Goal: Task Accomplishment & Management: Manage account settings

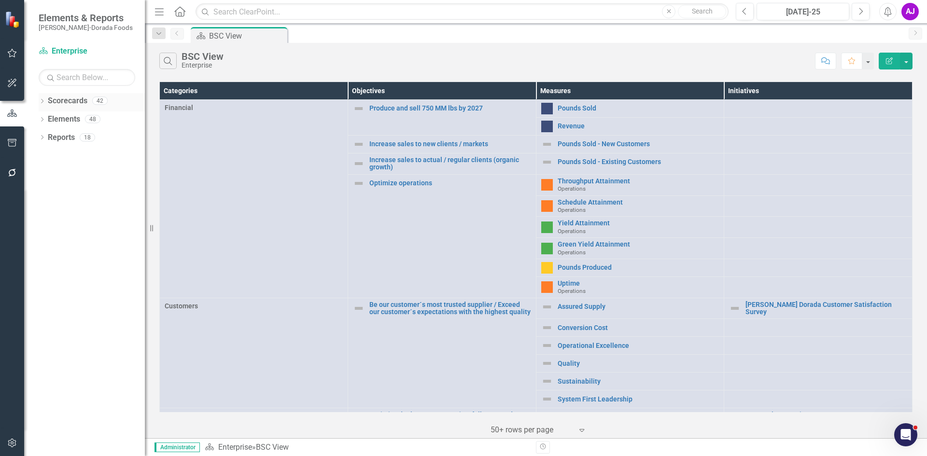
click at [45, 103] on icon "Dropdown" at bounding box center [42, 101] width 7 height 5
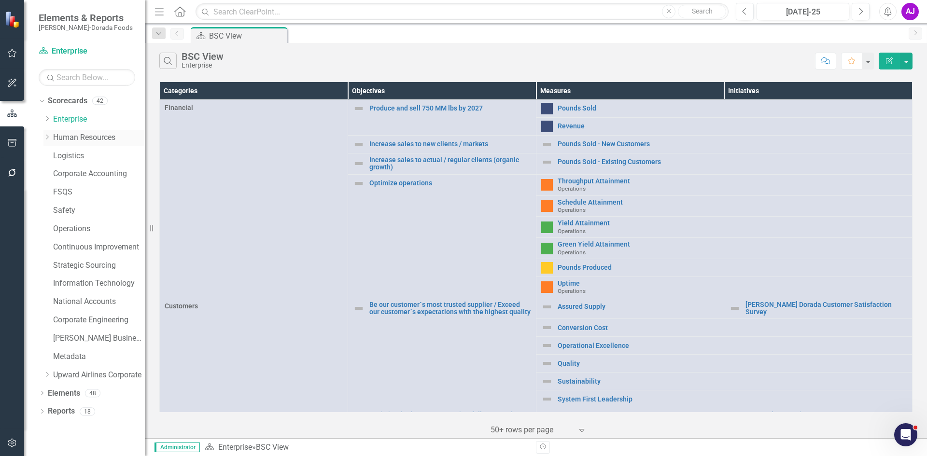
click at [45, 136] on icon "Dropdown" at bounding box center [46, 137] width 7 height 6
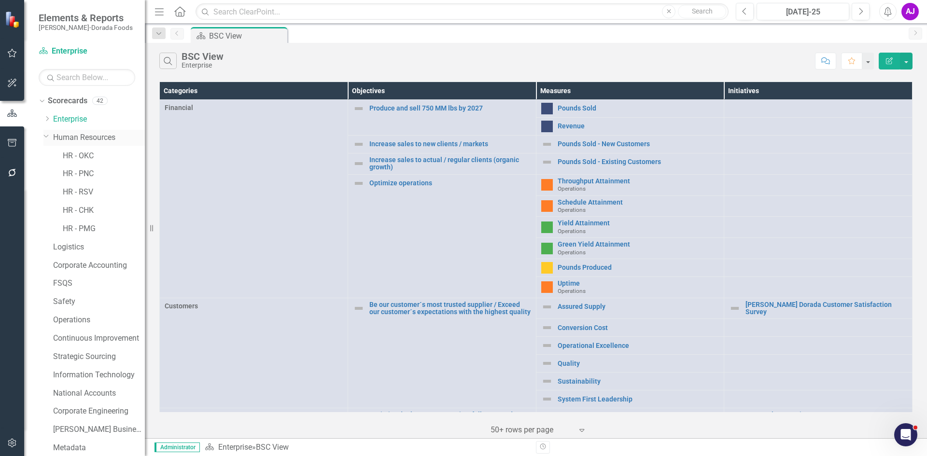
click at [84, 133] on link "Human Resources" at bounding box center [99, 137] width 92 height 11
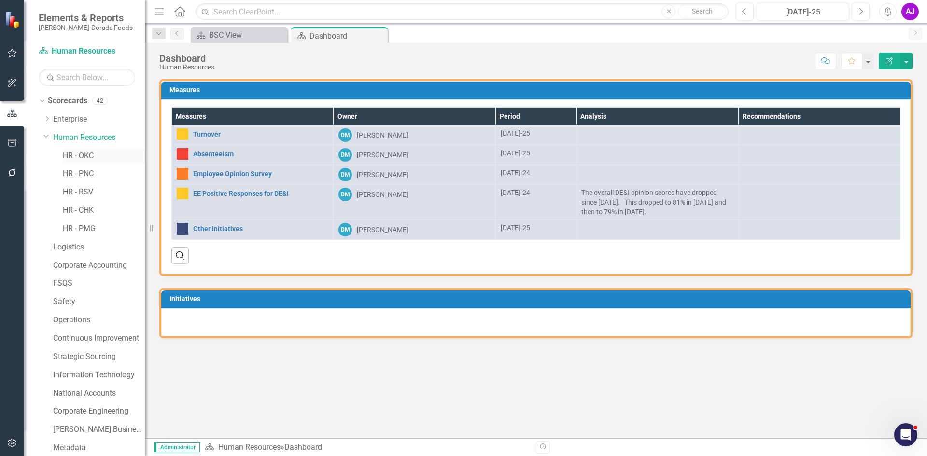
click at [87, 158] on link "HR - OKC" at bounding box center [104, 156] width 82 height 11
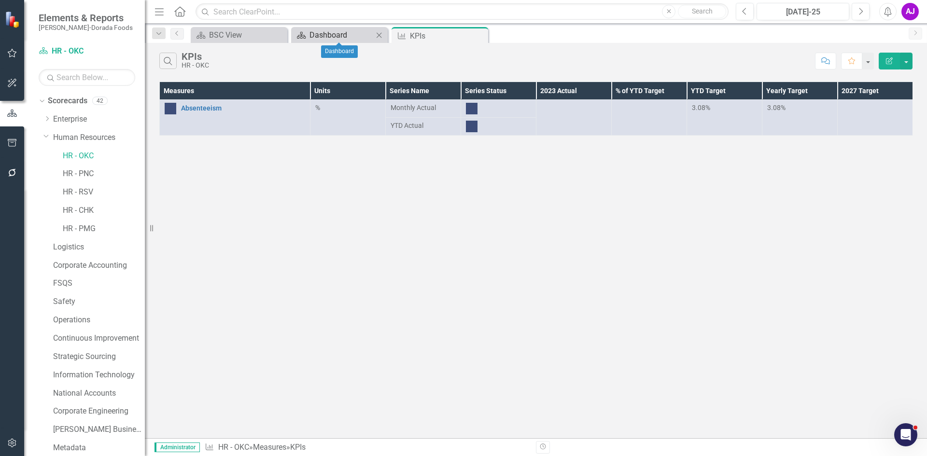
click at [347, 34] on div "Dashboard" at bounding box center [341, 35] width 64 height 12
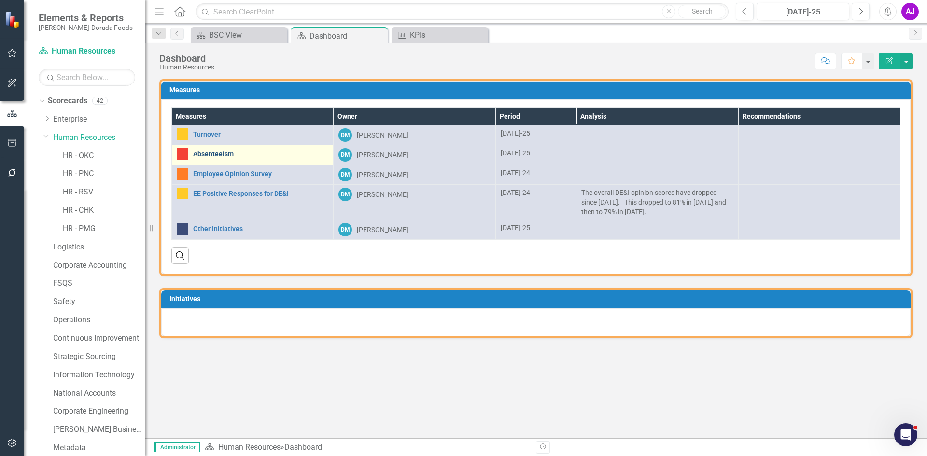
click at [216, 153] on link "Absenteeism" at bounding box center [260, 154] width 135 height 7
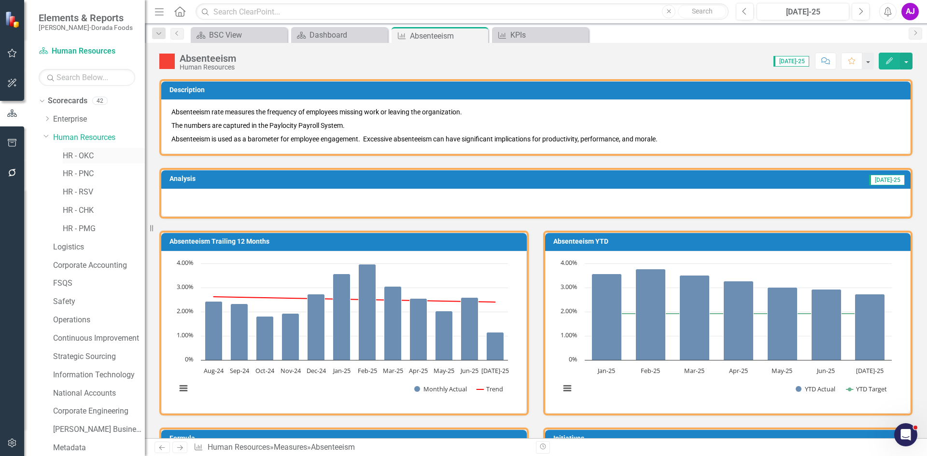
click at [98, 157] on link "HR - OKC" at bounding box center [104, 156] width 82 height 11
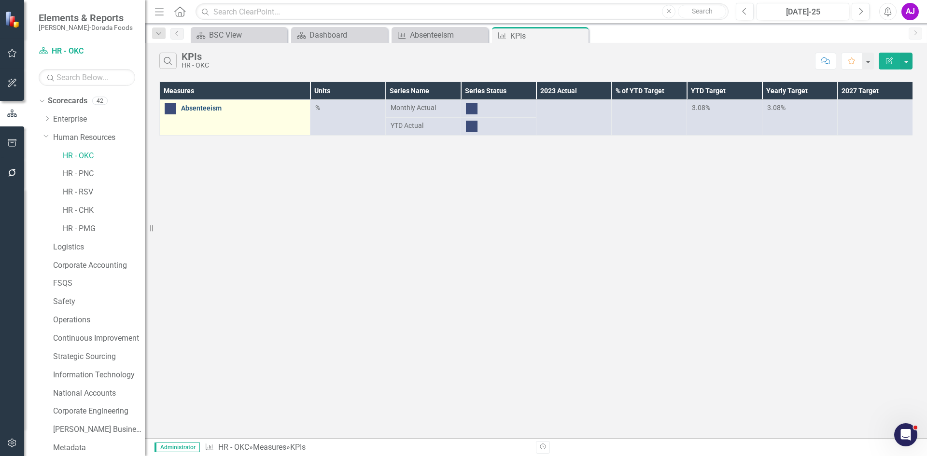
click at [209, 106] on link "Absenteeism" at bounding box center [243, 108] width 124 height 7
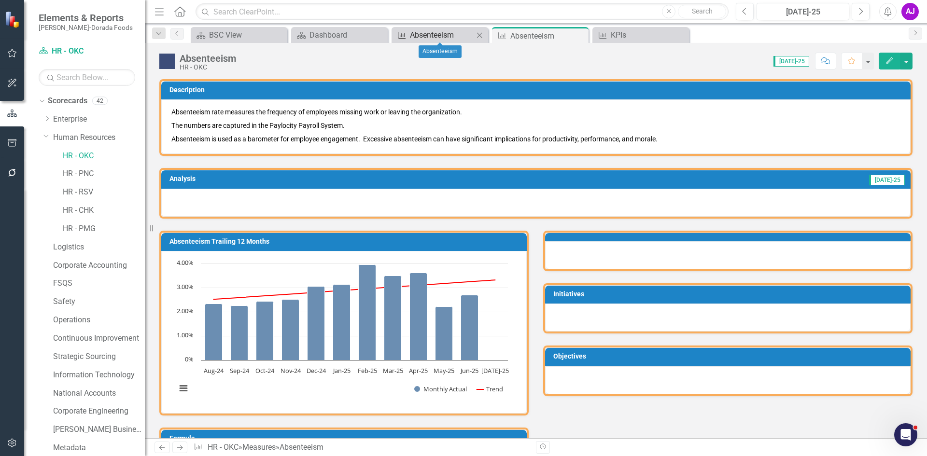
click at [451, 36] on div "Absenteeism" at bounding box center [442, 35] width 64 height 12
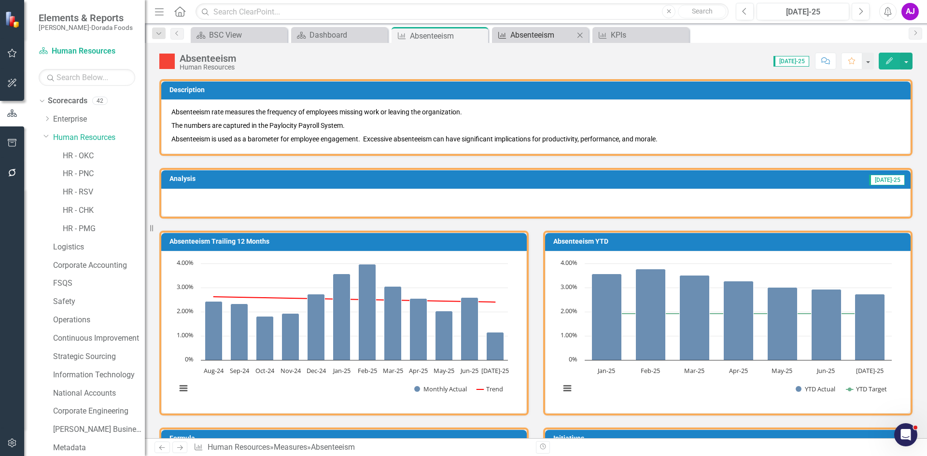
click at [529, 34] on div "Absenteeism" at bounding box center [542, 35] width 64 height 12
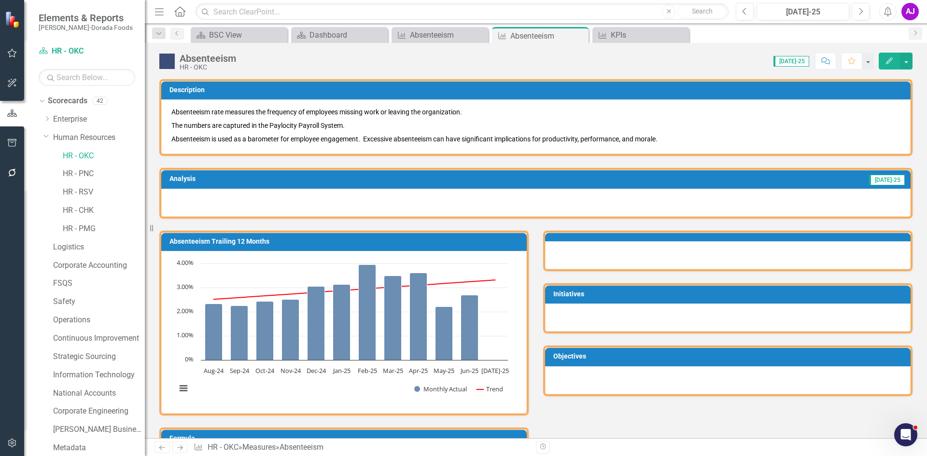
click at [0, 0] on icon "Close" at bounding box center [0, 0] width 0 height 0
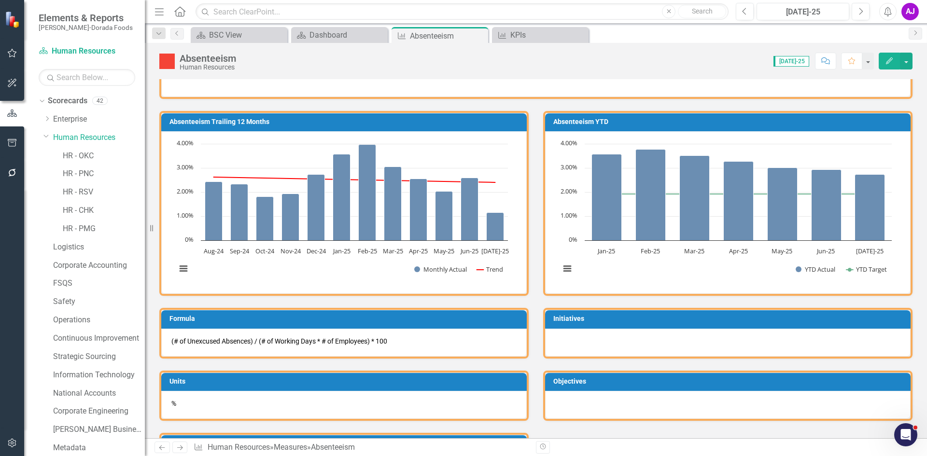
scroll to position [145, 0]
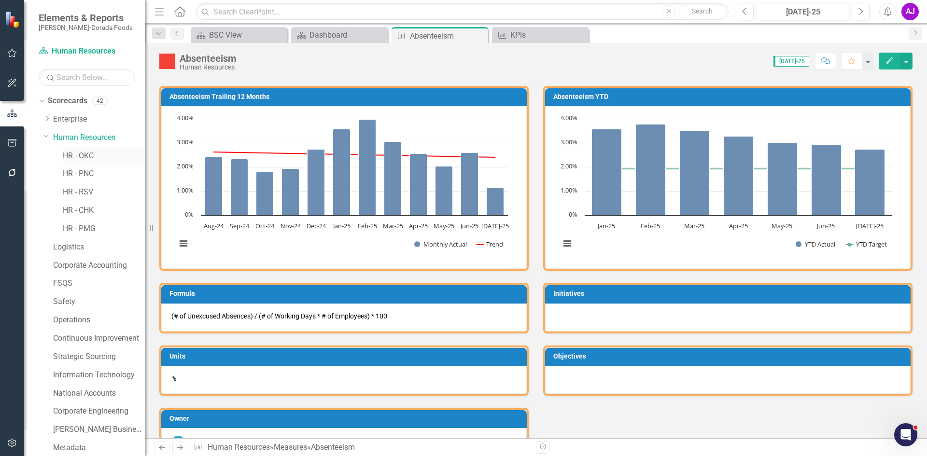
click at [88, 155] on link "HR - OKC" at bounding box center [104, 156] width 82 height 11
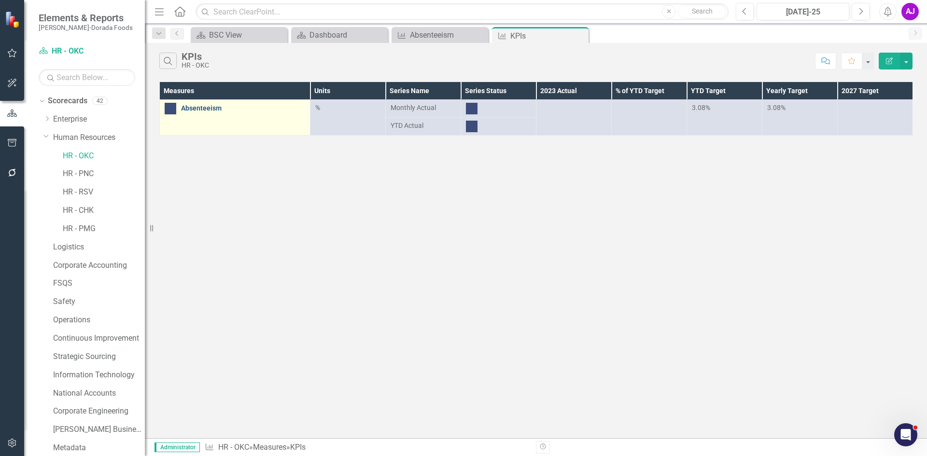
click at [203, 110] on link "Absenteeism" at bounding box center [243, 108] width 124 height 7
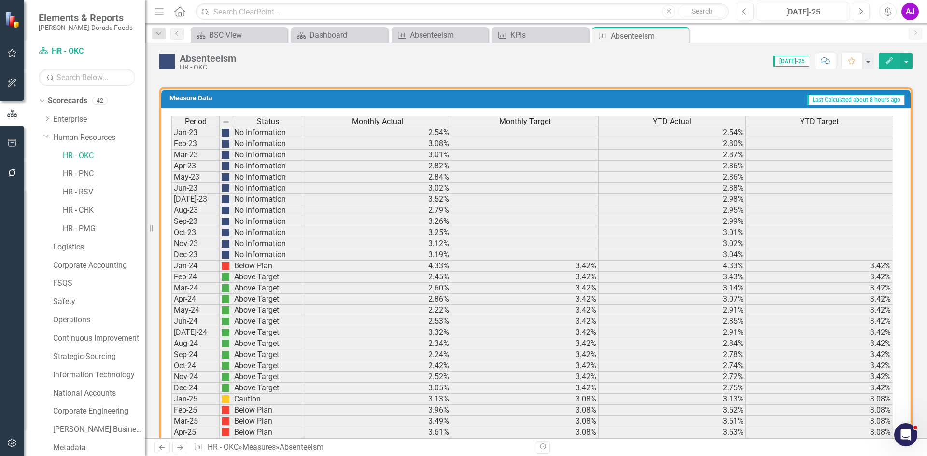
scroll to position [591, 0]
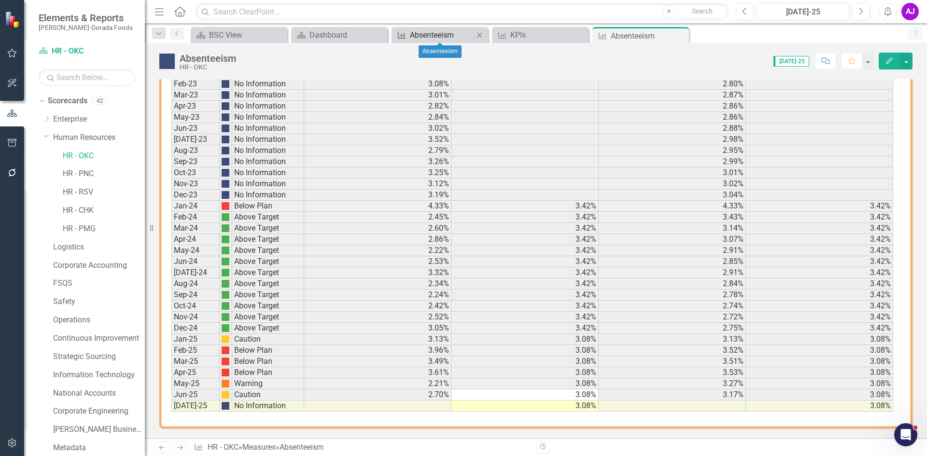
click at [419, 36] on div "Absenteeism" at bounding box center [442, 35] width 64 height 12
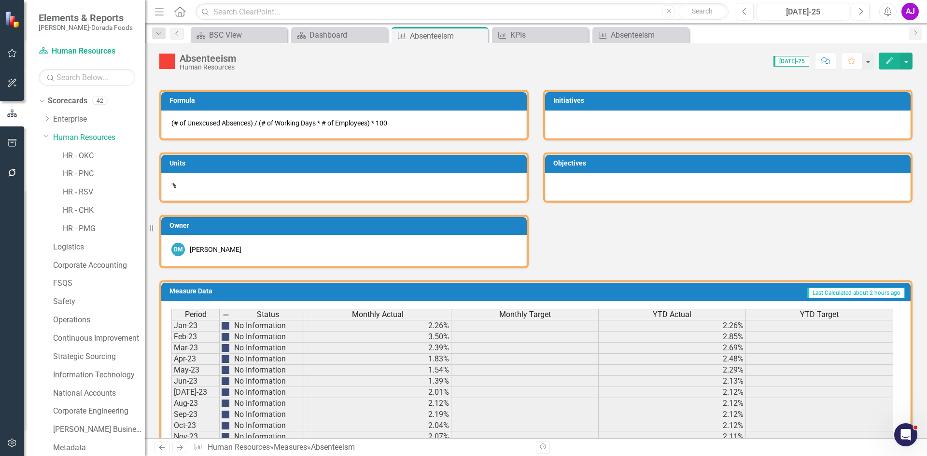
scroll to position [591, 0]
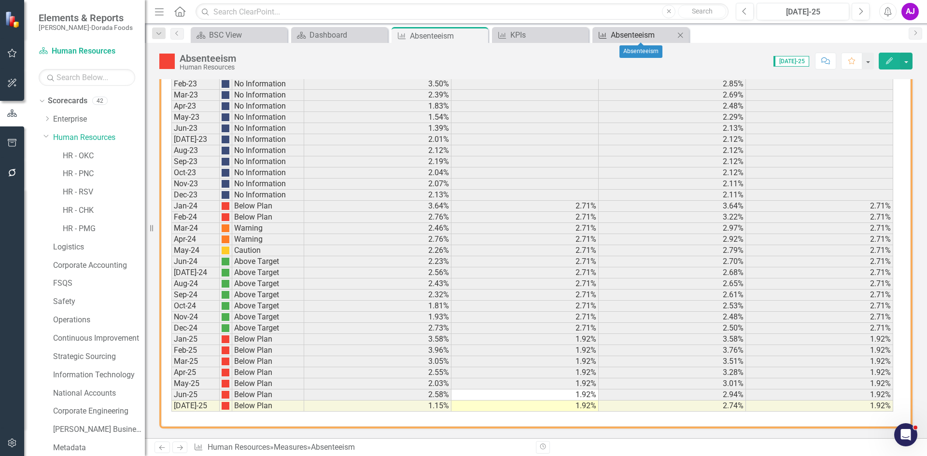
click at [633, 36] on div "Absenteeism" at bounding box center [643, 35] width 64 height 12
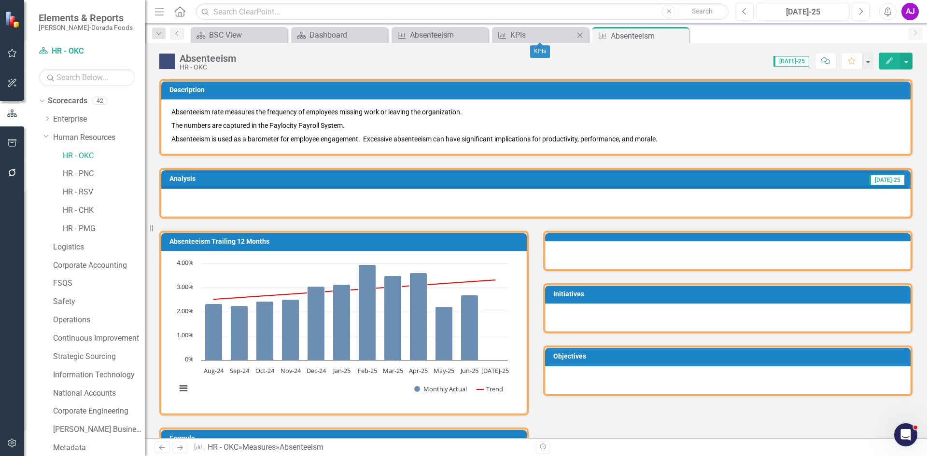
click at [580, 37] on icon "Close" at bounding box center [580, 35] width 10 height 8
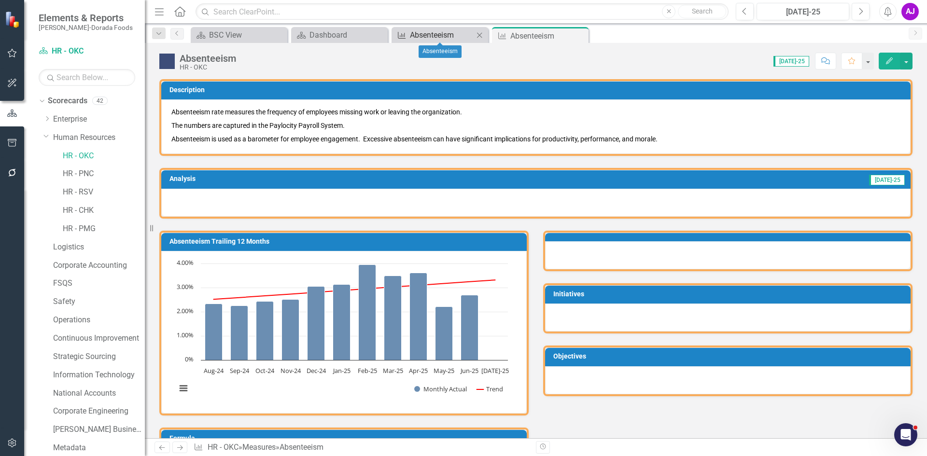
click at [453, 34] on div "Absenteeism" at bounding box center [442, 35] width 64 height 12
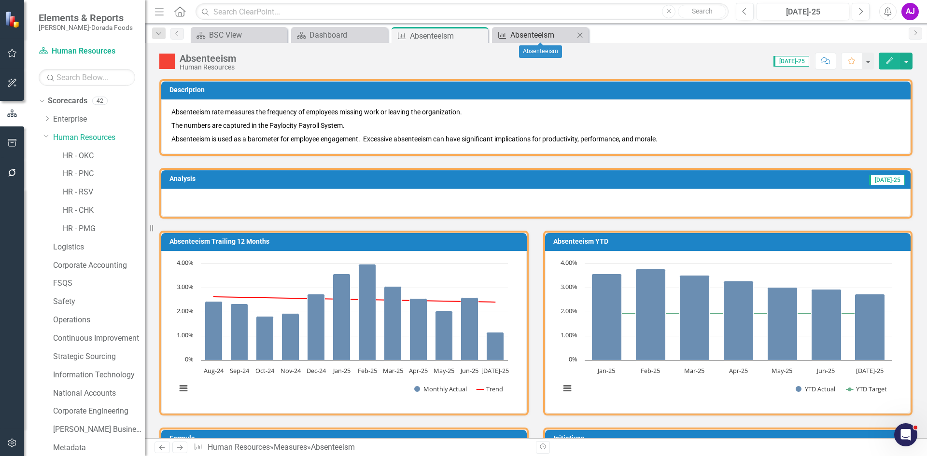
click at [533, 35] on div "Absenteeism" at bounding box center [542, 35] width 64 height 12
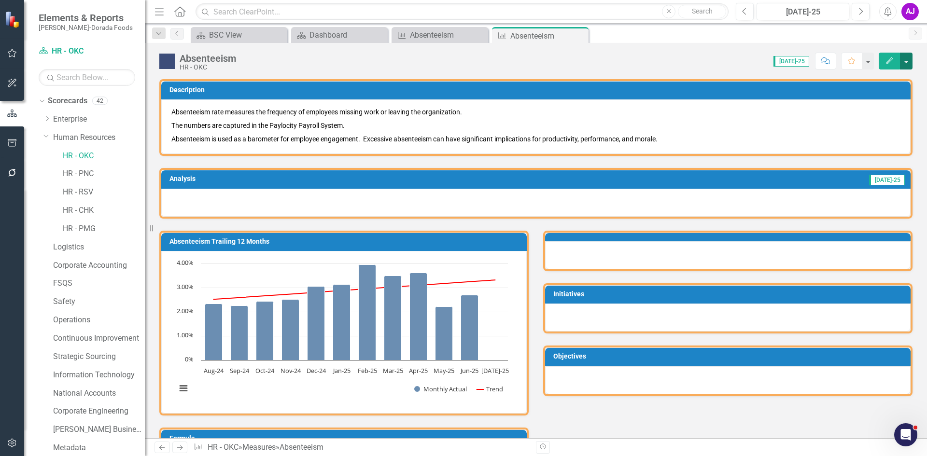
click at [902, 63] on button "button" at bounding box center [906, 61] width 13 height 17
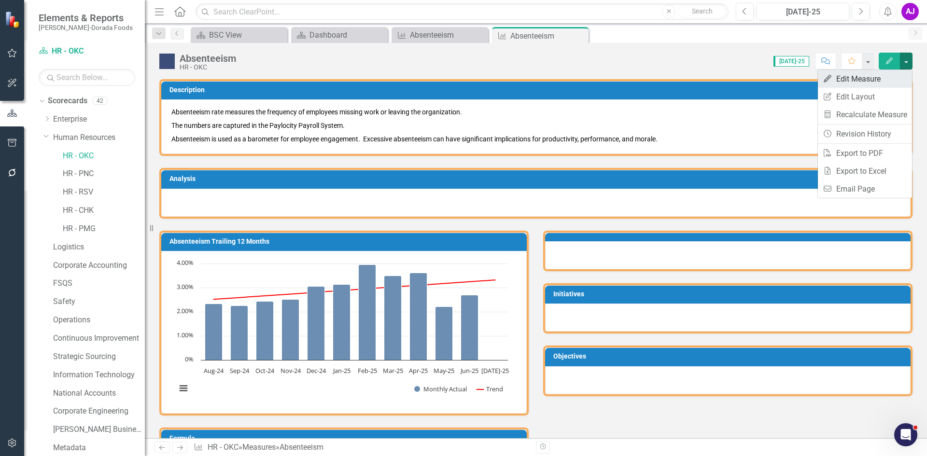
click at [868, 83] on link "Edit Edit Measure" at bounding box center [865, 79] width 94 height 18
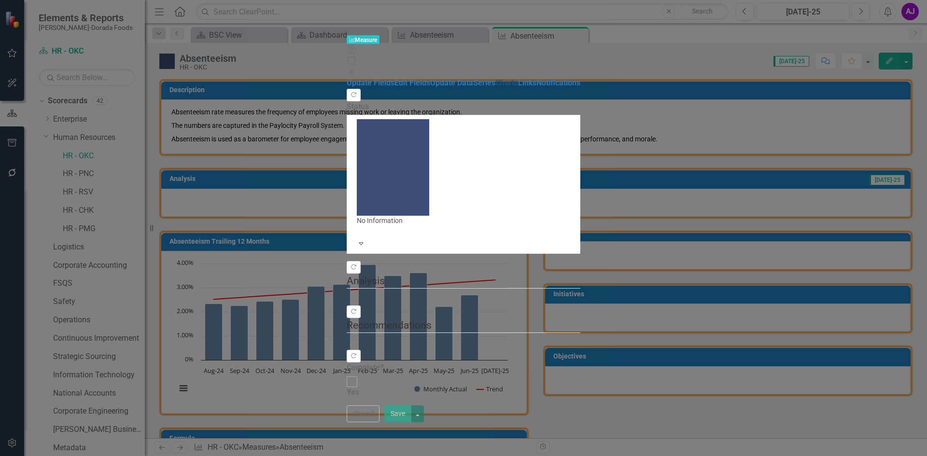
click at [495, 87] on link "Charts" at bounding box center [506, 82] width 23 height 9
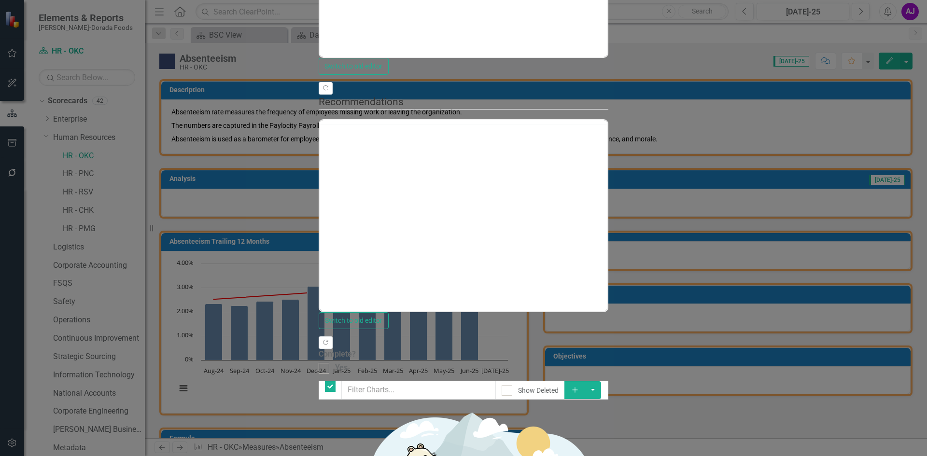
checkbox input "false"
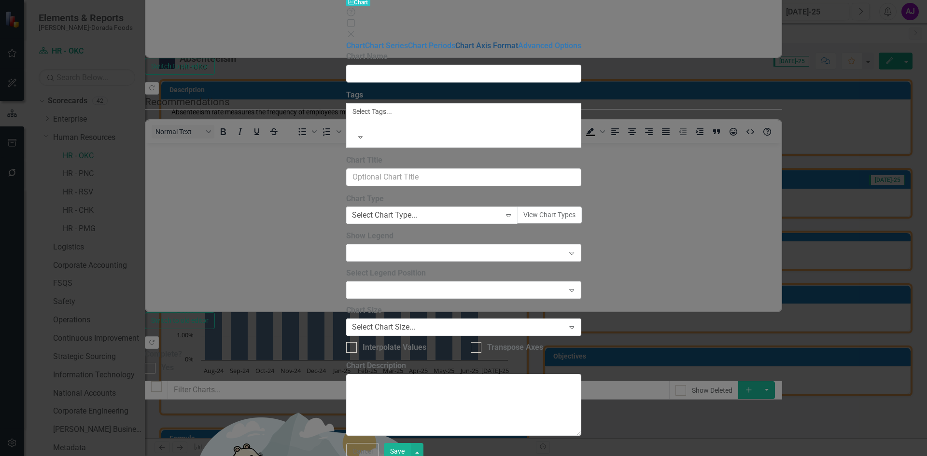
type input "Absenteeism YTD"
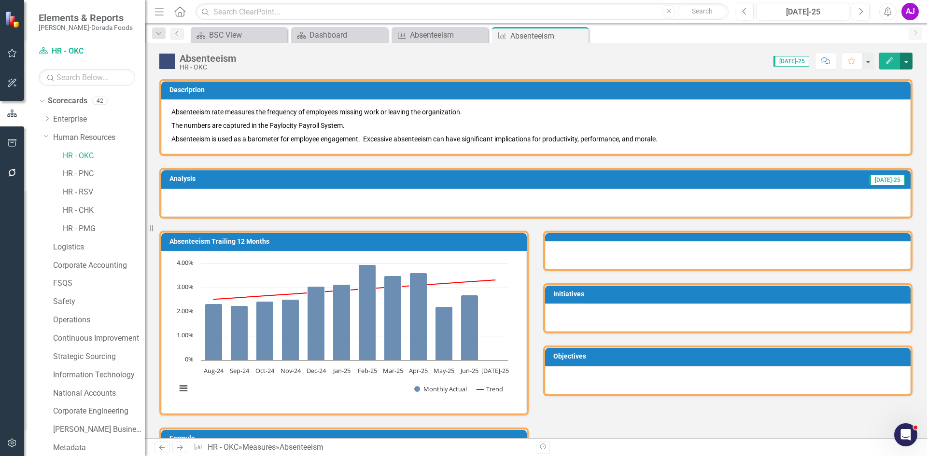
click at [905, 60] on button "button" at bounding box center [906, 61] width 13 height 17
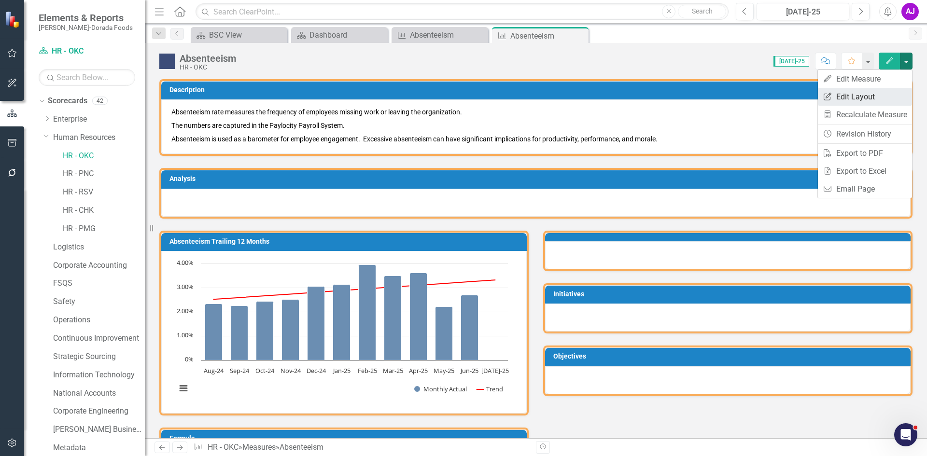
click at [862, 97] on link "Edit Report Edit Layout" at bounding box center [865, 97] width 94 height 18
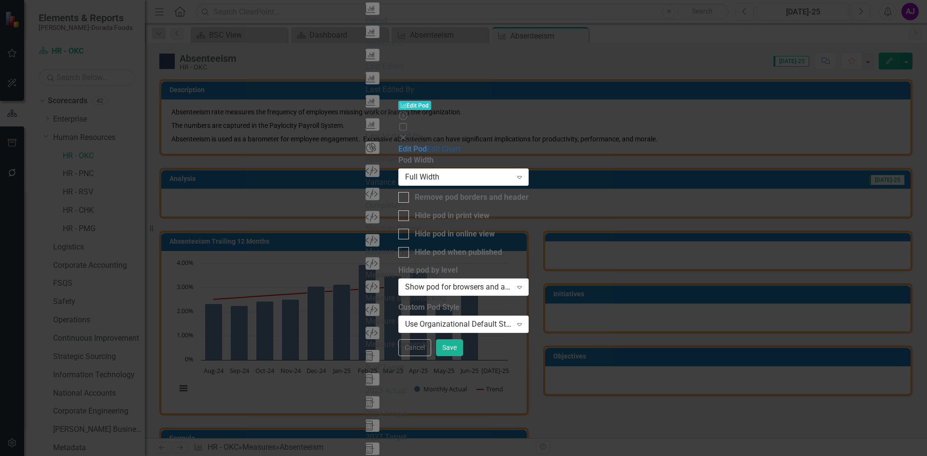
click at [427, 144] on link "Edit Chart" at bounding box center [444, 148] width 34 height 9
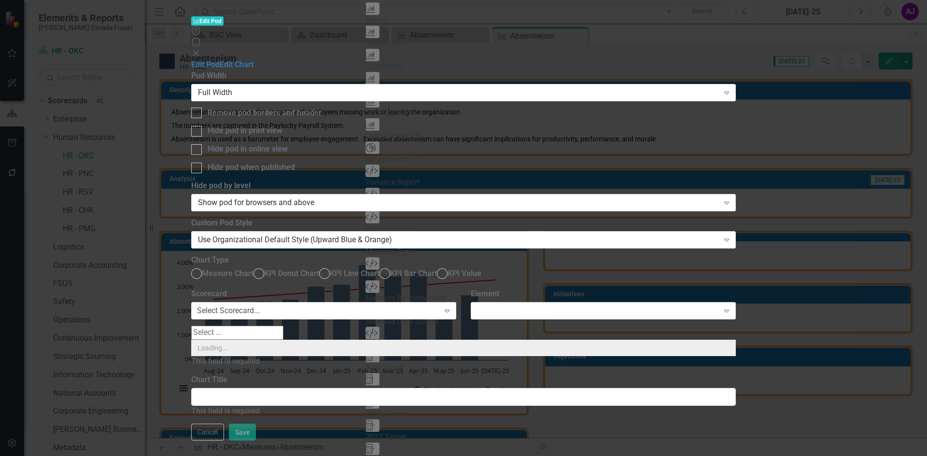
click at [736, 441] on div "Cancel Save" at bounding box center [463, 432] width 545 height 17
click at [224, 441] on button "Cancel" at bounding box center [207, 432] width 33 height 17
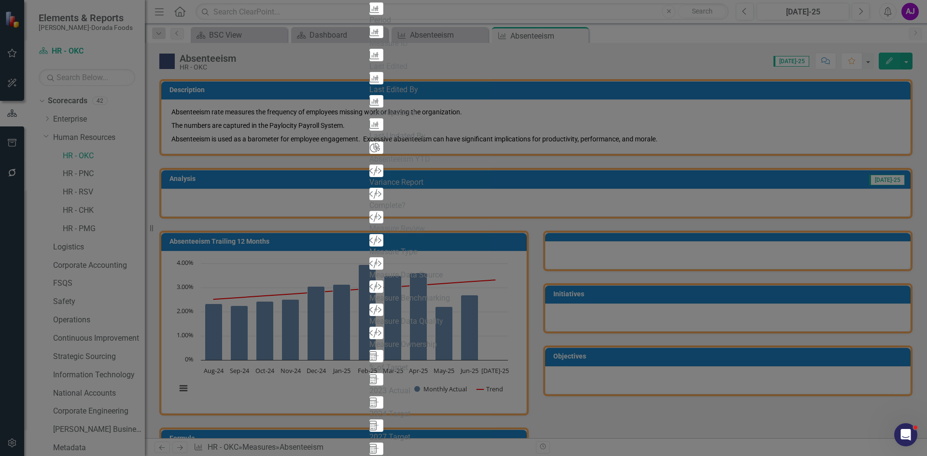
scroll to position [435, 0]
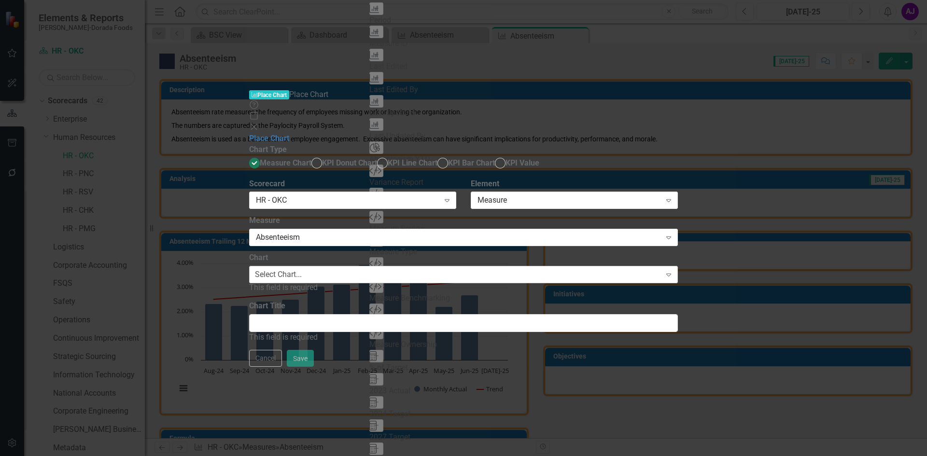
click at [302, 269] on div "Select Chart..." at bounding box center [278, 274] width 47 height 11
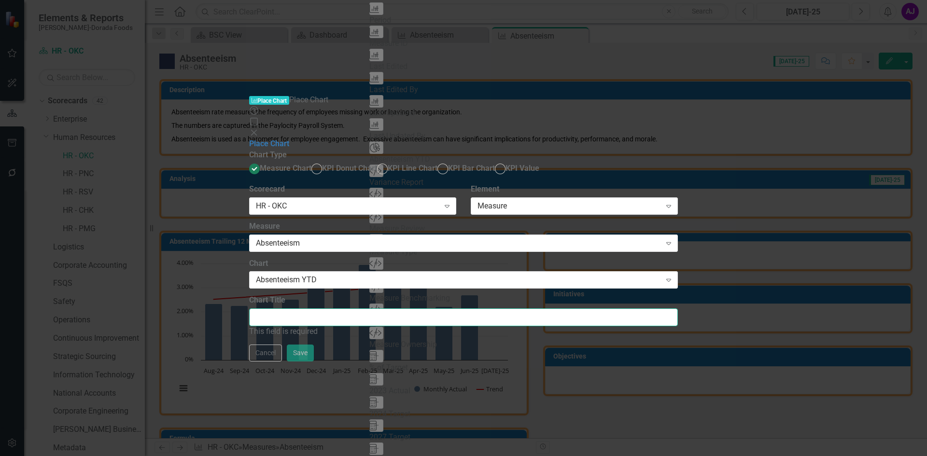
click at [411, 308] on input "Chart Title" at bounding box center [463, 317] width 429 height 18
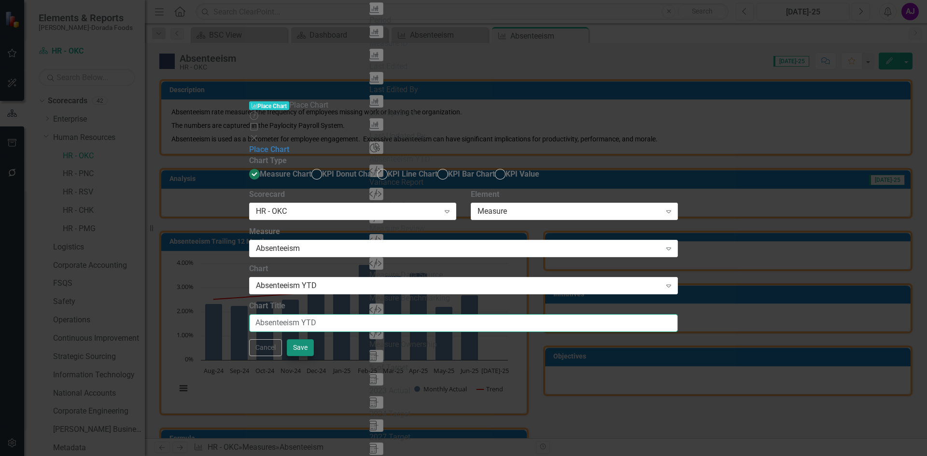
type input "Absenteeism YTD"
click at [314, 356] on button "Save" at bounding box center [300, 347] width 27 height 17
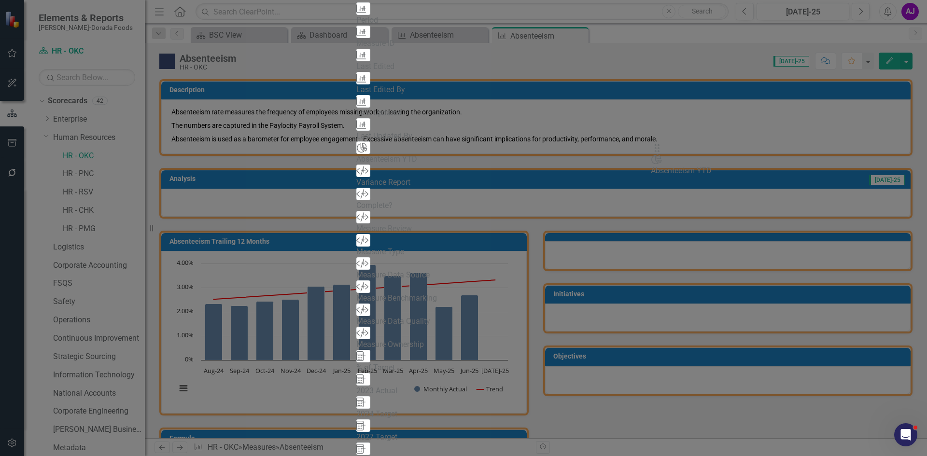
drag, startPoint x: 332, startPoint y: 64, endPoint x: 668, endPoint y: 154, distance: 347.9
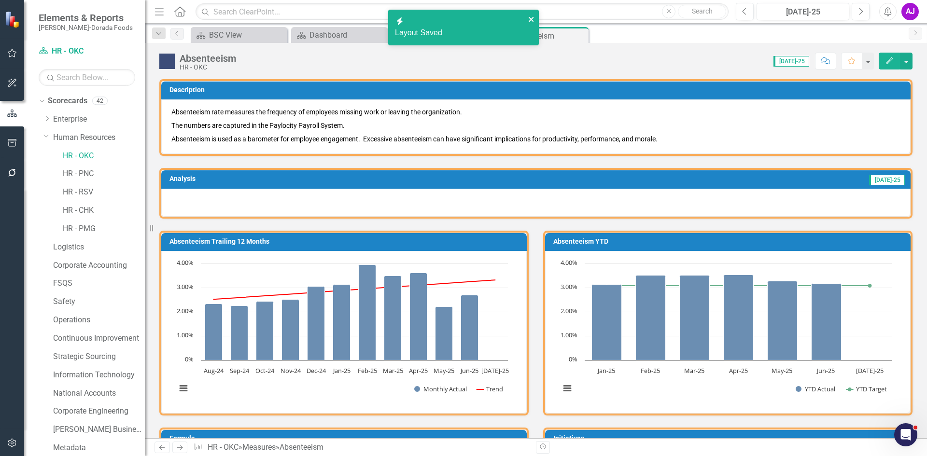
click at [529, 18] on icon "close" at bounding box center [531, 19] width 7 height 8
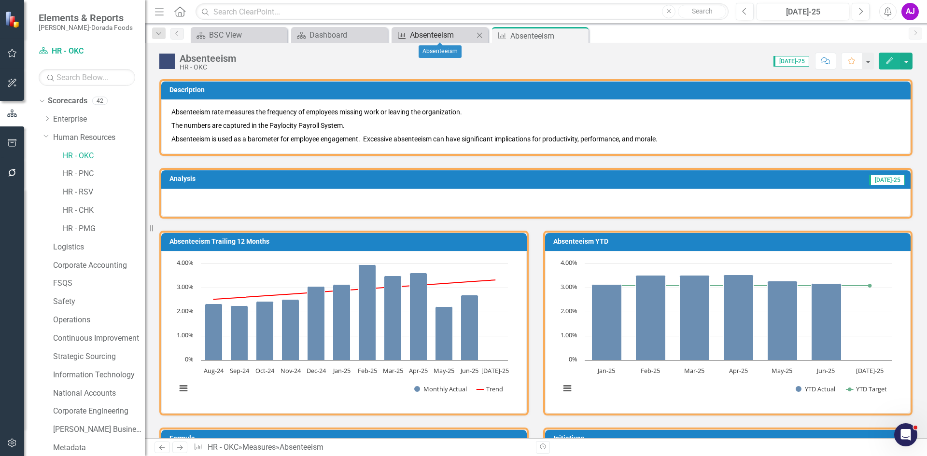
click at [436, 36] on div "Absenteeism" at bounding box center [442, 35] width 64 height 12
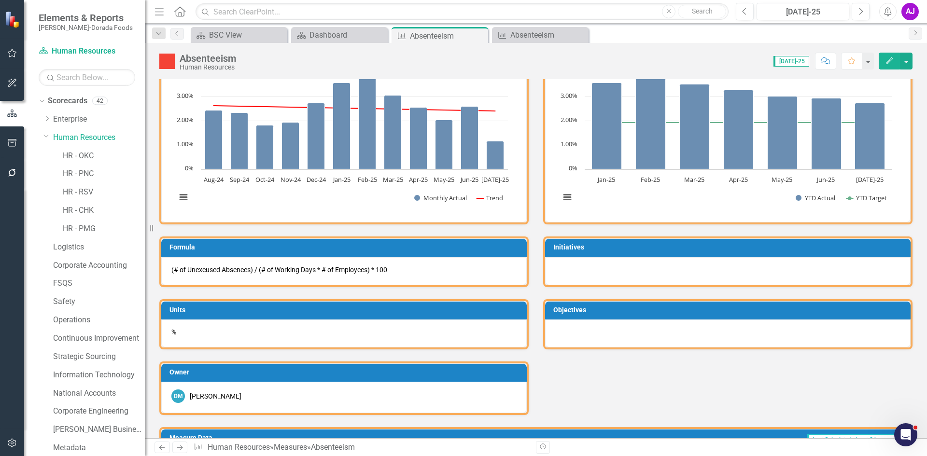
scroll to position [193, 0]
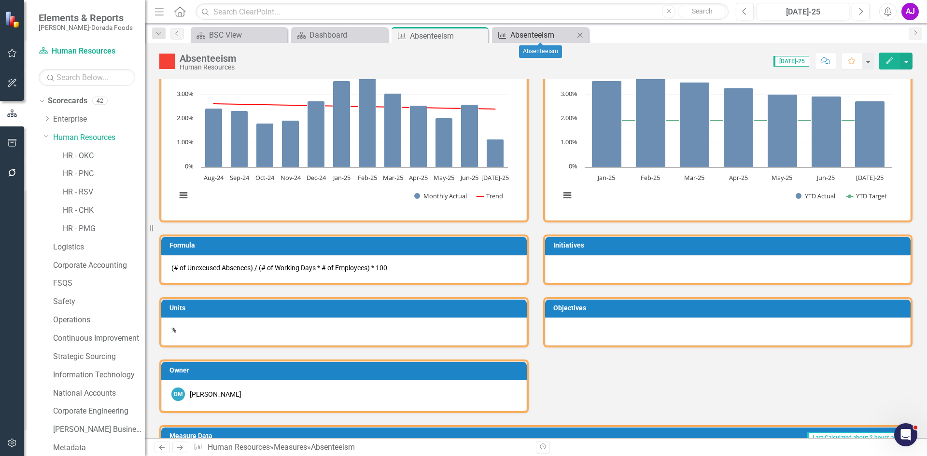
click at [513, 34] on div "Absenteeism" at bounding box center [542, 35] width 64 height 12
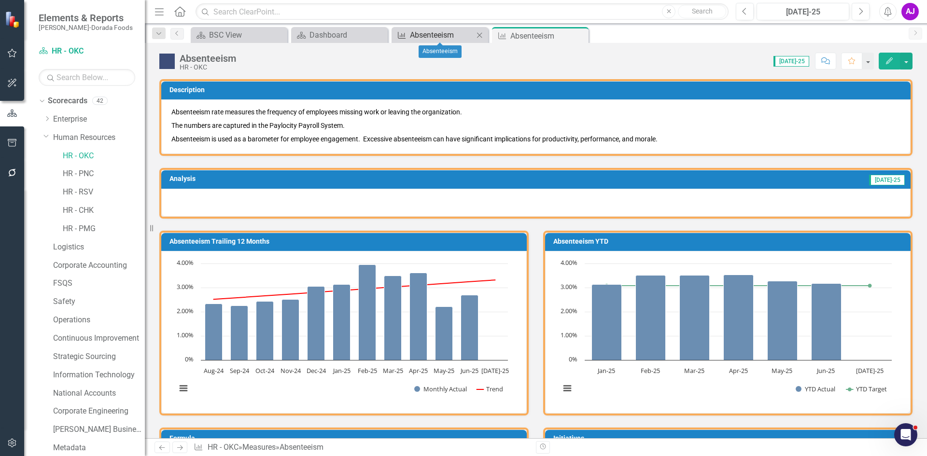
click at [450, 31] on div "Absenteeism" at bounding box center [442, 35] width 64 height 12
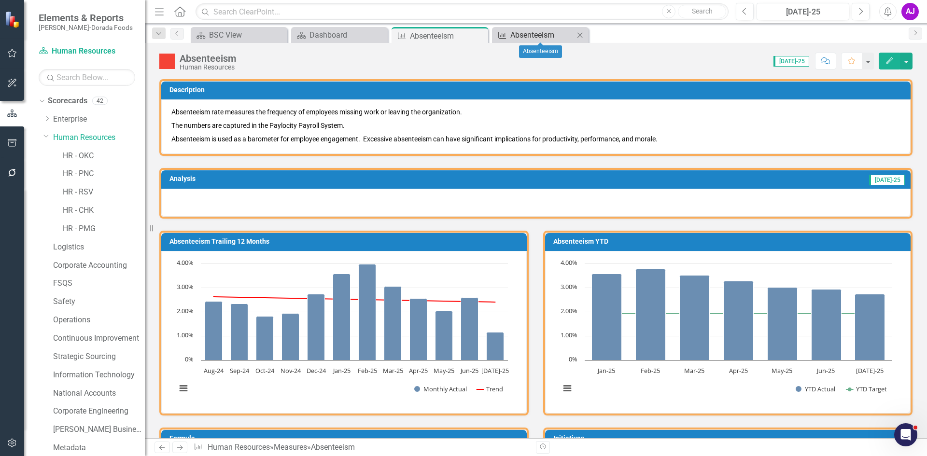
click at [520, 34] on div "Absenteeism" at bounding box center [542, 35] width 64 height 12
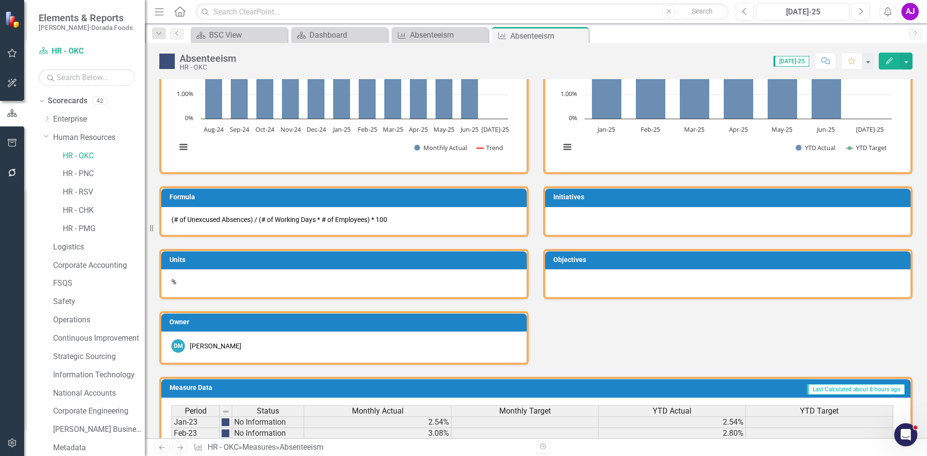
scroll to position [483, 0]
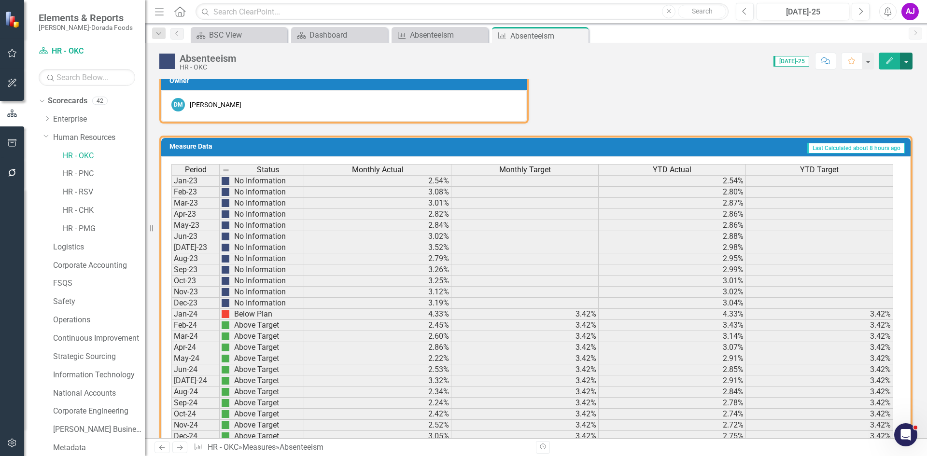
click at [908, 65] on button "button" at bounding box center [906, 61] width 13 height 17
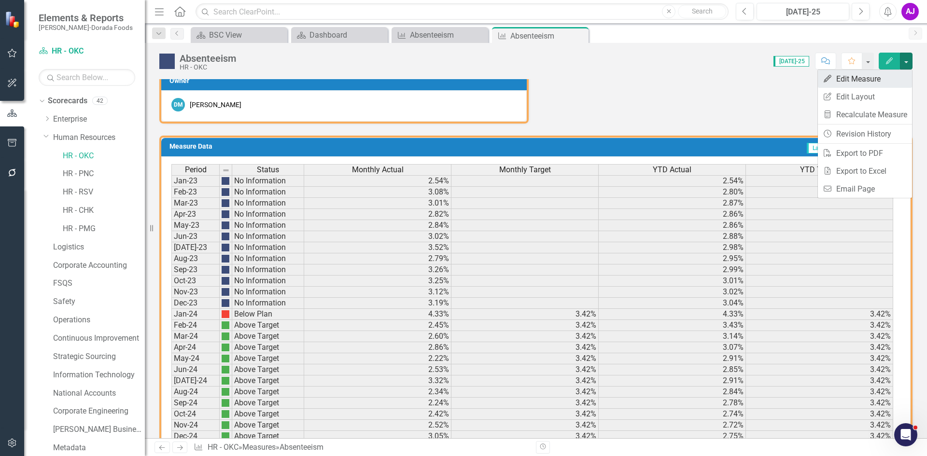
click at [894, 78] on link "Edit Edit Measure" at bounding box center [865, 79] width 94 height 18
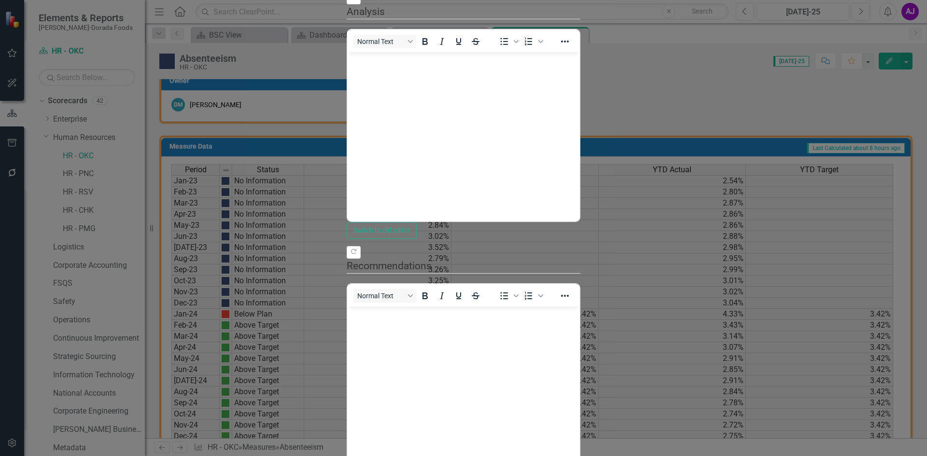
scroll to position [0, 0]
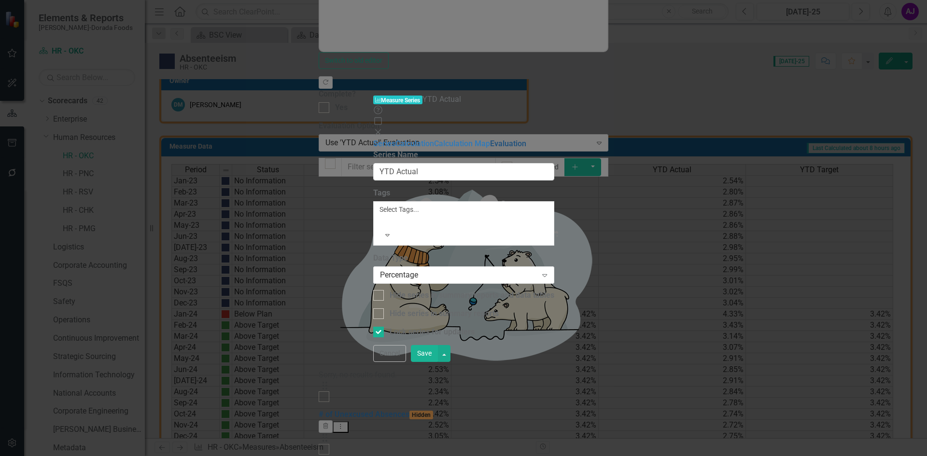
click at [490, 139] on link "Evaluation" at bounding box center [508, 143] width 36 height 9
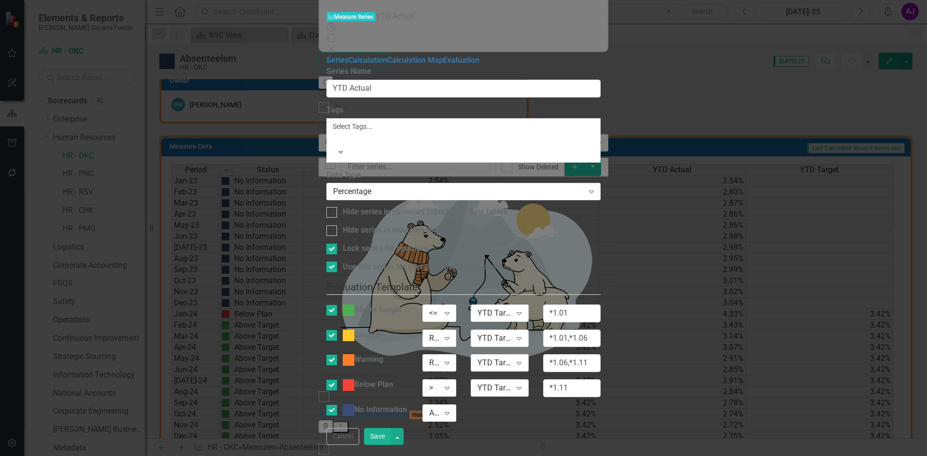
click at [391, 445] on button "Save" at bounding box center [377, 436] width 27 height 17
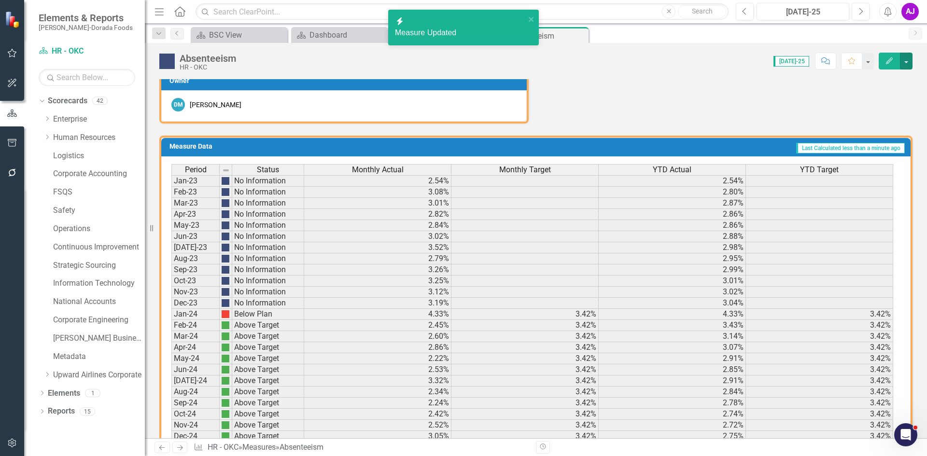
scroll to position [591, 0]
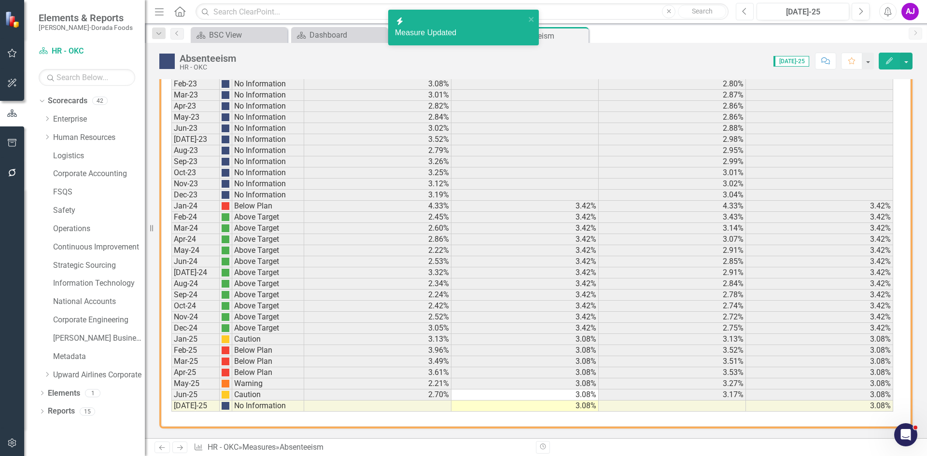
click at [746, 11] on icon "Previous" at bounding box center [744, 11] width 5 height 9
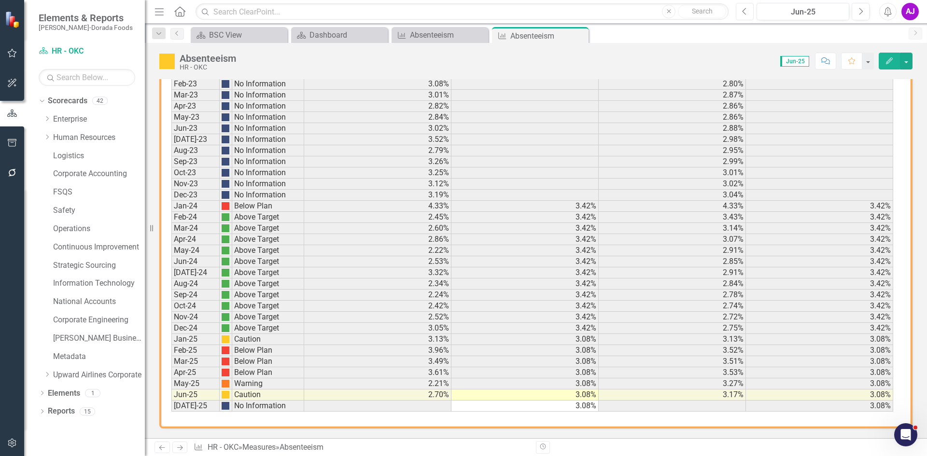
scroll to position [350, 0]
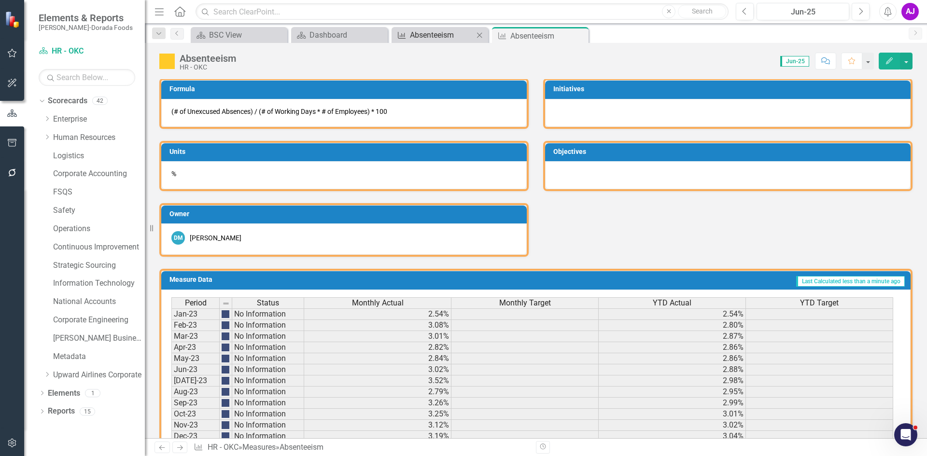
click at [434, 30] on div "Absenteeism" at bounding box center [442, 35] width 64 height 12
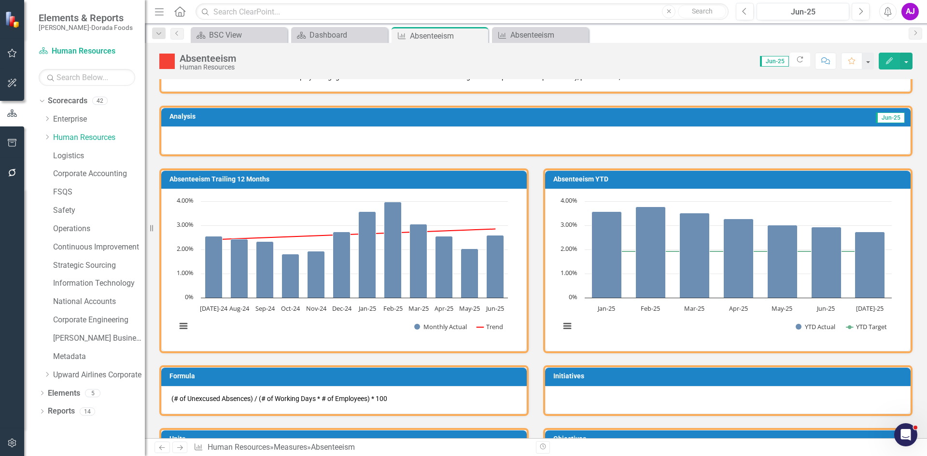
scroll to position [48, 0]
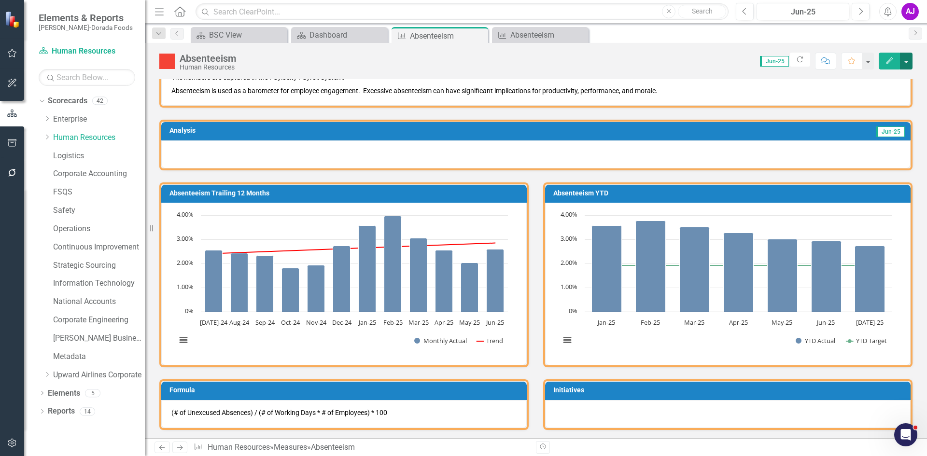
click at [904, 60] on button "button" at bounding box center [906, 61] width 13 height 17
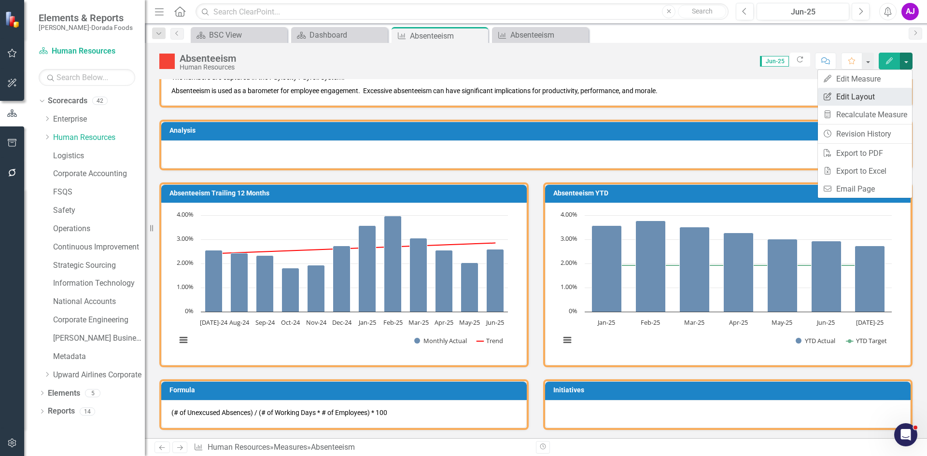
click at [876, 96] on link "Edit Report Edit Layout" at bounding box center [865, 97] width 94 height 18
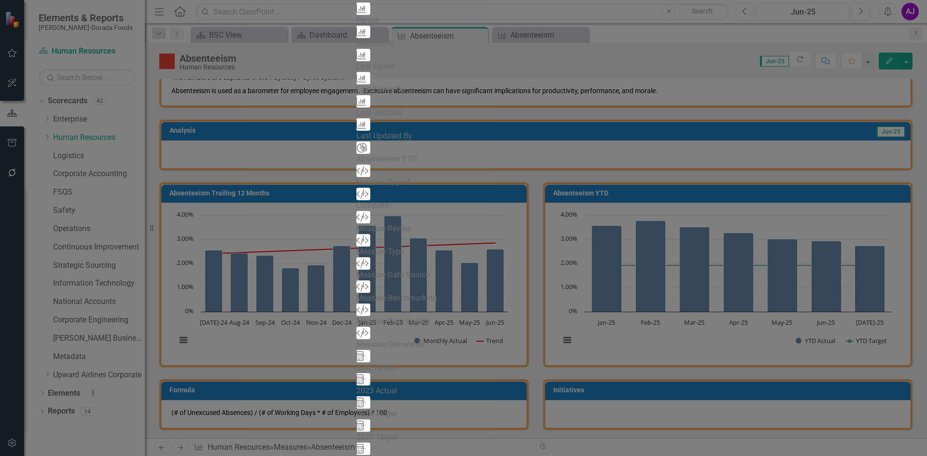
scroll to position [241, 0]
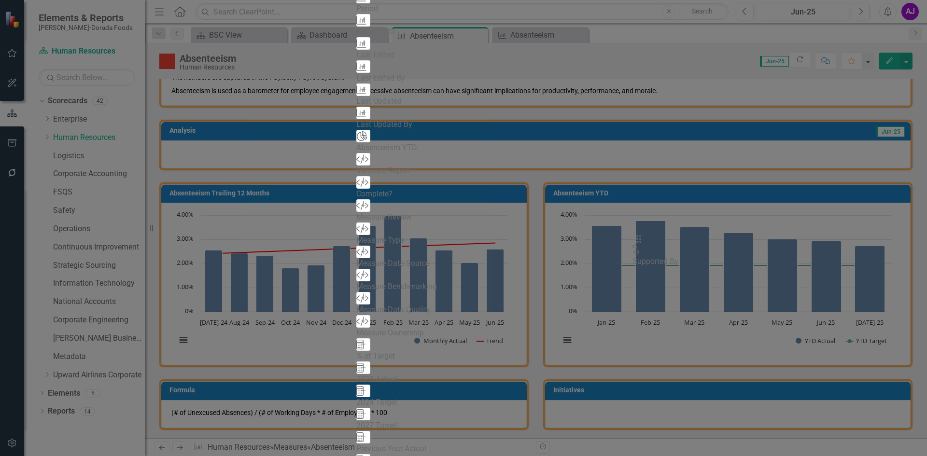
drag, startPoint x: 332, startPoint y: 63, endPoint x: 650, endPoint y: 245, distance: 366.7
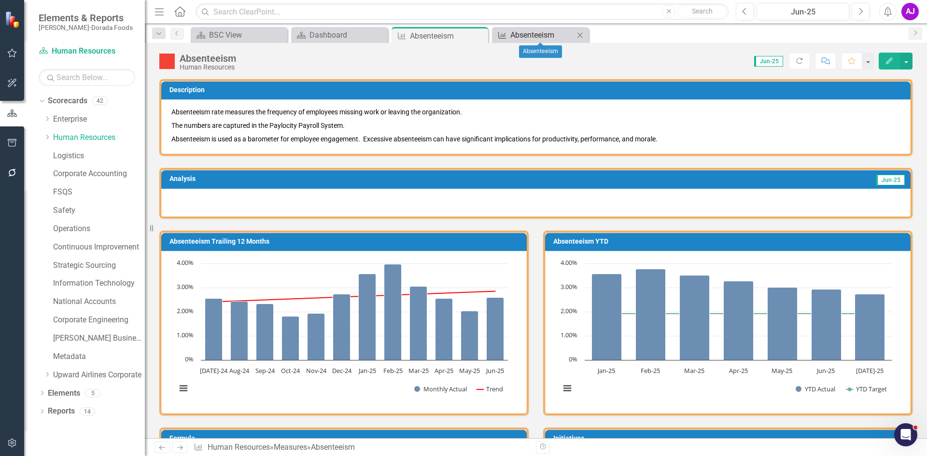
click at [545, 33] on div "Absenteeism" at bounding box center [542, 35] width 64 height 12
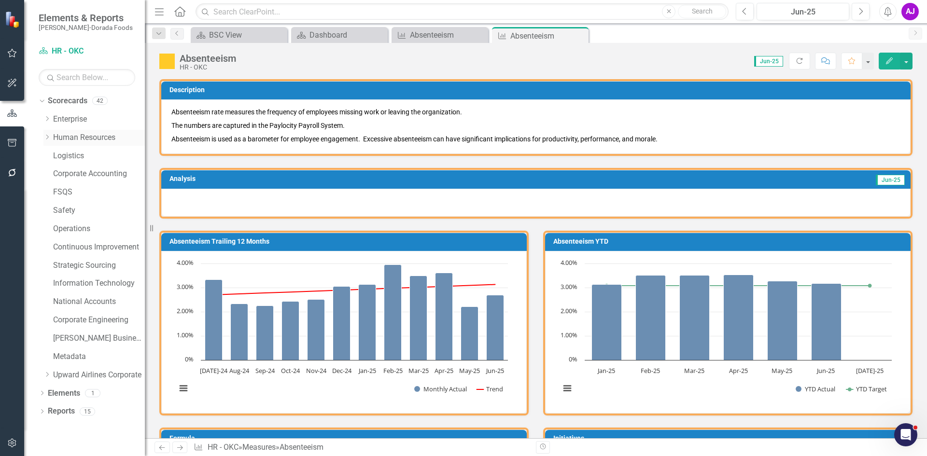
click at [47, 137] on icon "Dropdown" at bounding box center [46, 137] width 7 height 6
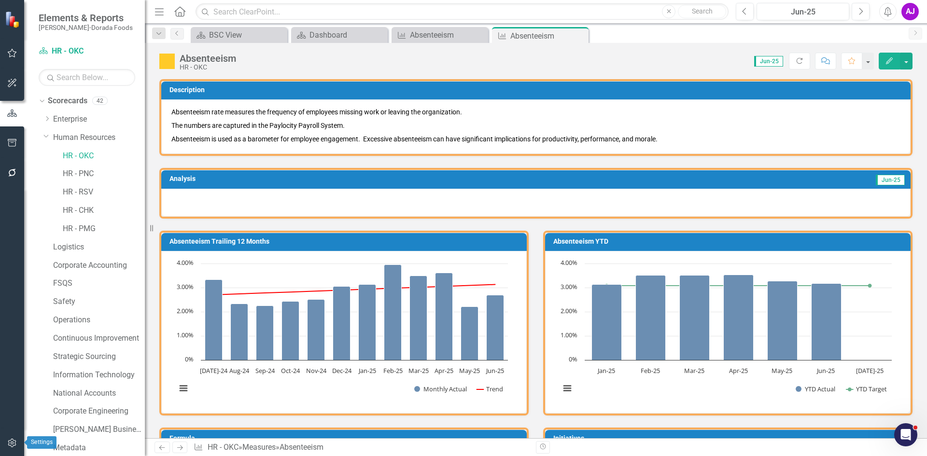
click at [6, 449] on button "button" at bounding box center [12, 444] width 22 height 20
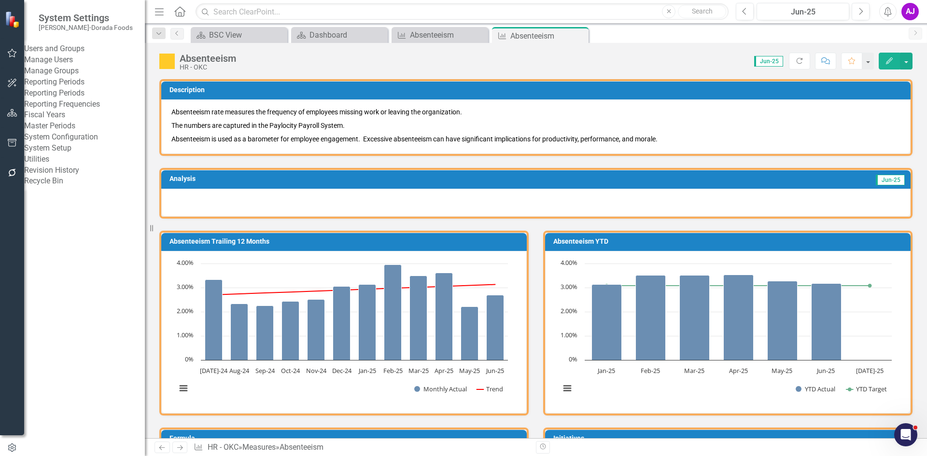
click at [83, 77] on link "Manage Groups" at bounding box center [84, 71] width 121 height 11
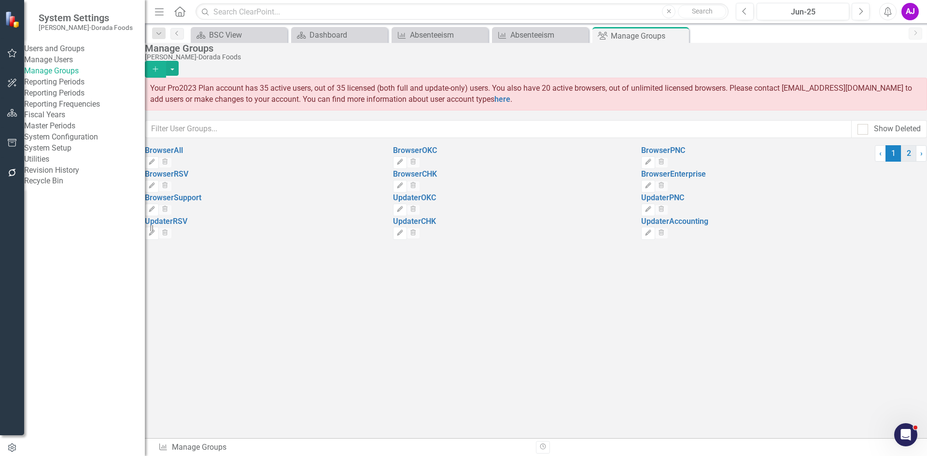
click at [901, 162] on link "2" at bounding box center [908, 153] width 15 height 16
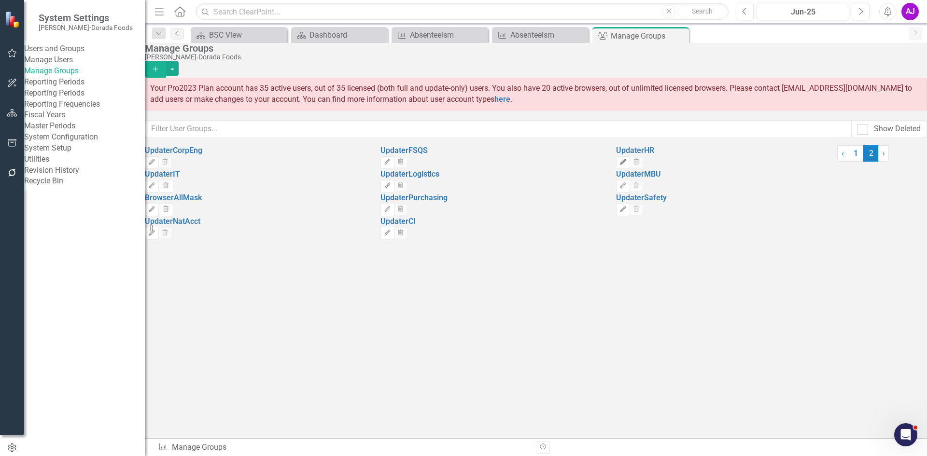
click at [627, 163] on icon "Edit" at bounding box center [622, 162] width 7 height 6
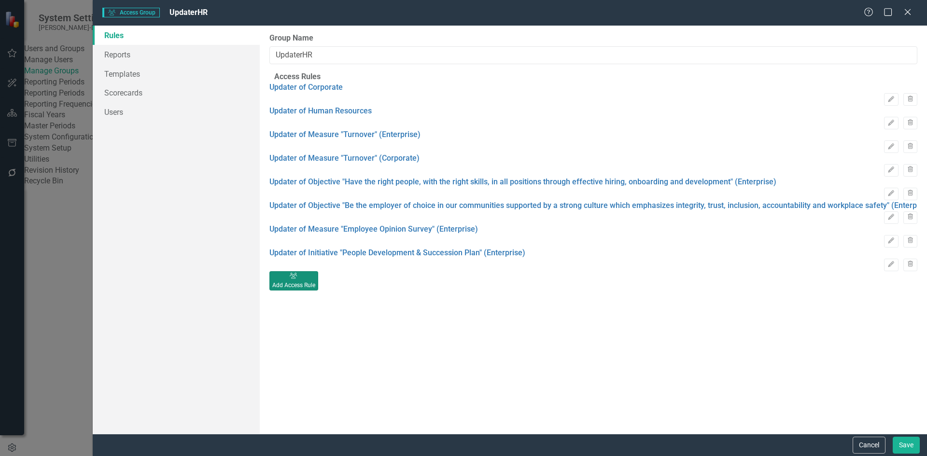
click at [315, 290] on div "Add Access Rule" at bounding box center [293, 285] width 43 height 9
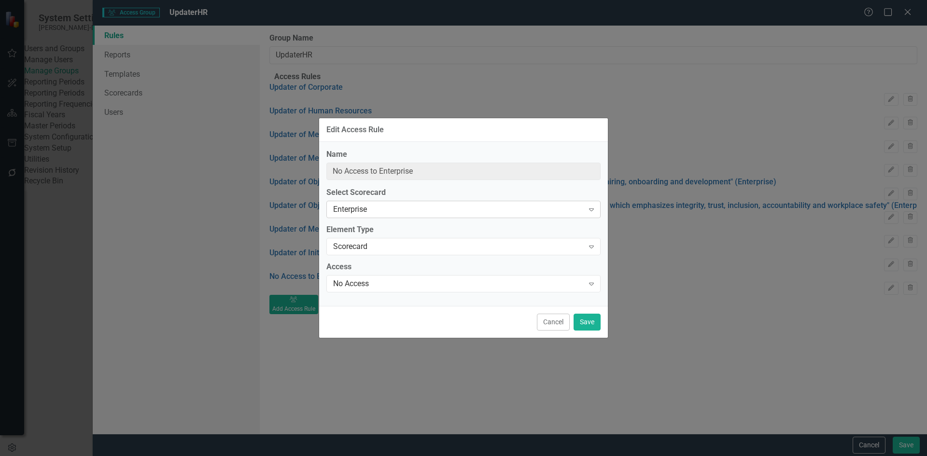
click at [430, 209] on div "Enterprise" at bounding box center [458, 209] width 251 height 11
click at [425, 282] on div "No Access" at bounding box center [458, 284] width 251 height 11
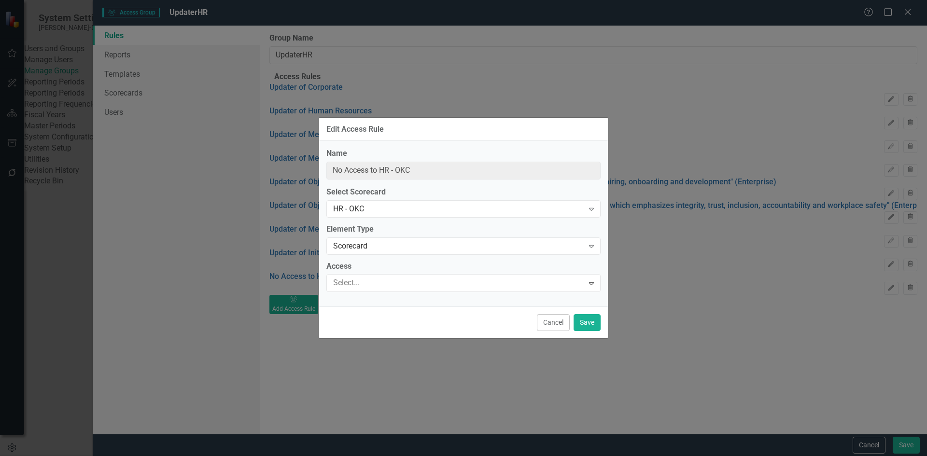
type input "Updater of HR - OKC"
click at [591, 322] on button "Save" at bounding box center [587, 322] width 27 height 17
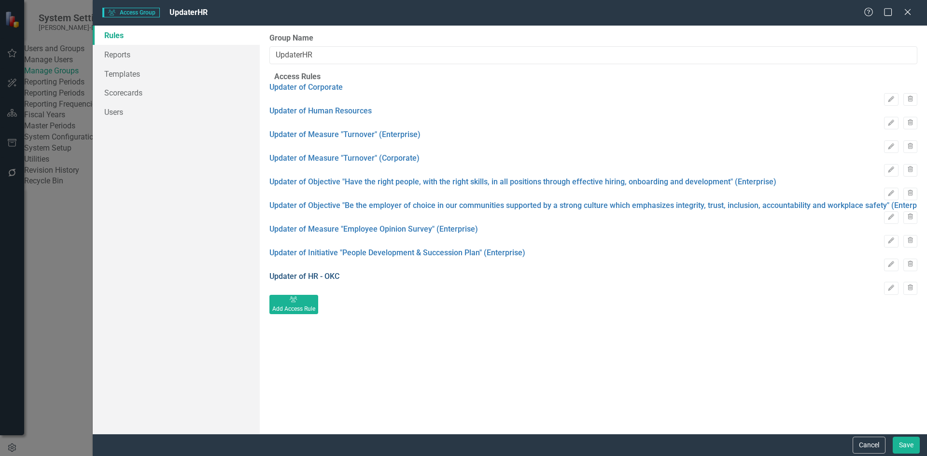
drag, startPoint x: 530, startPoint y: 305, endPoint x: 311, endPoint y: 309, distance: 218.3
click at [325, 295] on div "Updater of HR - OKC Edit Trash" at bounding box center [593, 283] width 648 height 24
click at [315, 313] on div "Add Access Rule" at bounding box center [293, 309] width 43 height 9
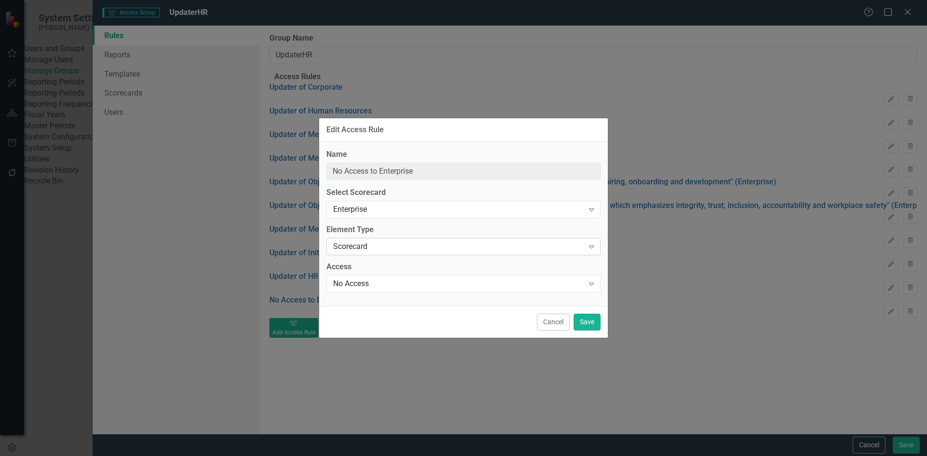
click at [411, 249] on div "Scorecard" at bounding box center [458, 246] width 251 height 11
click at [383, 456] on div "Scorecard" at bounding box center [465, 464] width 911 height 11
click at [397, 212] on div "Enterprise" at bounding box center [458, 209] width 251 height 11
click at [388, 287] on div "No Access" at bounding box center [458, 284] width 251 height 11
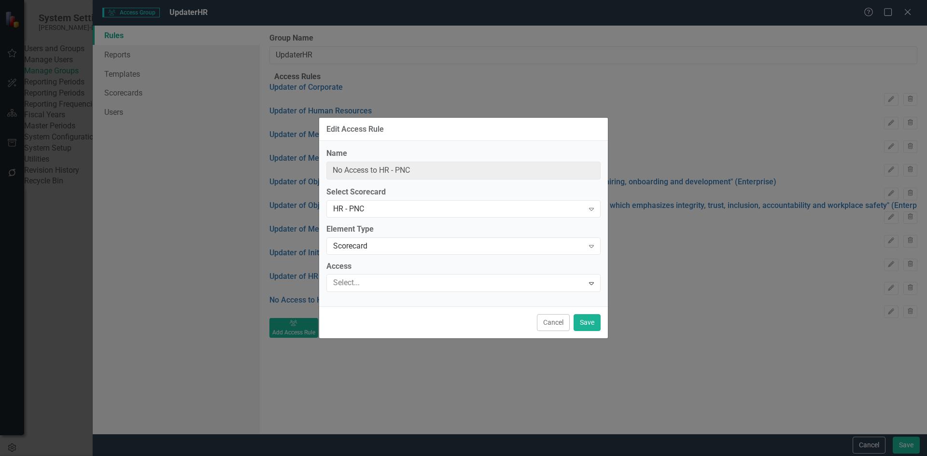
type input "Updater of HR - PNC"
click at [585, 326] on button "Save" at bounding box center [587, 322] width 27 height 17
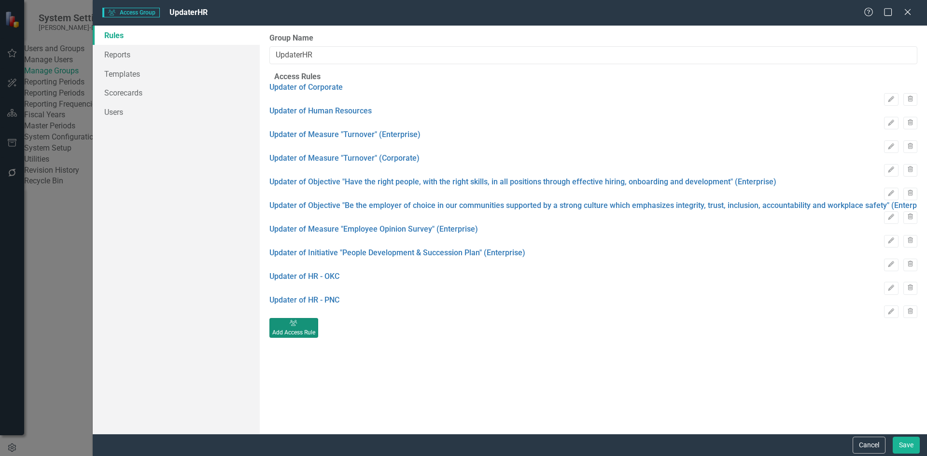
click at [315, 337] on div "Add Access Rule" at bounding box center [293, 332] width 43 height 9
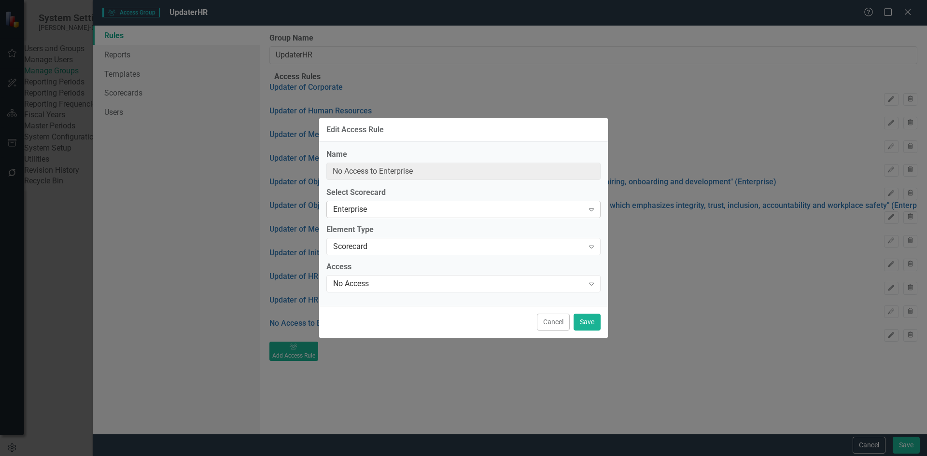
click at [471, 207] on div "Enterprise" at bounding box center [458, 209] width 251 height 11
click at [434, 285] on div "No Access" at bounding box center [458, 284] width 251 height 11
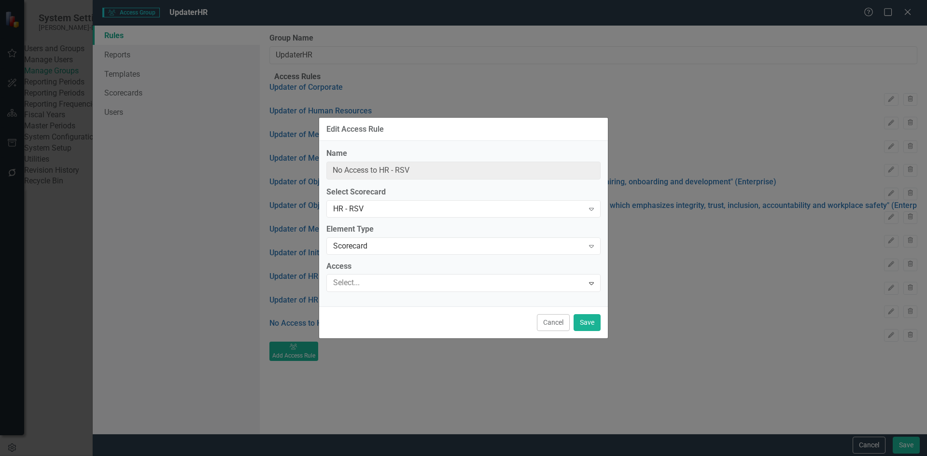
type input "Updater of HR - RSV"
click at [583, 325] on button "Save" at bounding box center [587, 322] width 27 height 17
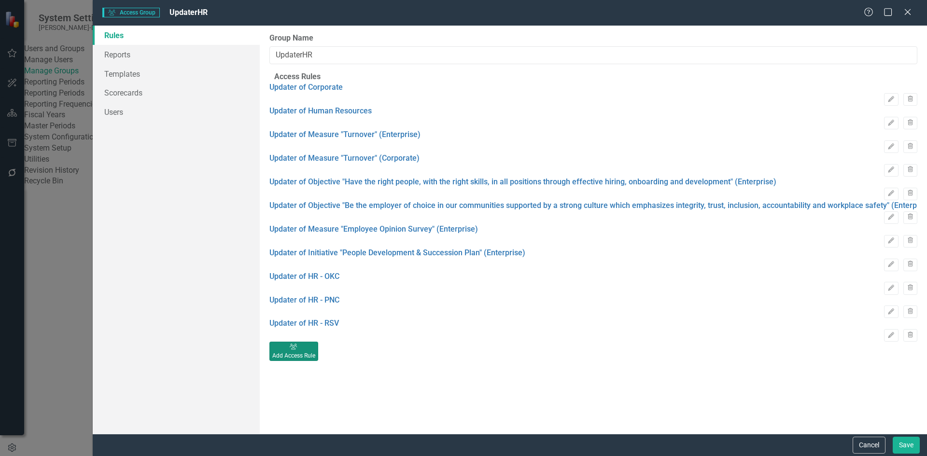
click at [315, 360] on div "Add Access Rule" at bounding box center [293, 355] width 43 height 9
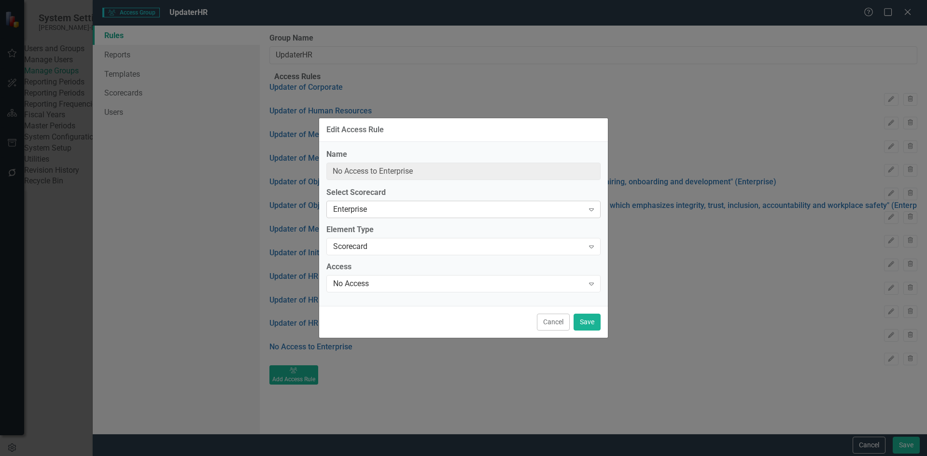
click at [458, 209] on div "Enterprise" at bounding box center [458, 209] width 251 height 11
click at [398, 453] on div "HR - CHK" at bounding box center [465, 458] width 911 height 11
click at [412, 287] on div "No Access" at bounding box center [458, 284] width 251 height 11
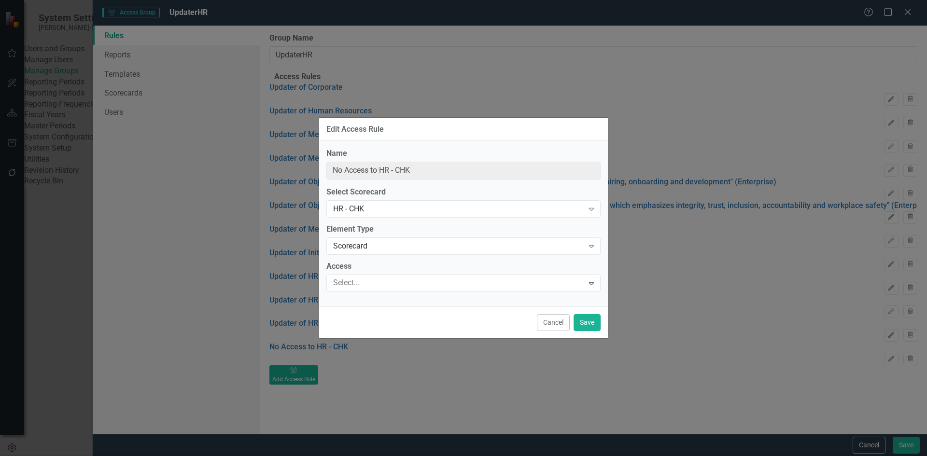
type input "Updater of HR - CHK"
click at [590, 322] on button "Save" at bounding box center [587, 322] width 27 height 17
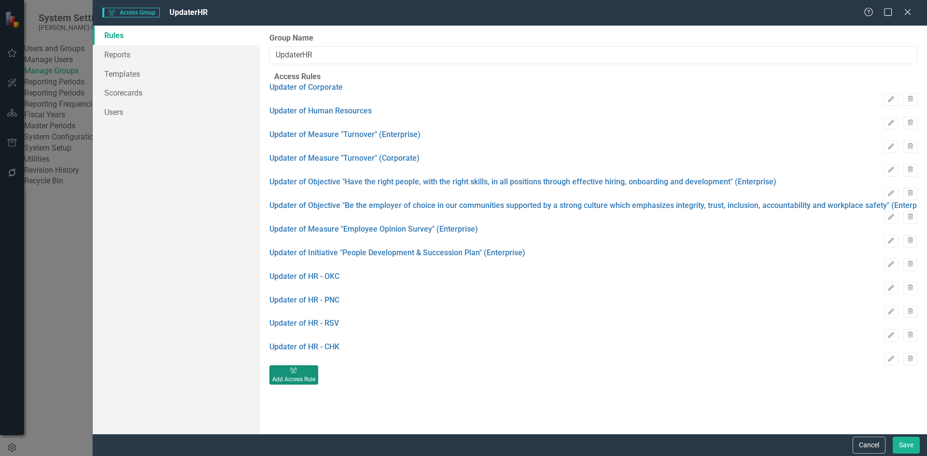
click at [315, 384] on div "Add Access Rule" at bounding box center [293, 379] width 43 height 9
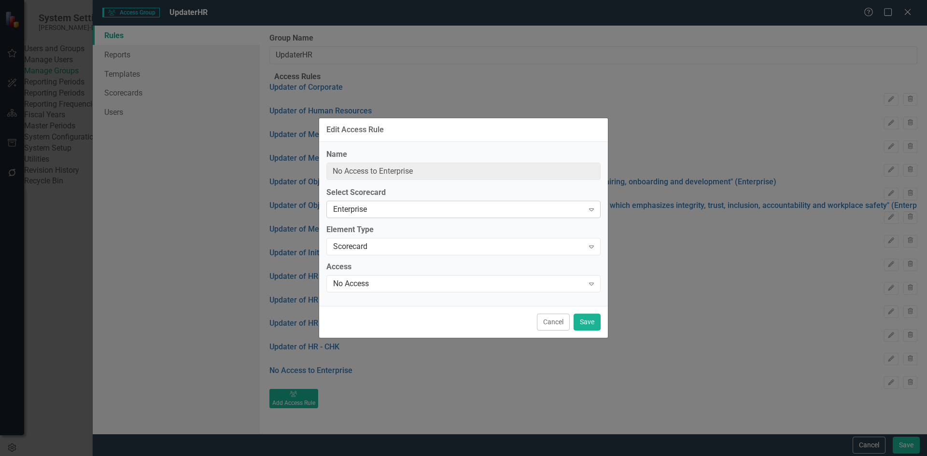
click at [419, 211] on div "Enterprise" at bounding box center [458, 209] width 251 height 11
click at [397, 285] on div "No Access" at bounding box center [458, 284] width 251 height 11
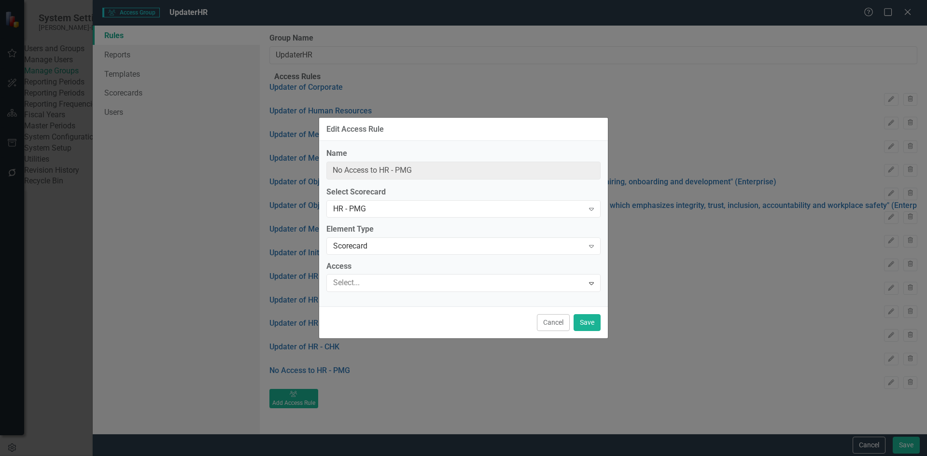
type input "Updater of HR - PMG"
click at [589, 325] on button "Save" at bounding box center [587, 322] width 27 height 17
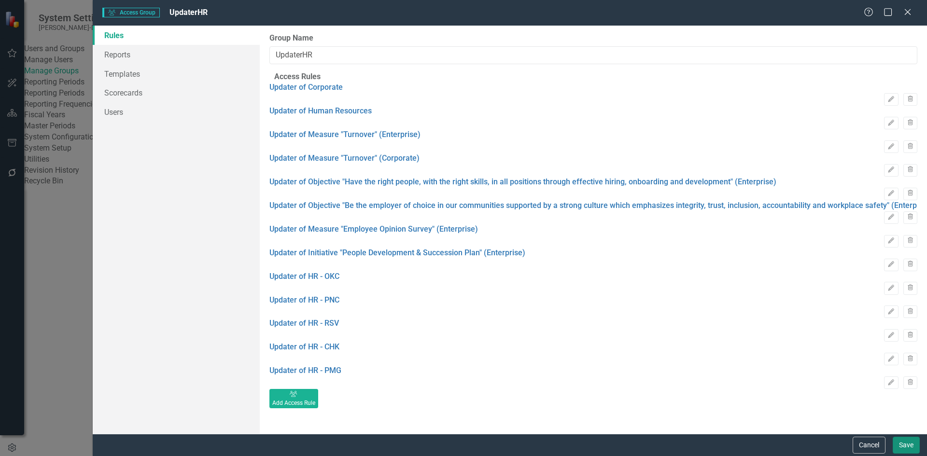
click at [912, 445] on button "Save" at bounding box center [906, 445] width 27 height 17
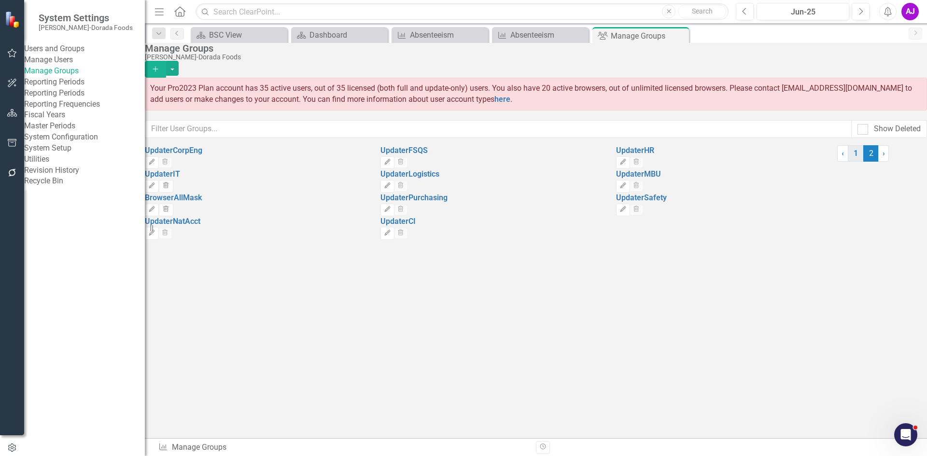
click at [848, 162] on link "1" at bounding box center [855, 153] width 15 height 16
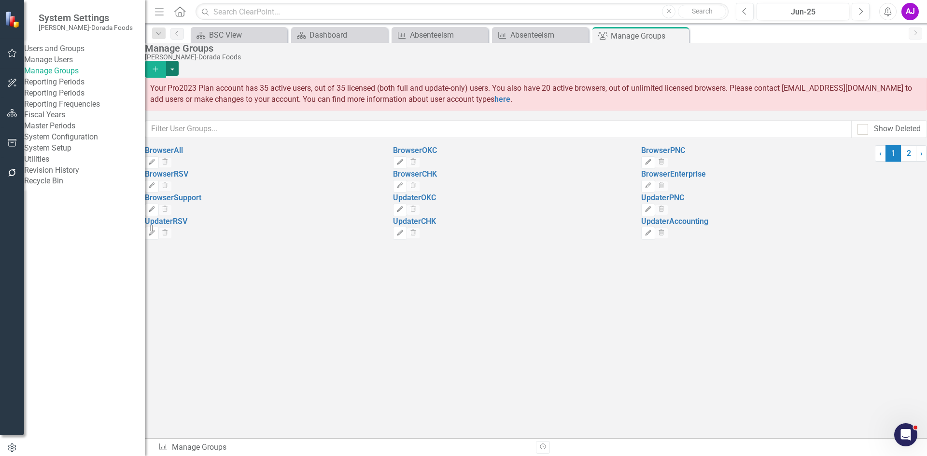
click at [179, 63] on button "button" at bounding box center [172, 68] width 13 height 15
click at [896, 74] on link "Add Access Group" at bounding box center [869, 79] width 85 height 18
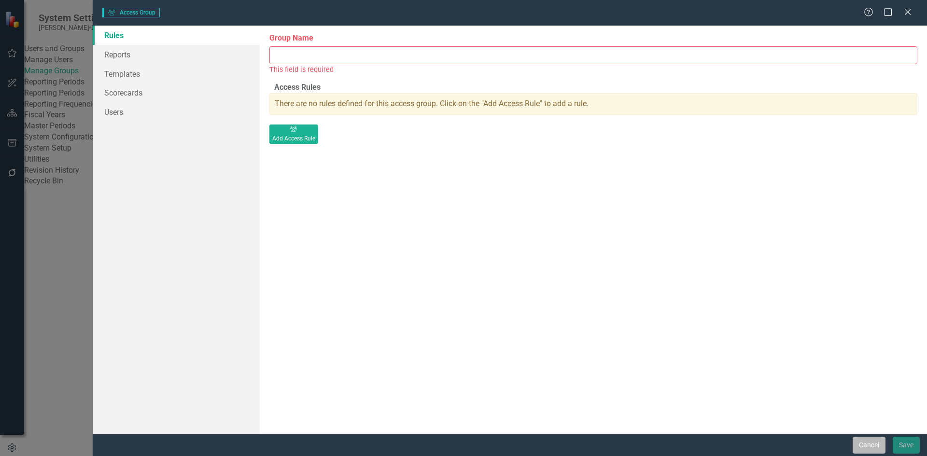
click at [870, 448] on button "Cancel" at bounding box center [869, 445] width 33 height 17
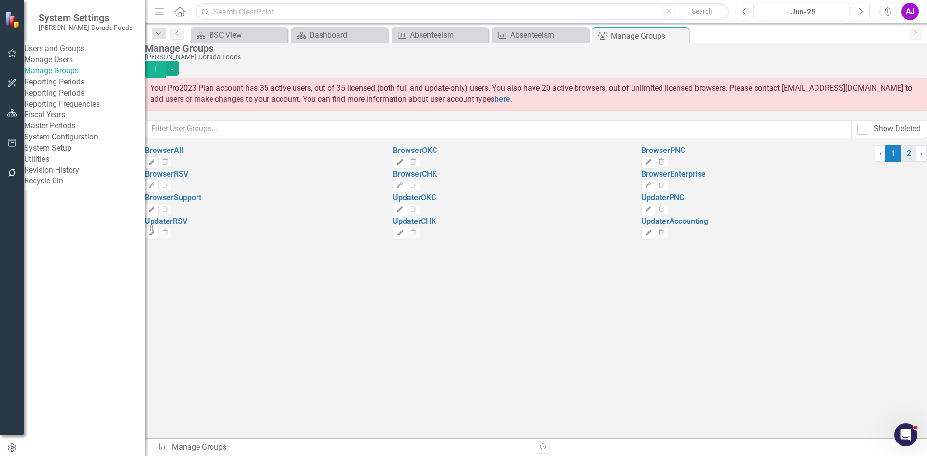
click at [901, 162] on link "2" at bounding box center [908, 153] width 15 height 16
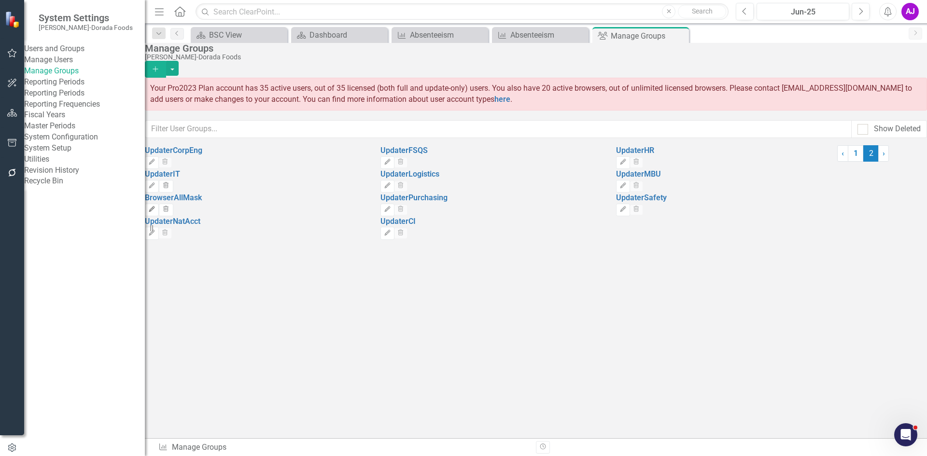
click at [155, 212] on icon "button" at bounding box center [152, 209] width 6 height 6
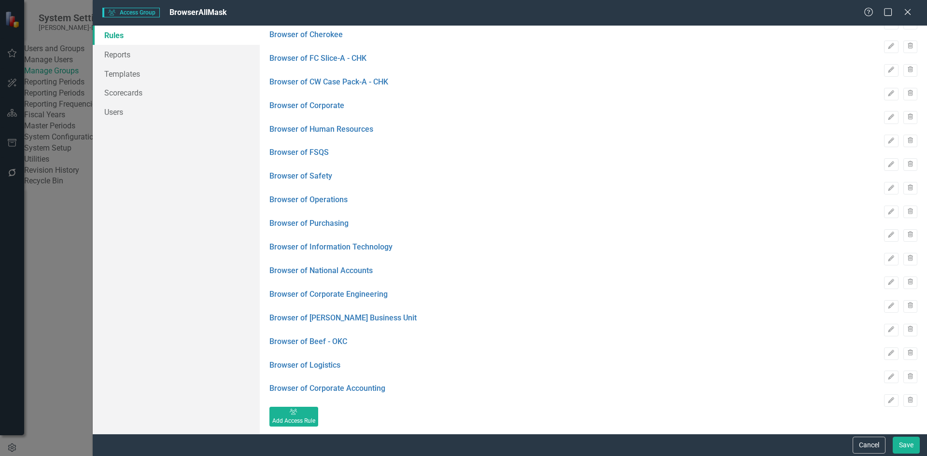
scroll to position [522, 0]
click at [867, 444] on button "Cancel" at bounding box center [869, 445] width 33 height 17
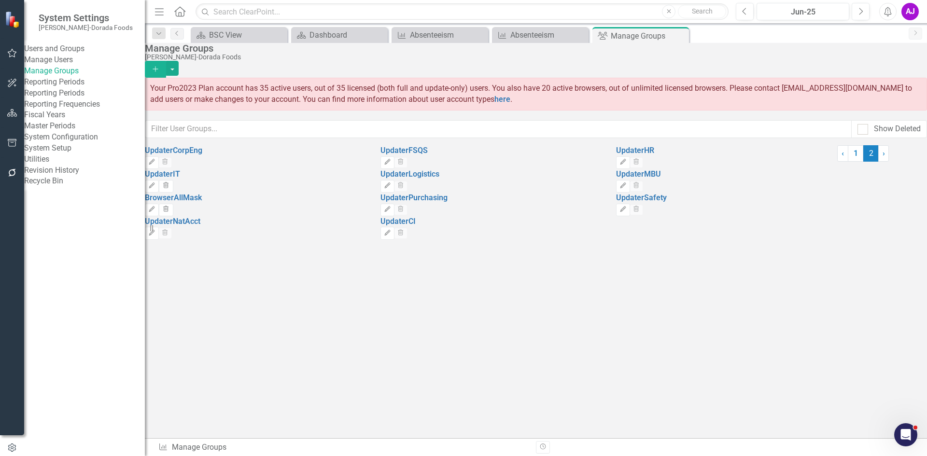
click at [166, 62] on button "Add" at bounding box center [155, 69] width 21 height 17
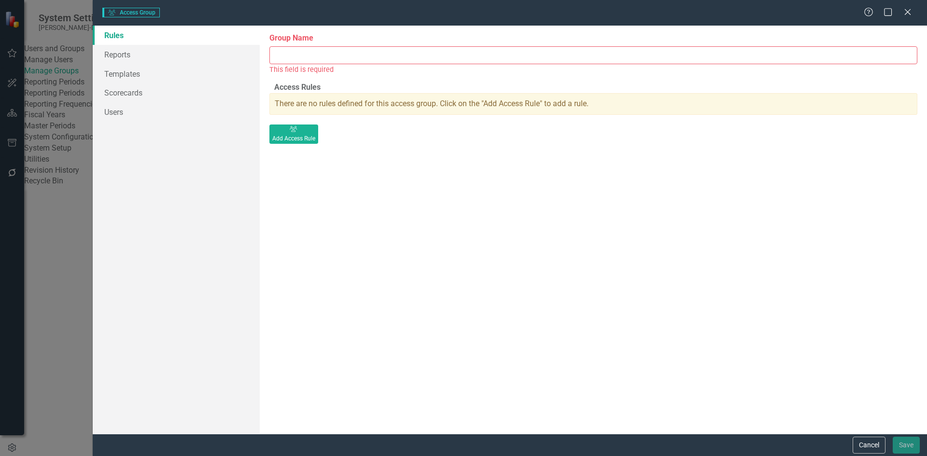
click at [506, 53] on input "Group Name" at bounding box center [593, 55] width 648 height 18
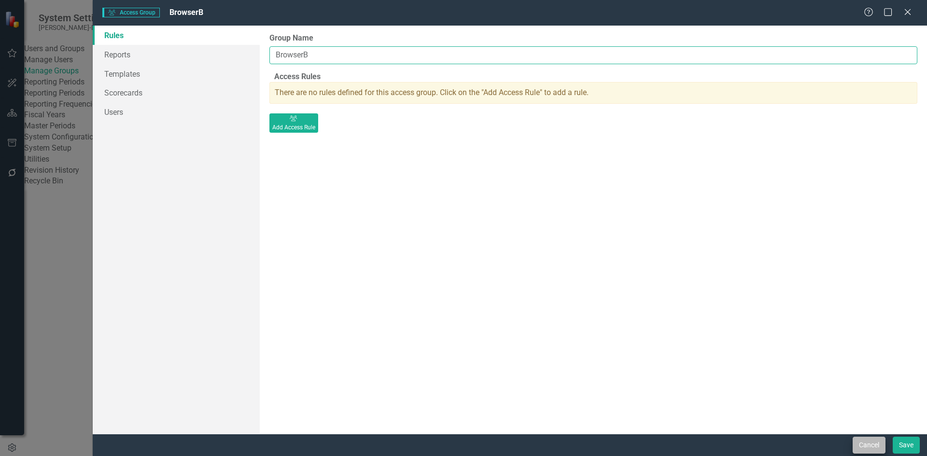
type input "BrowserB"
click at [858, 442] on button "Cancel" at bounding box center [869, 445] width 33 height 17
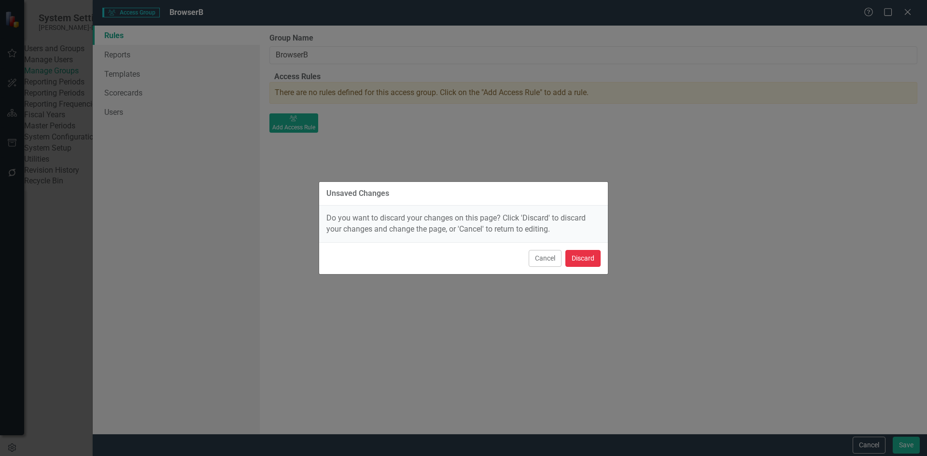
click at [577, 262] on button "Discard" at bounding box center [582, 258] width 35 height 17
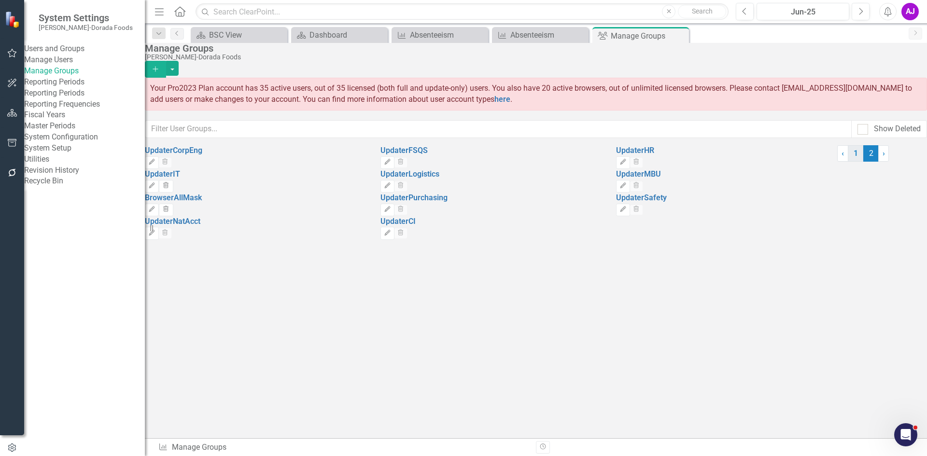
click at [848, 162] on link "1" at bounding box center [855, 153] width 15 height 16
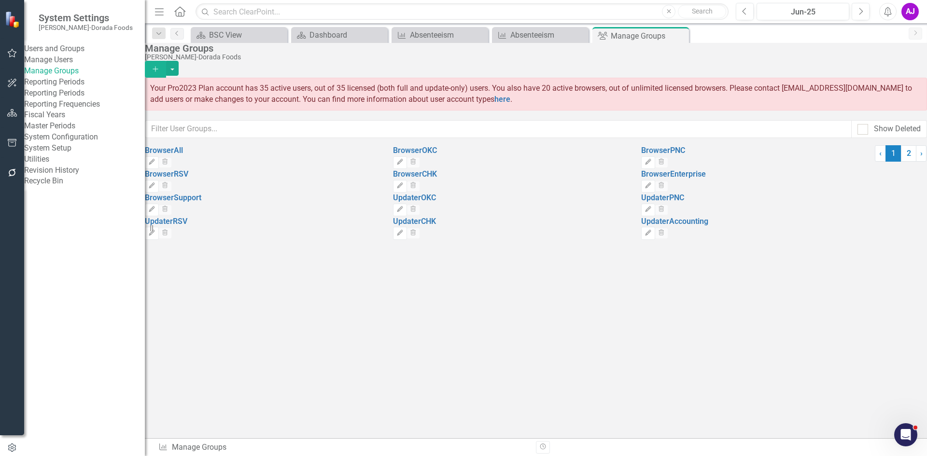
click at [160, 66] on icon "Add" at bounding box center [155, 69] width 9 height 7
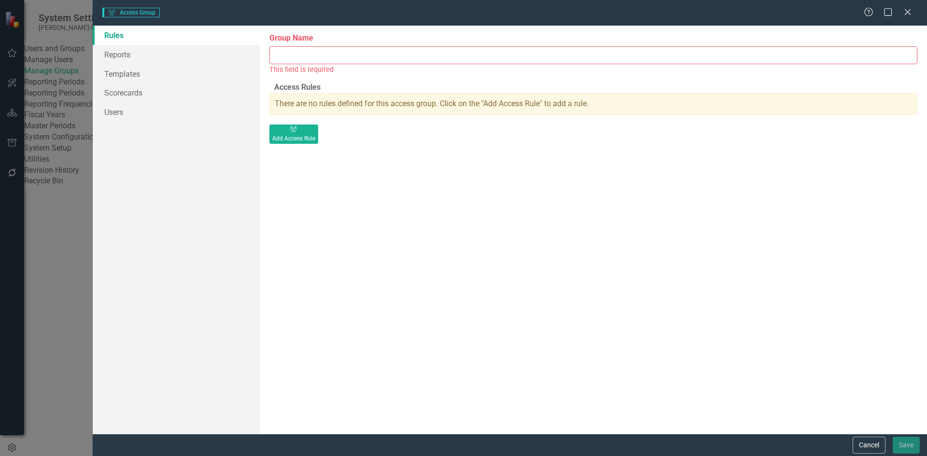
click at [571, 54] on input "Group Name" at bounding box center [593, 55] width 648 height 18
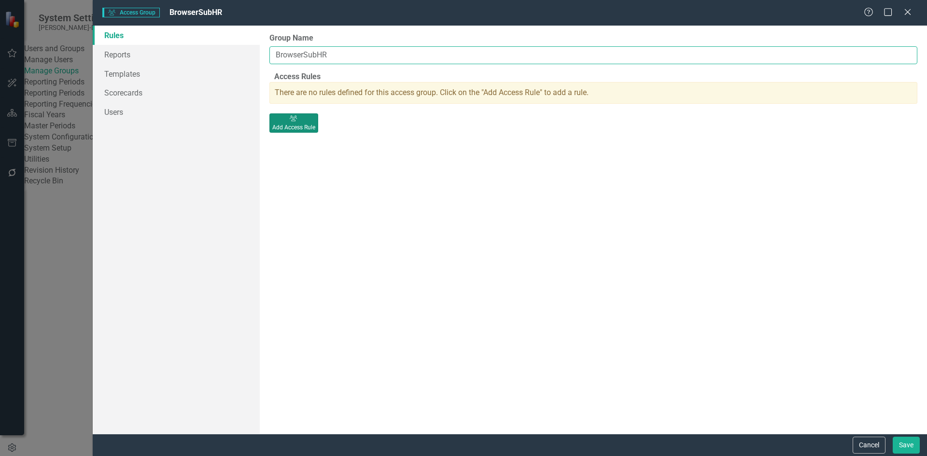
type input "BrowserSubHR"
click at [318, 129] on button "User Group Add Access Rule" at bounding box center [293, 122] width 49 height 19
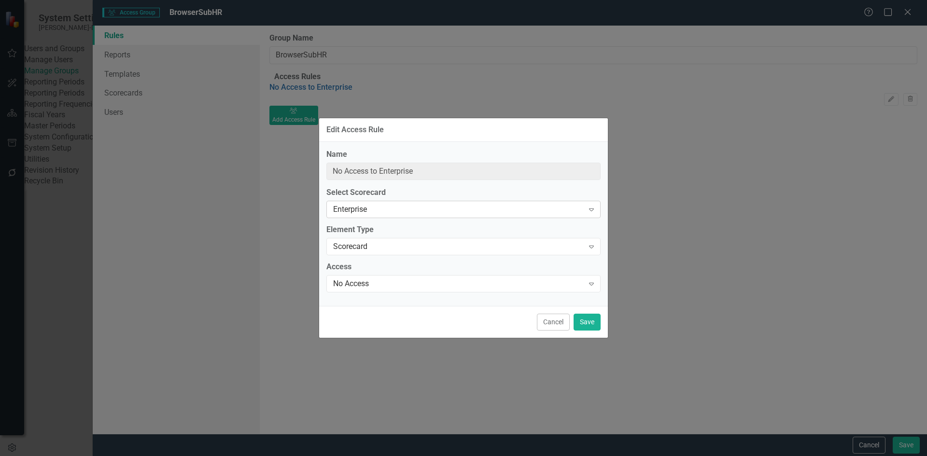
click at [430, 208] on div "Enterprise" at bounding box center [458, 209] width 251 height 11
click at [412, 284] on div "No Access" at bounding box center [458, 284] width 251 height 11
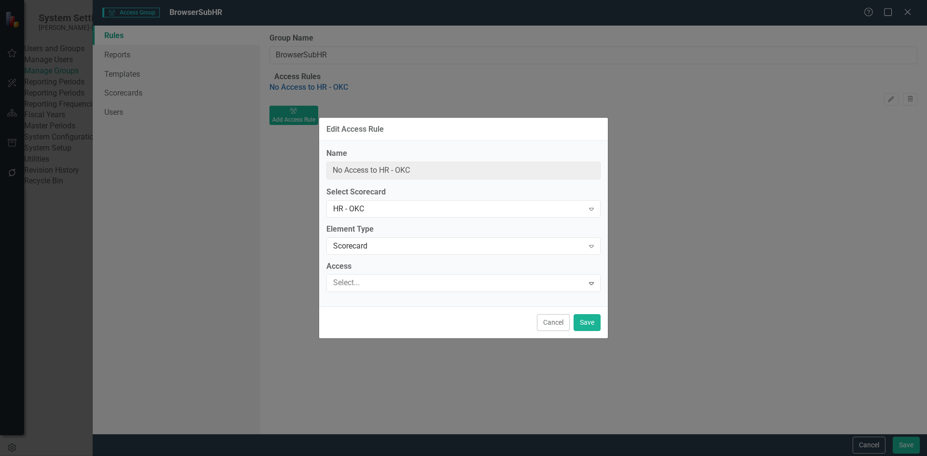
type input "Browser of HR - OKC"
click at [590, 326] on button "Save" at bounding box center [587, 322] width 27 height 17
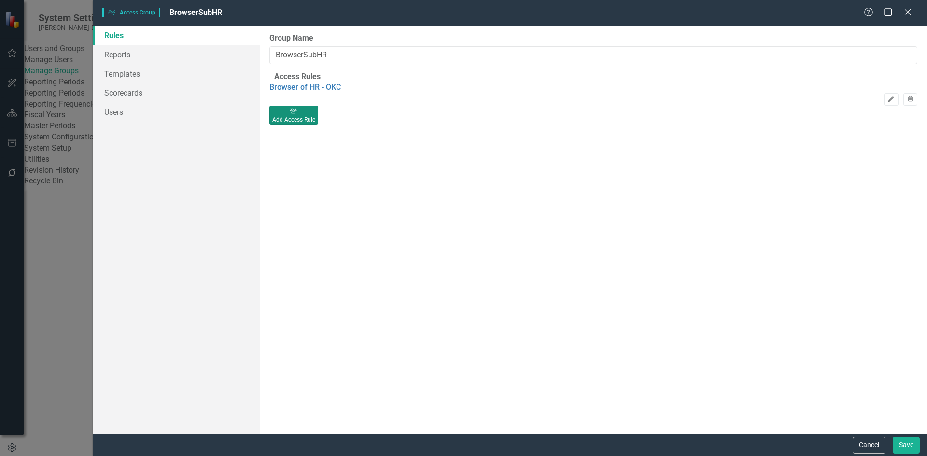
click at [315, 124] on div "Add Access Rule" at bounding box center [293, 119] width 43 height 9
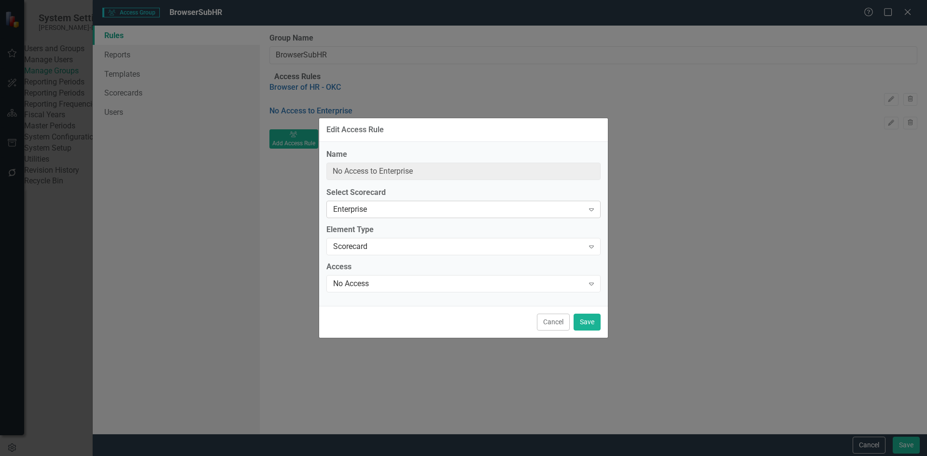
click at [437, 210] on div "Enterprise" at bounding box center [458, 209] width 251 height 11
click at [401, 284] on div "No Access" at bounding box center [458, 284] width 251 height 11
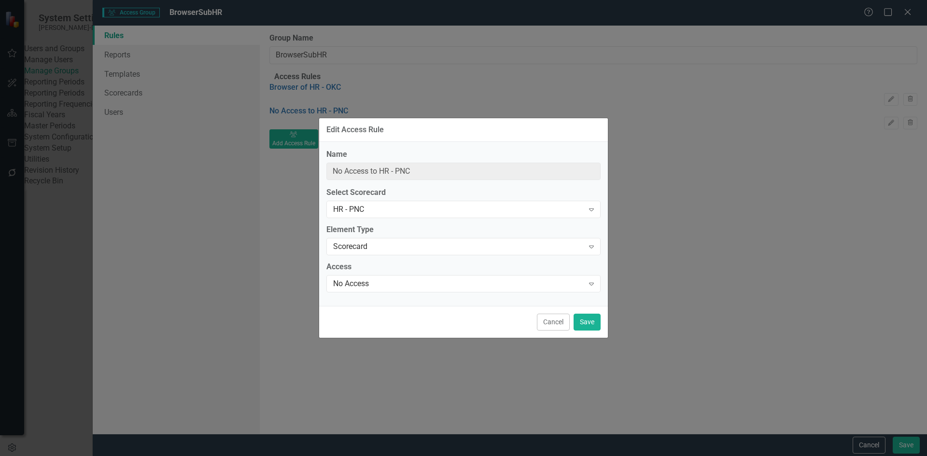
type input "Browser of HR - PNC"
click at [581, 326] on button "Save" at bounding box center [587, 322] width 27 height 17
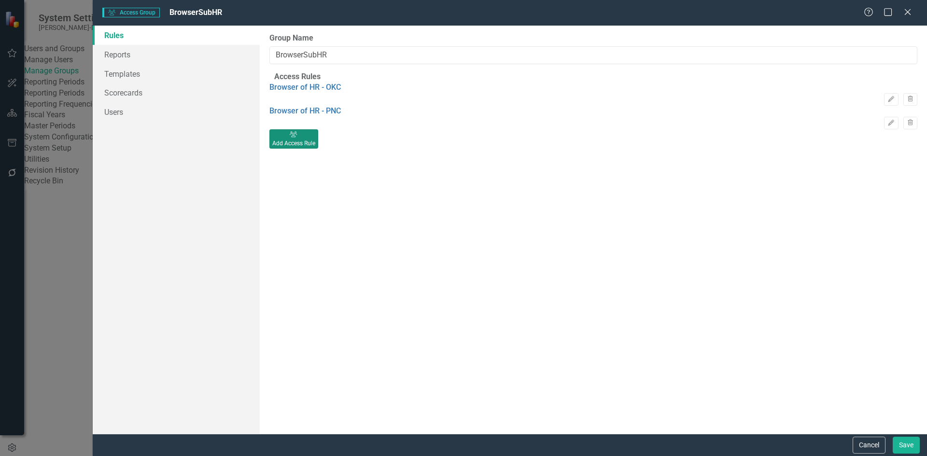
click at [315, 148] on div "Add Access Rule" at bounding box center [293, 143] width 43 height 9
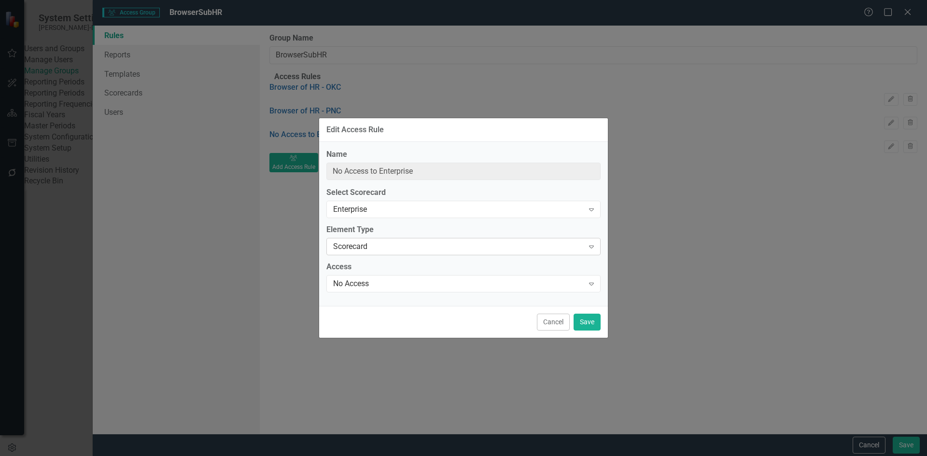
click at [431, 246] on div "Scorecard" at bounding box center [458, 246] width 251 height 11
click at [416, 235] on label "Element Type" at bounding box center [463, 229] width 274 height 11
click at [421, 214] on div "Enterprise" at bounding box center [458, 209] width 251 height 11
type input "hr"
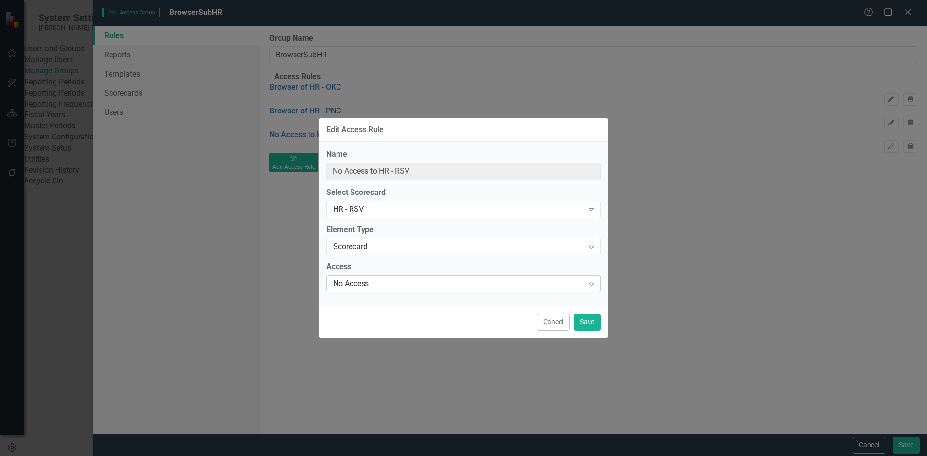
click at [395, 283] on div "No Access" at bounding box center [458, 284] width 251 height 11
type input "Browser of HR - RSV"
click at [592, 322] on button "Save" at bounding box center [587, 322] width 27 height 17
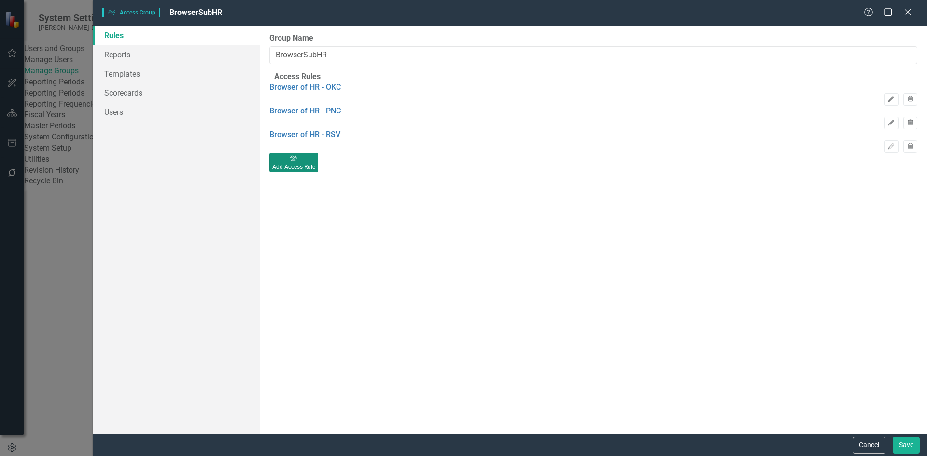
click at [315, 171] on div "Add Access Rule" at bounding box center [293, 167] width 43 height 9
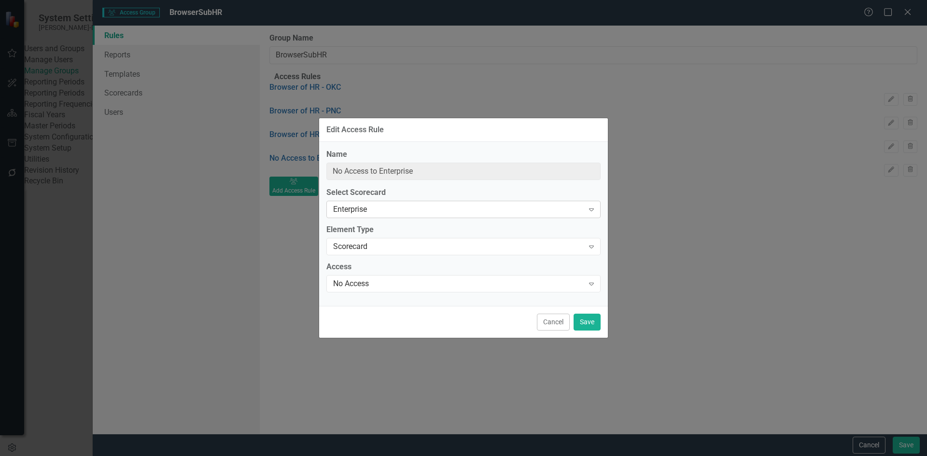
click at [444, 210] on div "Enterprise" at bounding box center [458, 209] width 251 height 11
type input "hr"
click at [406, 291] on div "No Access Expand" at bounding box center [463, 283] width 274 height 17
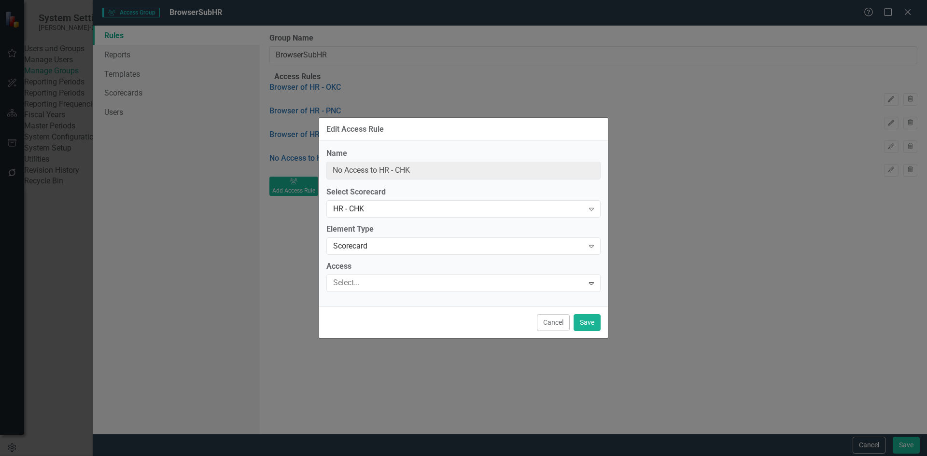
type input "Browser of HR - CHK"
click at [579, 322] on button "Save" at bounding box center [587, 322] width 27 height 17
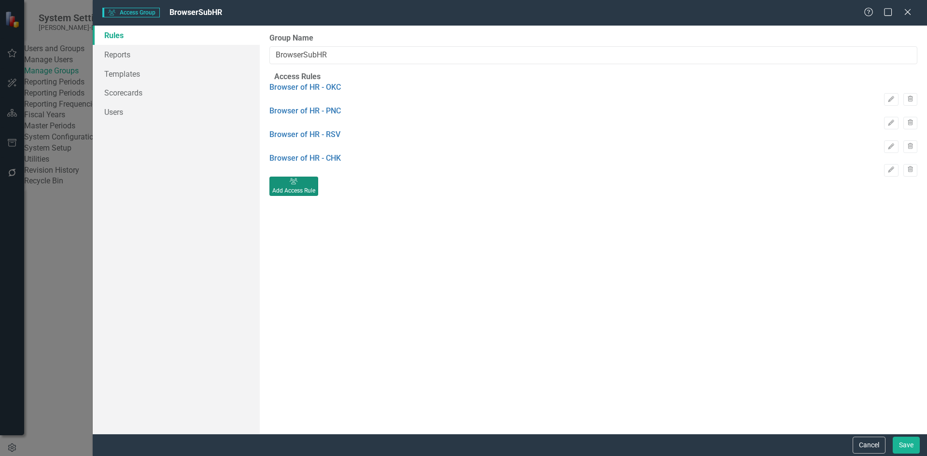
click at [315, 195] on div "Add Access Rule" at bounding box center [293, 190] width 43 height 9
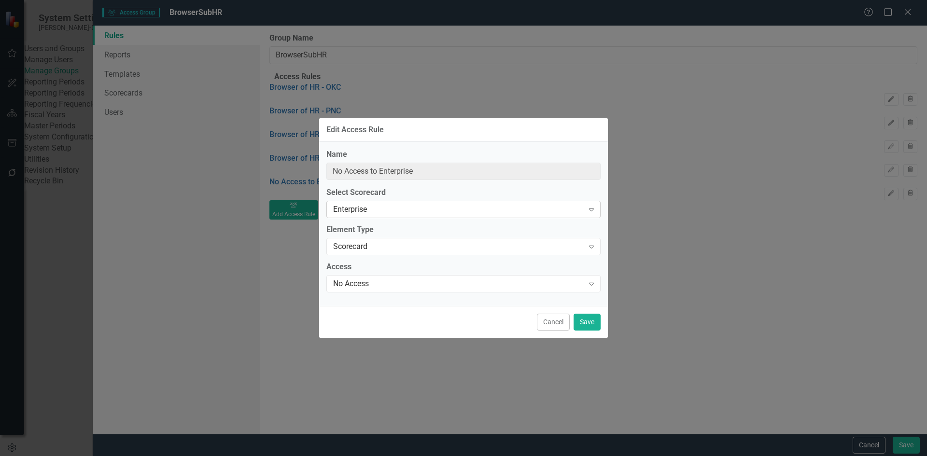
click at [442, 216] on div "Enterprise Expand" at bounding box center [463, 209] width 274 height 17
type input "hr"
click at [412, 284] on div "No Access" at bounding box center [458, 284] width 251 height 11
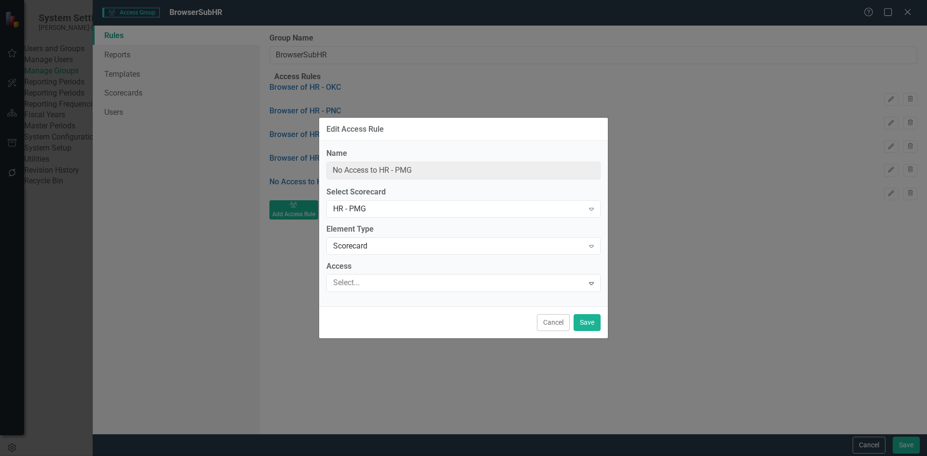
type input "Browser of HR - PMG"
click at [597, 322] on button "Save" at bounding box center [587, 322] width 27 height 17
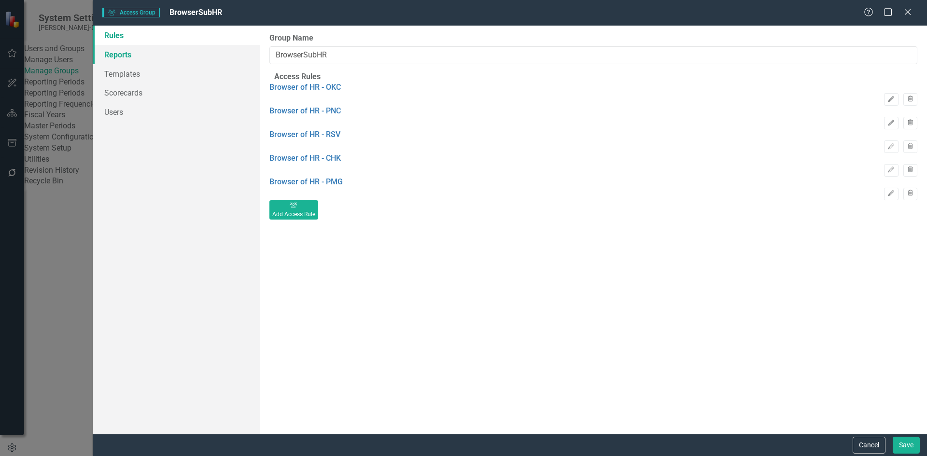
click at [192, 49] on link "Reports" at bounding box center [176, 54] width 167 height 19
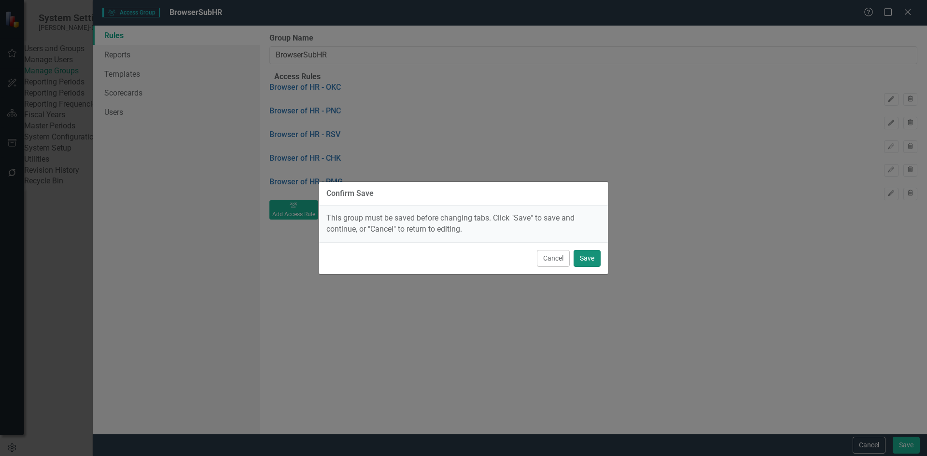
click at [584, 263] on button "Save" at bounding box center [587, 258] width 27 height 17
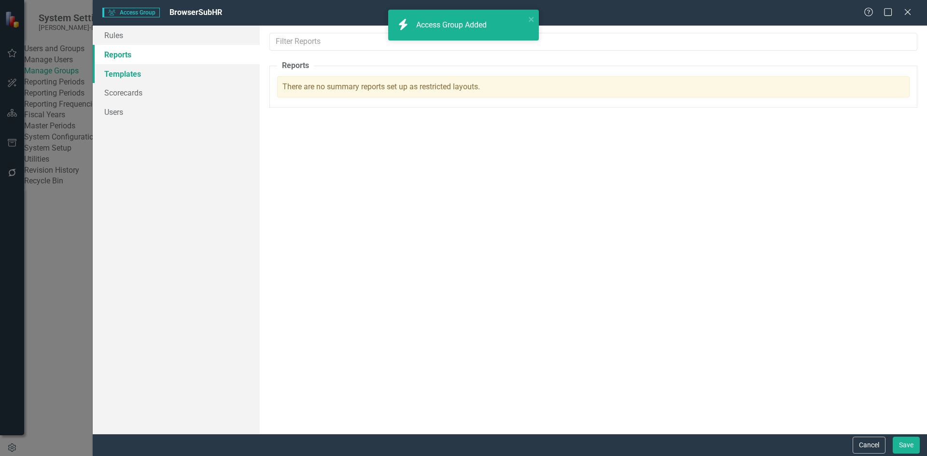
click at [159, 70] on link "Templates" at bounding box center [176, 73] width 167 height 19
click at [148, 108] on link "Users" at bounding box center [176, 111] width 167 height 19
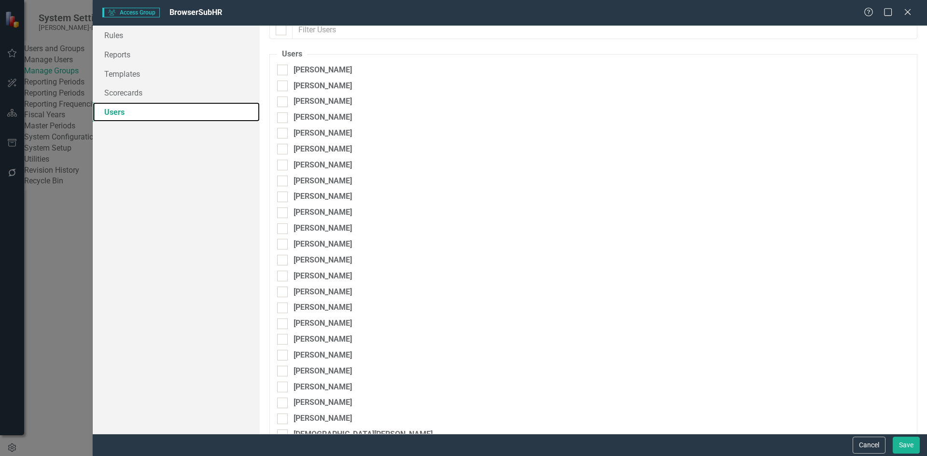
scroll to position [0, 0]
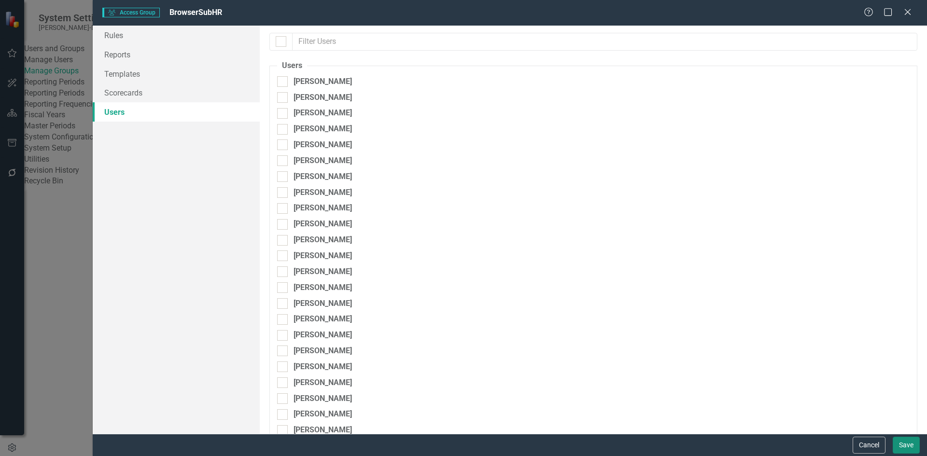
click at [918, 449] on button "Save" at bounding box center [906, 445] width 27 height 17
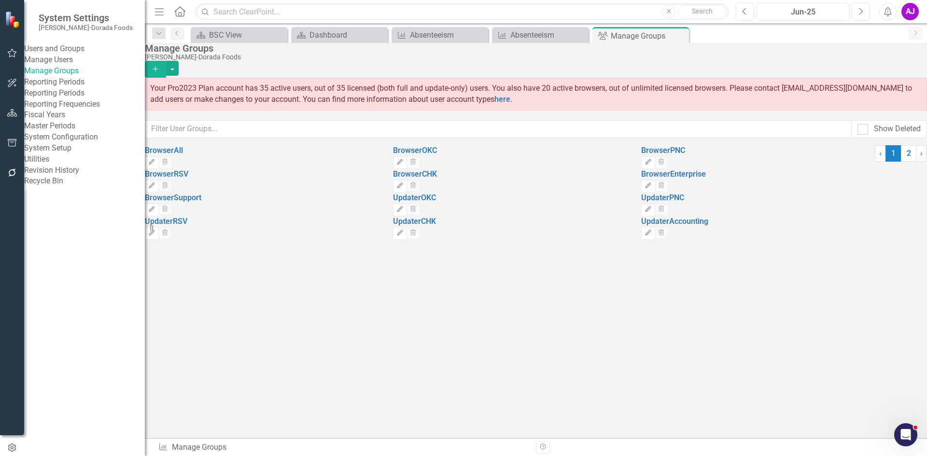
click at [71, 62] on link "Manage Users" at bounding box center [84, 60] width 121 height 11
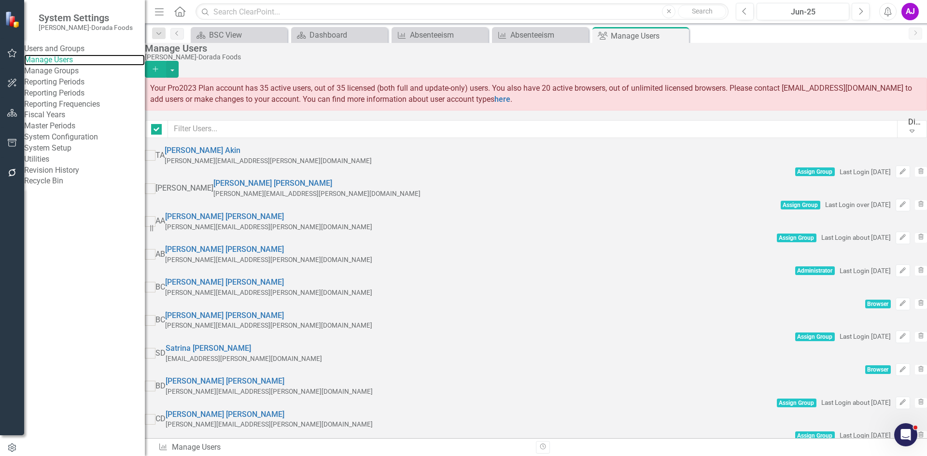
checkbox input "false"
click at [256, 130] on input "text" at bounding box center [532, 129] width 729 height 18
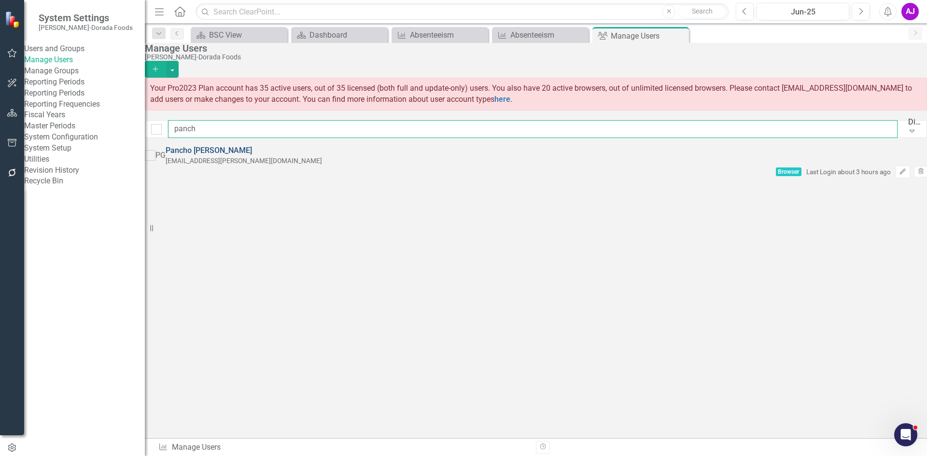
type input "panch"
click at [245, 154] on link "[PERSON_NAME]" at bounding box center [209, 150] width 86 height 9
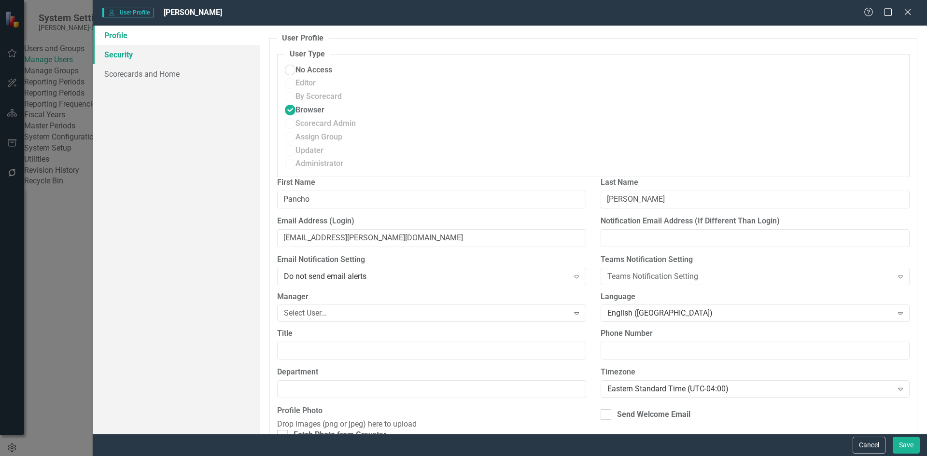
click at [136, 60] on link "Security" at bounding box center [176, 54] width 167 height 19
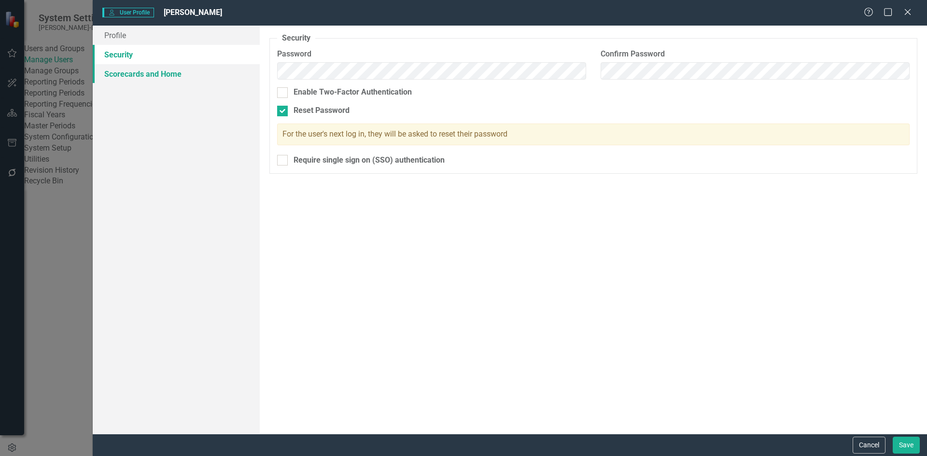
click at [139, 74] on link "Scorecards and Home" at bounding box center [176, 73] width 167 height 19
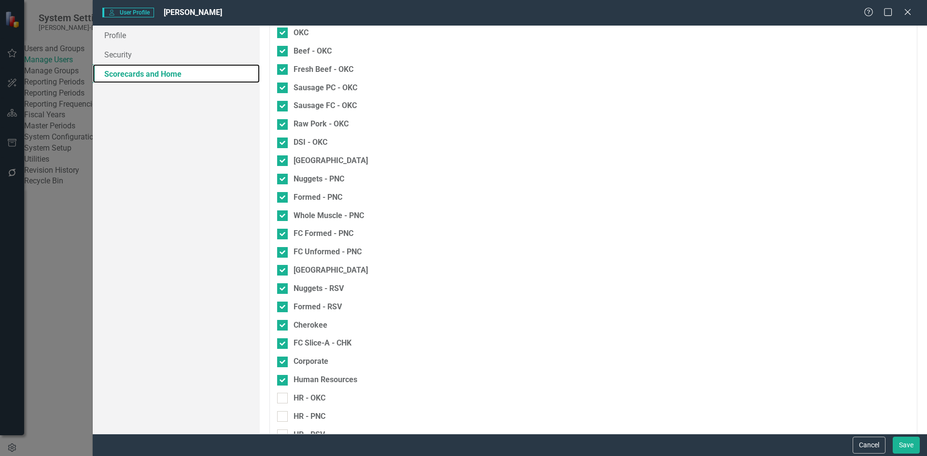
scroll to position [290, 0]
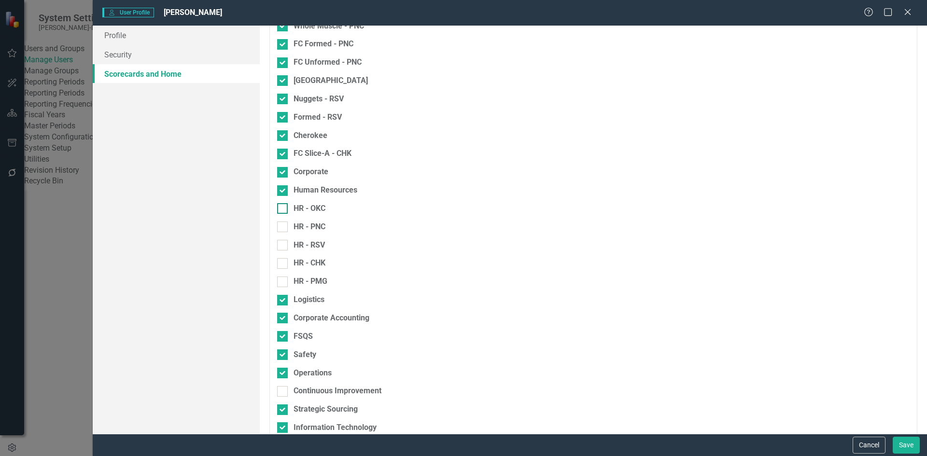
click at [281, 214] on div at bounding box center [282, 208] width 11 height 11
click at [281, 210] on input "HR - OKC" at bounding box center [280, 206] width 6 height 6
checkbox input "true"
click at [282, 228] on input "HR - PNC" at bounding box center [280, 225] width 6 height 6
checkbox input "true"
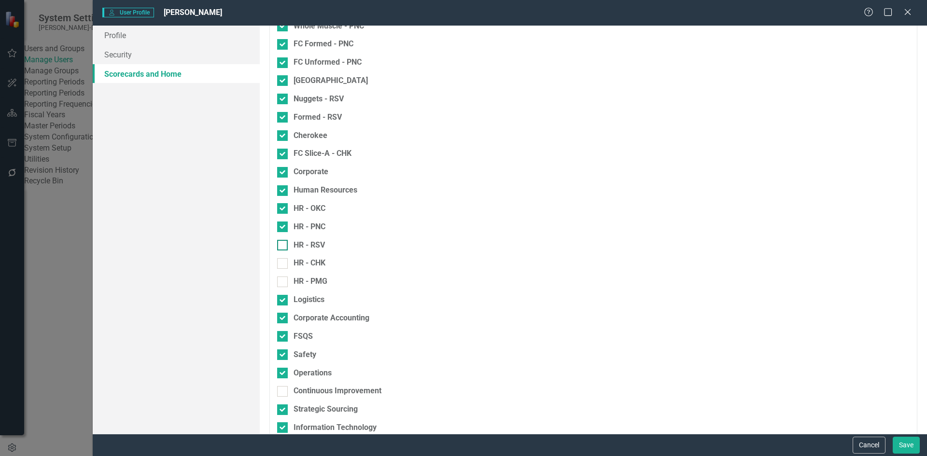
click at [280, 246] on input "HR - RSV" at bounding box center [280, 243] width 6 height 6
checkbox input "true"
click at [280, 265] on input "HR - CHK" at bounding box center [280, 261] width 6 height 6
checkbox input "true"
click at [282, 283] on input "HR - PMG" at bounding box center [280, 280] width 6 height 6
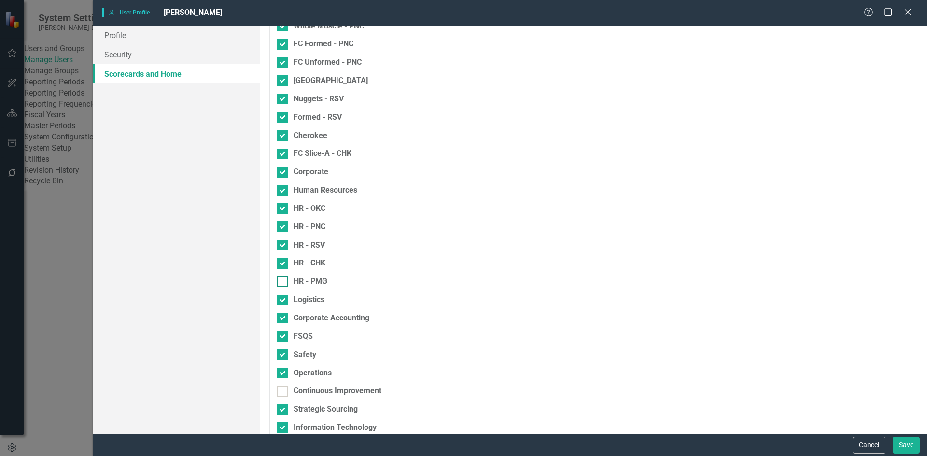
checkbox input "true"
click at [903, 446] on button "Save" at bounding box center [906, 445] width 27 height 17
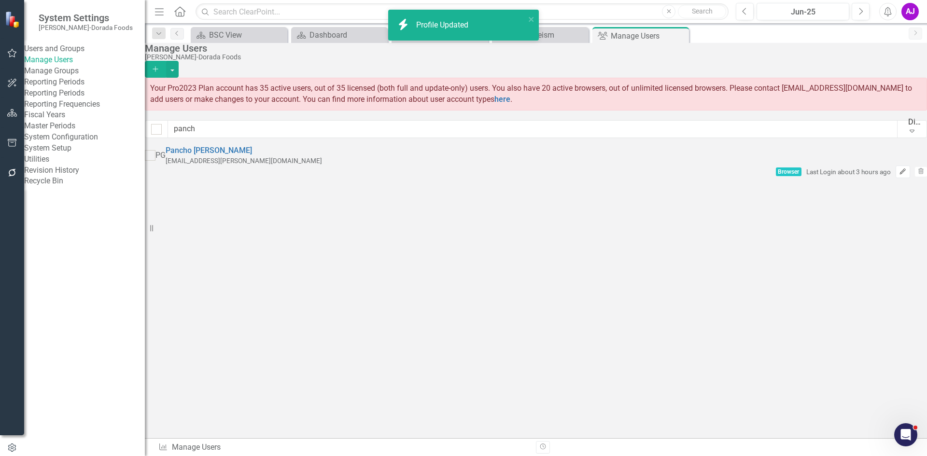
click at [899, 169] on icon "Edit" at bounding box center [902, 172] width 7 height 6
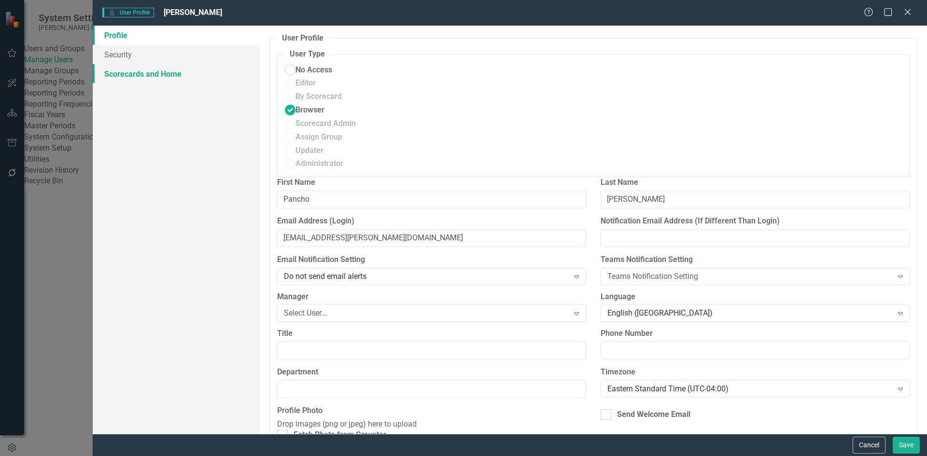
click at [183, 67] on link "Scorecards and Home" at bounding box center [176, 73] width 167 height 19
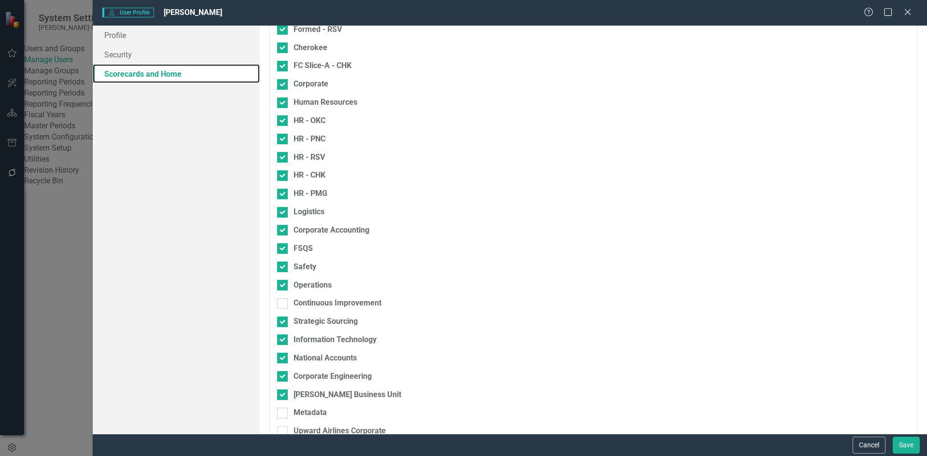
scroll to position [471, 0]
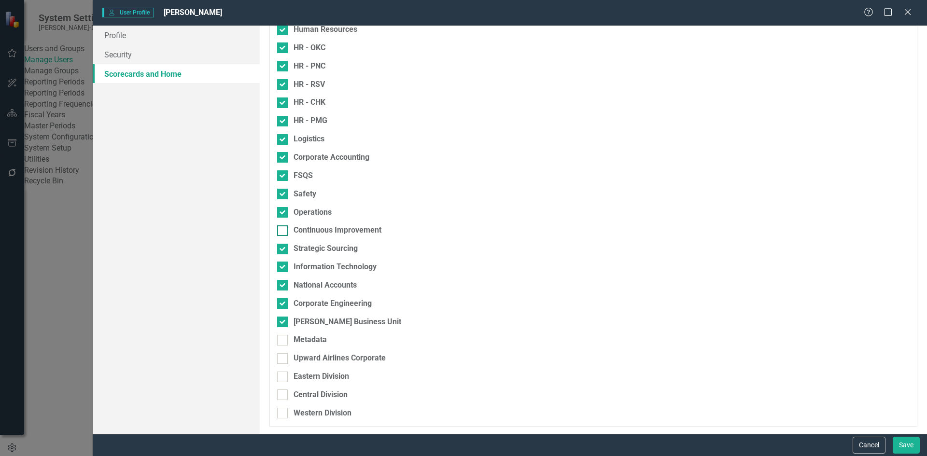
click at [308, 228] on div "Continuous Improvement" at bounding box center [338, 230] width 88 height 11
click at [283, 228] on input "Continuous Improvement" at bounding box center [280, 228] width 6 height 6
checkbox input "true"
click at [903, 445] on button "Save" at bounding box center [906, 445] width 27 height 17
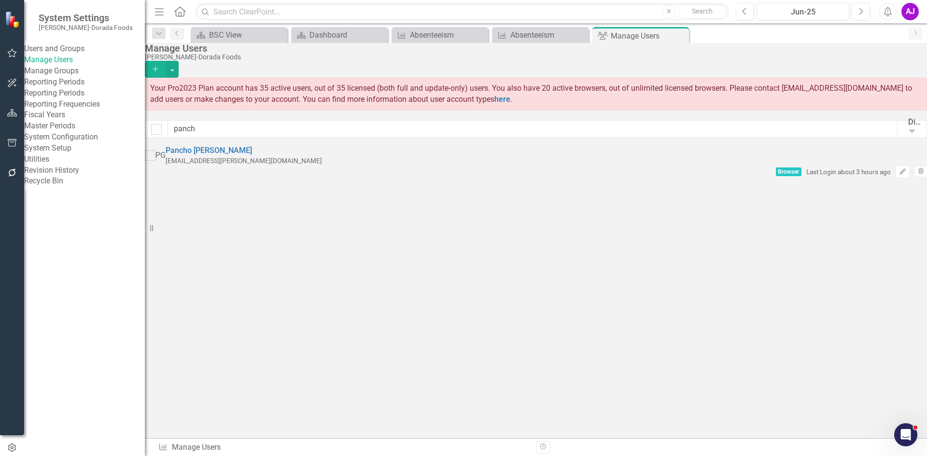
click at [908, 127] on div "Display All Users" at bounding box center [915, 121] width 14 height 11
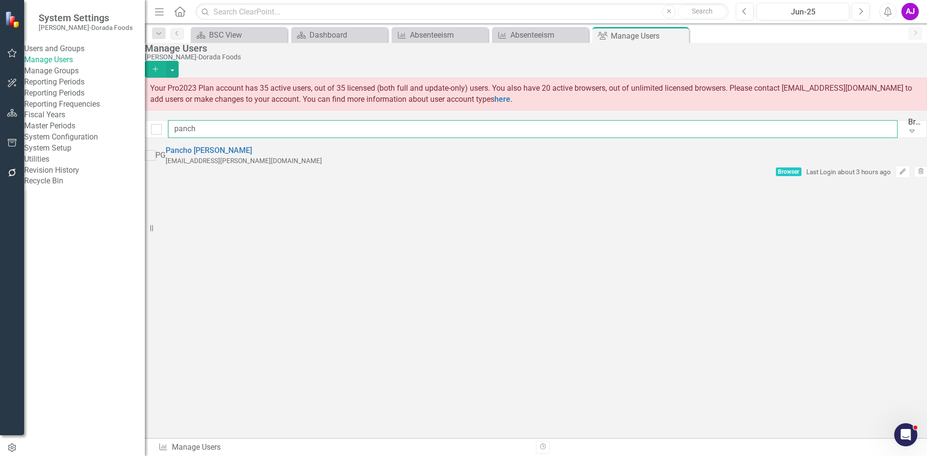
click at [560, 138] on input "panch" at bounding box center [532, 129] width 729 height 18
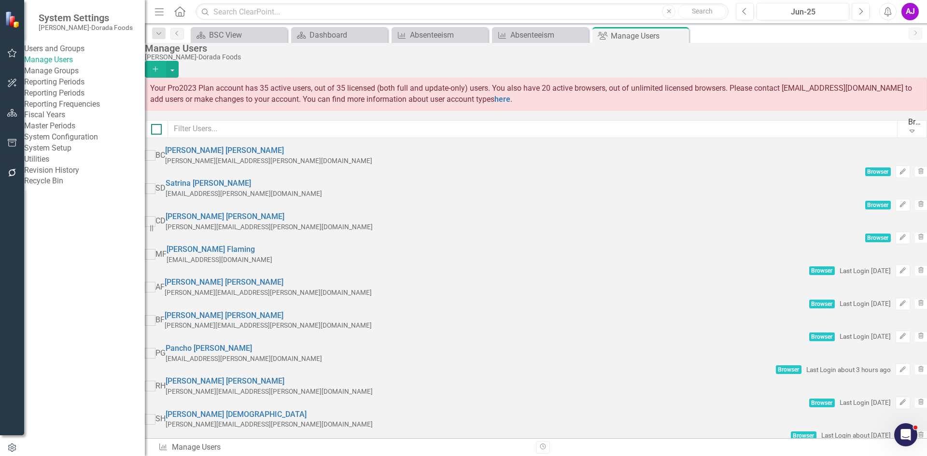
click at [157, 129] on input "checkbox" at bounding box center [154, 127] width 6 height 6
checkbox input "true"
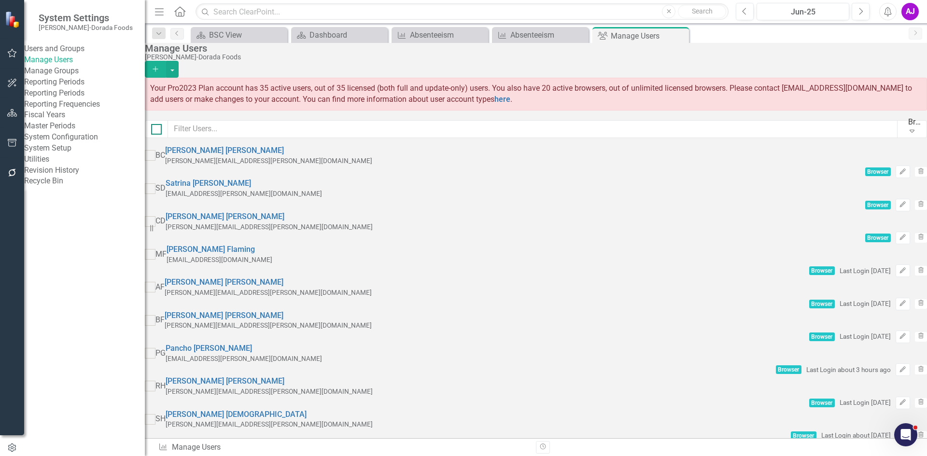
checkbox input "true"
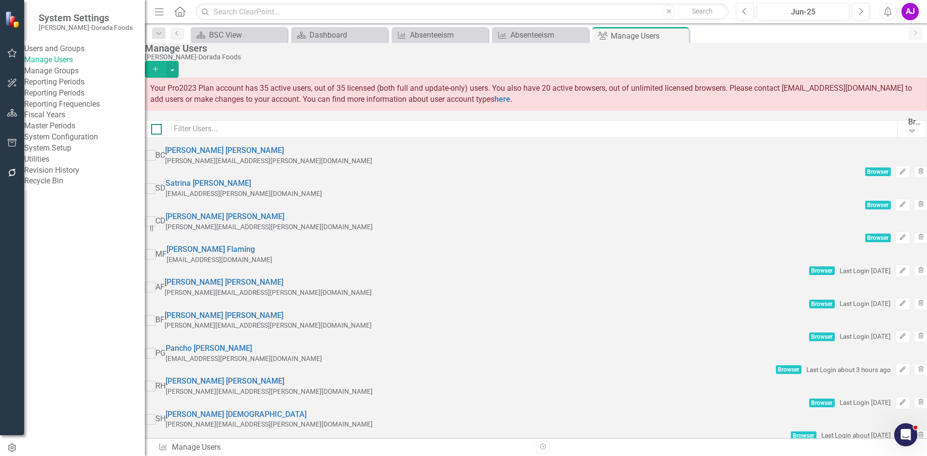
checkbox input "true"
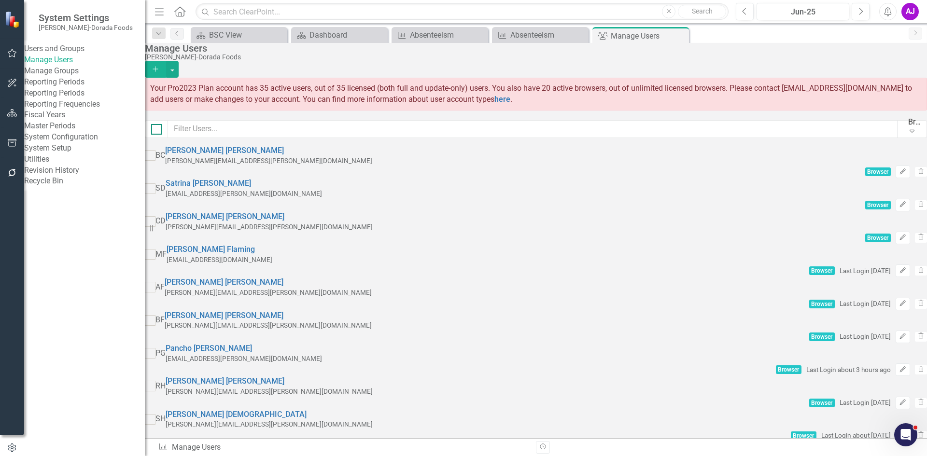
checkbox input "true"
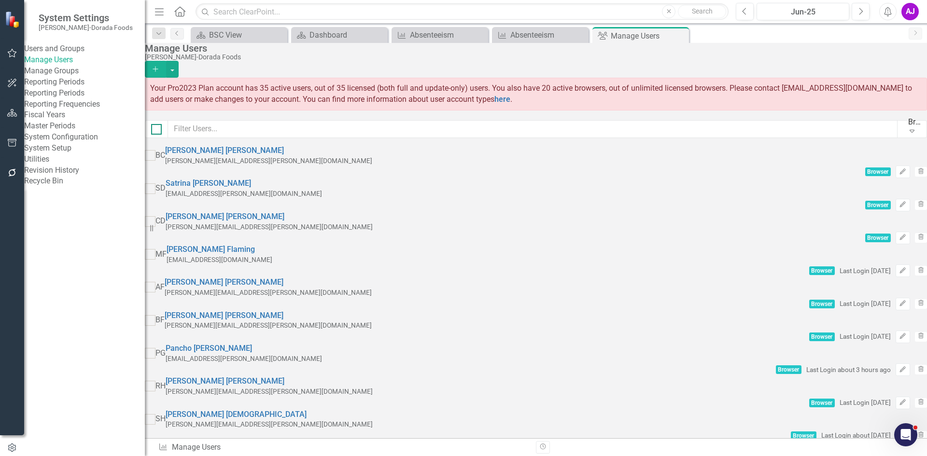
checkbox input "true"
click at [179, 61] on button "button" at bounding box center [172, 69] width 13 height 17
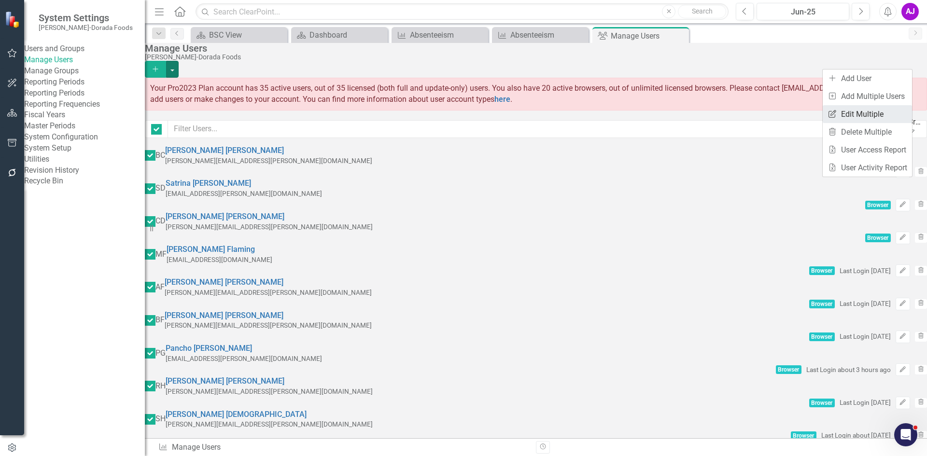
click at [877, 111] on link "Edit Multiple Edit Multiple" at bounding box center [867, 114] width 89 height 18
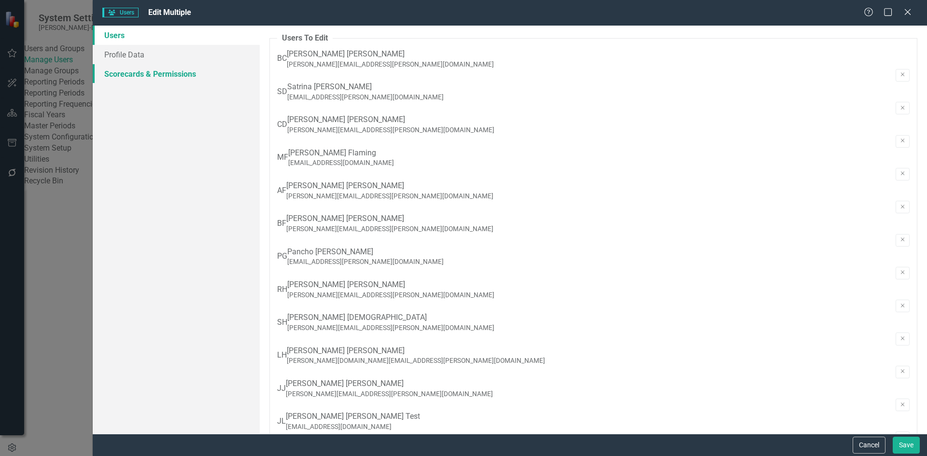
click at [195, 69] on link "Scorecards & Permissions" at bounding box center [176, 73] width 167 height 19
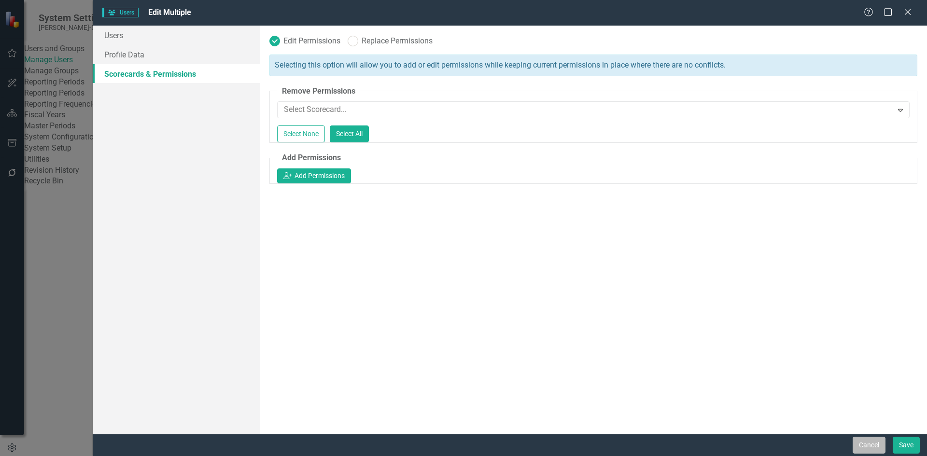
click at [861, 440] on button "Cancel" at bounding box center [869, 445] width 33 height 17
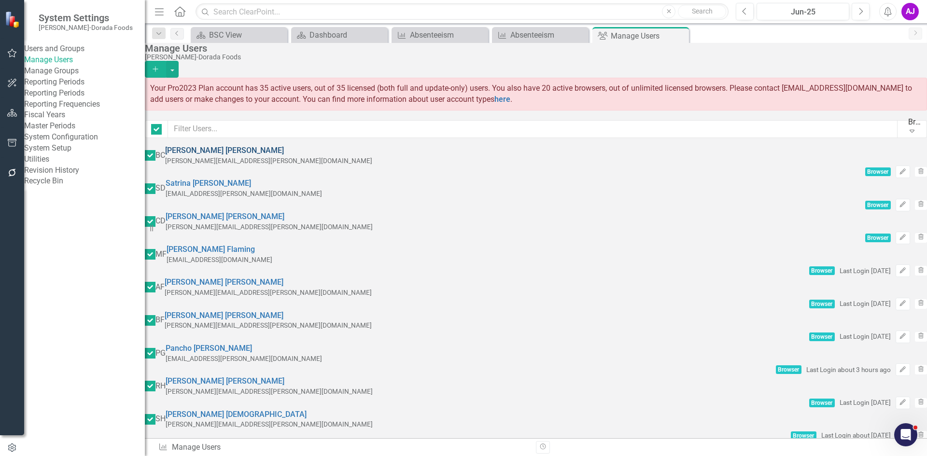
click at [242, 154] on link "[PERSON_NAME]" at bounding box center [224, 150] width 119 height 9
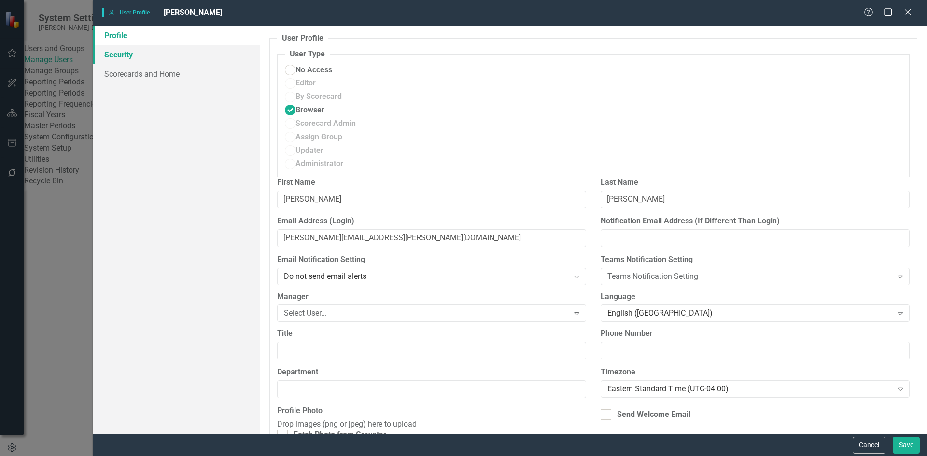
click at [139, 55] on link "Security" at bounding box center [176, 54] width 167 height 19
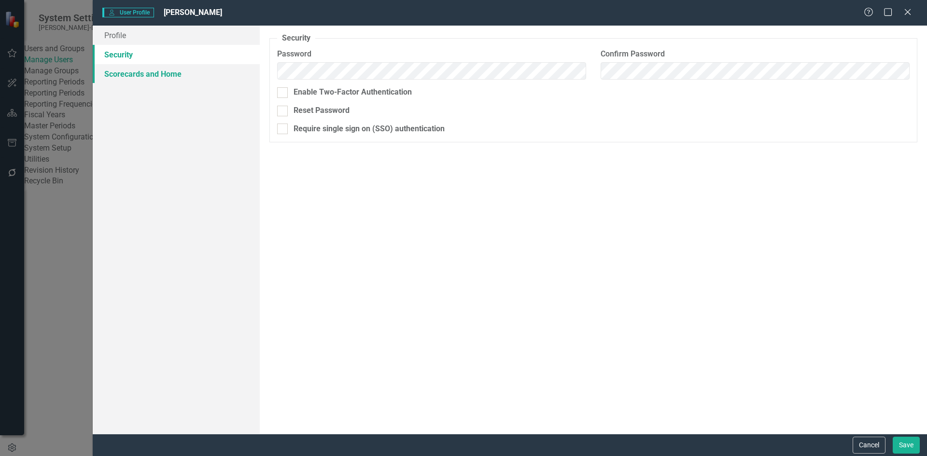
click at [142, 71] on link "Scorecards and Home" at bounding box center [176, 73] width 167 height 19
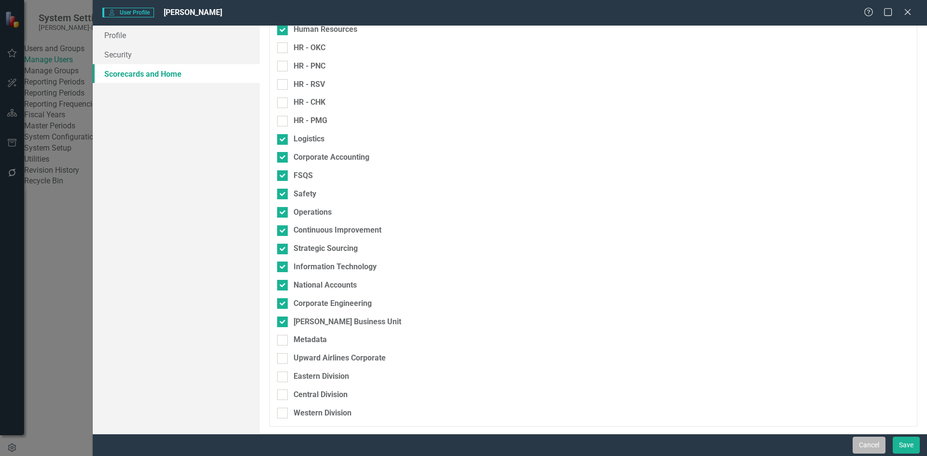
click at [867, 442] on button "Cancel" at bounding box center [869, 445] width 33 height 17
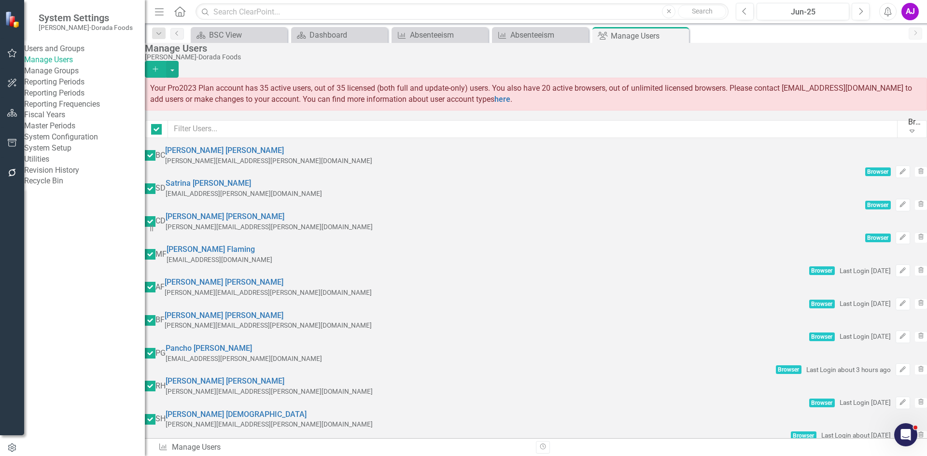
scroll to position [0, 0]
click at [179, 61] on button "button" at bounding box center [172, 69] width 13 height 17
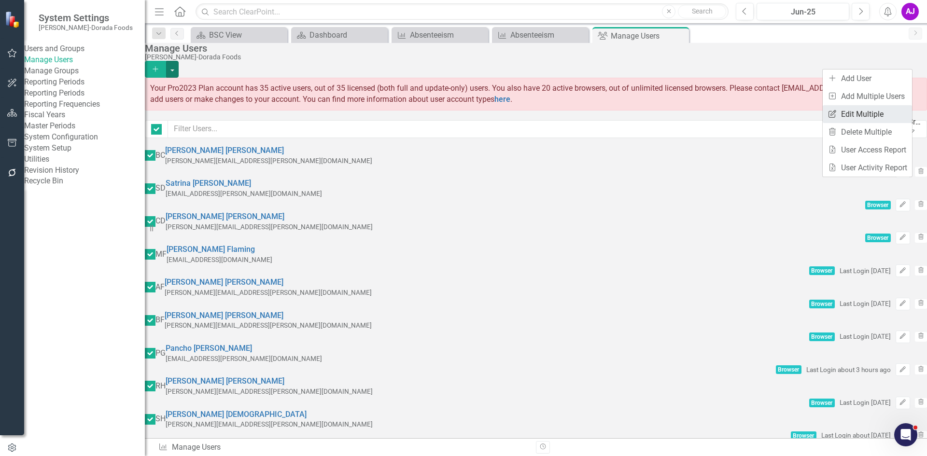
click at [880, 112] on link "Edit Multiple Edit Multiple" at bounding box center [867, 114] width 89 height 18
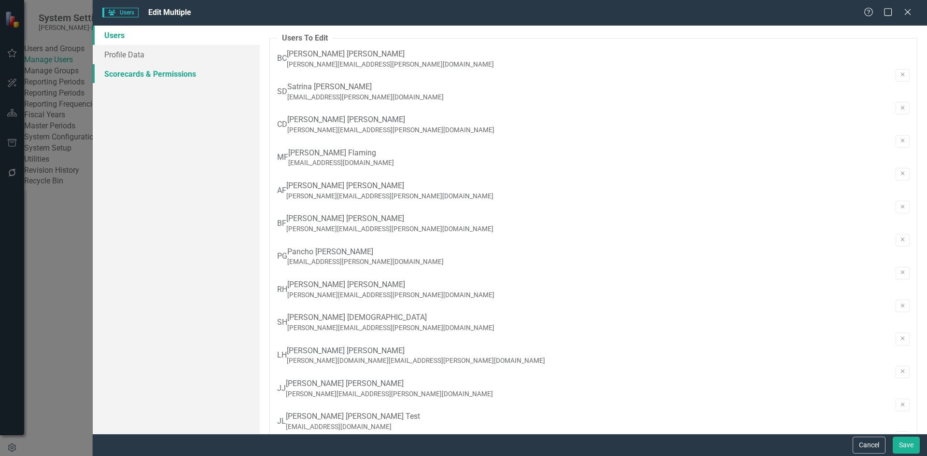
click at [187, 72] on link "Scorecards & Permissions" at bounding box center [176, 73] width 167 height 19
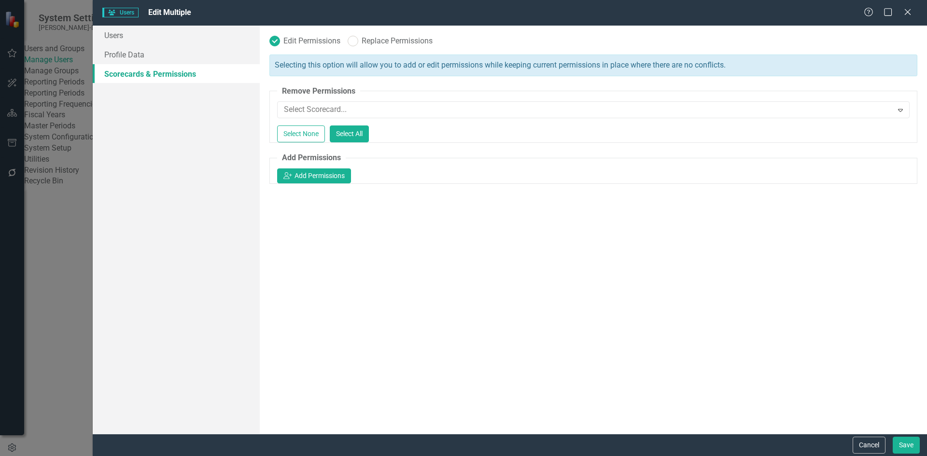
click at [379, 42] on label "Replace Permissions" at bounding box center [390, 41] width 85 height 11
click at [354, 42] on input "Replace Permissions" at bounding box center [351, 39] width 6 height 6
radio input "false"
radio input "true"
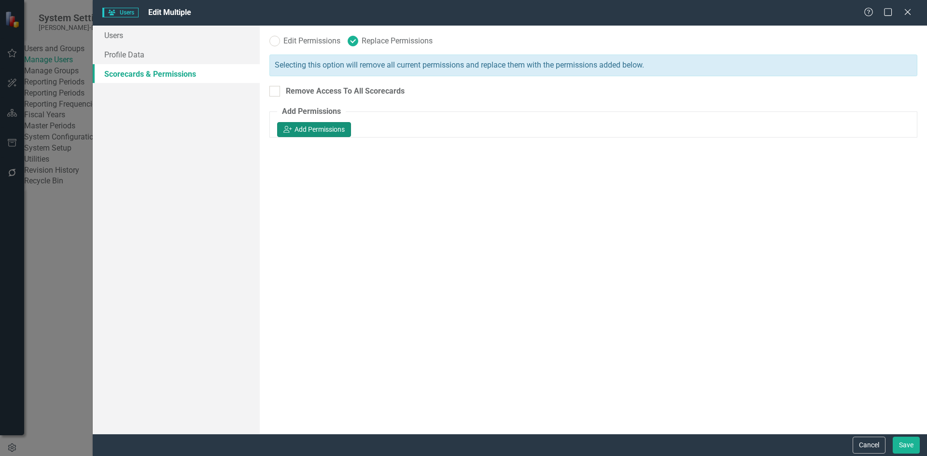
click at [351, 127] on button "icon.userAdd Add Permissions" at bounding box center [314, 129] width 74 height 15
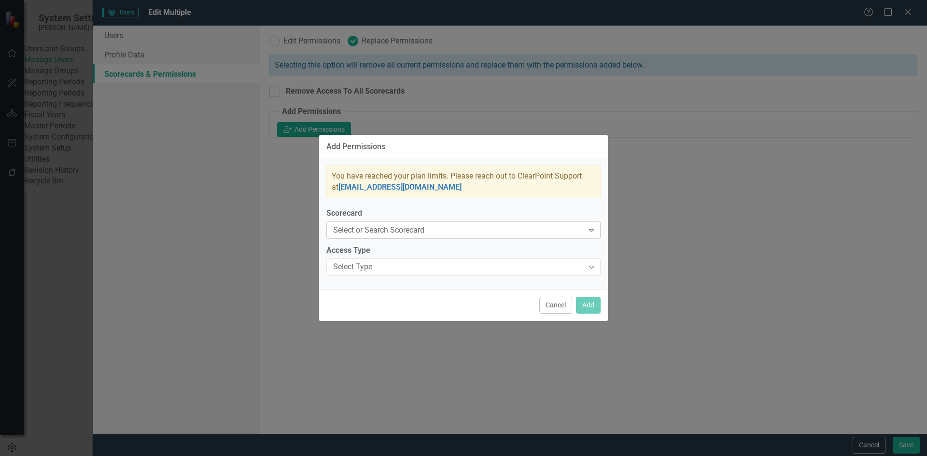
click at [547, 232] on div "Select or Search Scorecard" at bounding box center [458, 229] width 251 height 11
click at [532, 208] on label "Scorecard" at bounding box center [463, 212] width 274 height 11
click at [558, 305] on button "Cancel" at bounding box center [555, 305] width 33 height 17
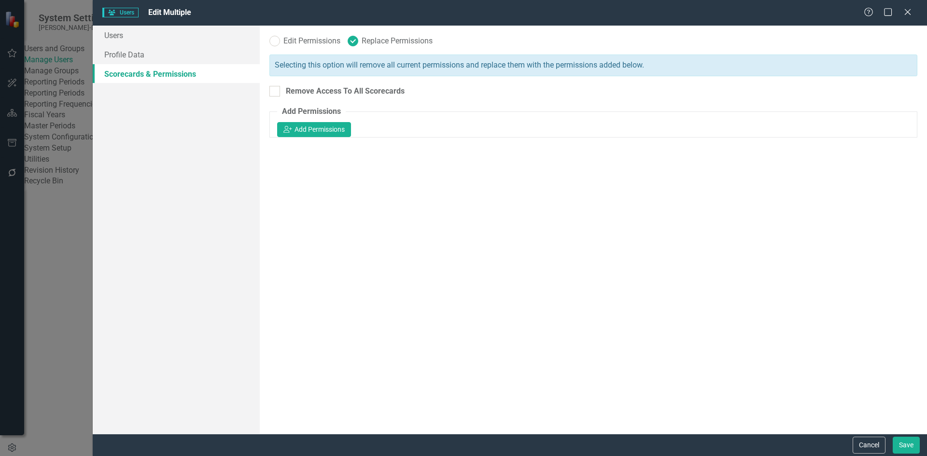
click at [322, 43] on label "Edit Permissions" at bounding box center [304, 41] width 71 height 11
click at [276, 42] on input "Edit Permissions" at bounding box center [272, 39] width 6 height 6
radio input "true"
radio input "false"
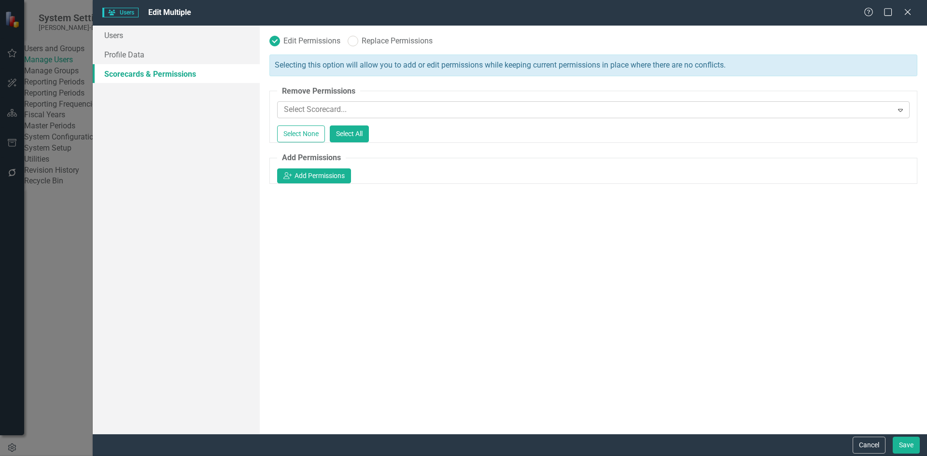
click at [659, 112] on div at bounding box center [586, 109] width 613 height 13
click at [351, 181] on button "icon.userAdd Add Permissions" at bounding box center [314, 175] width 74 height 15
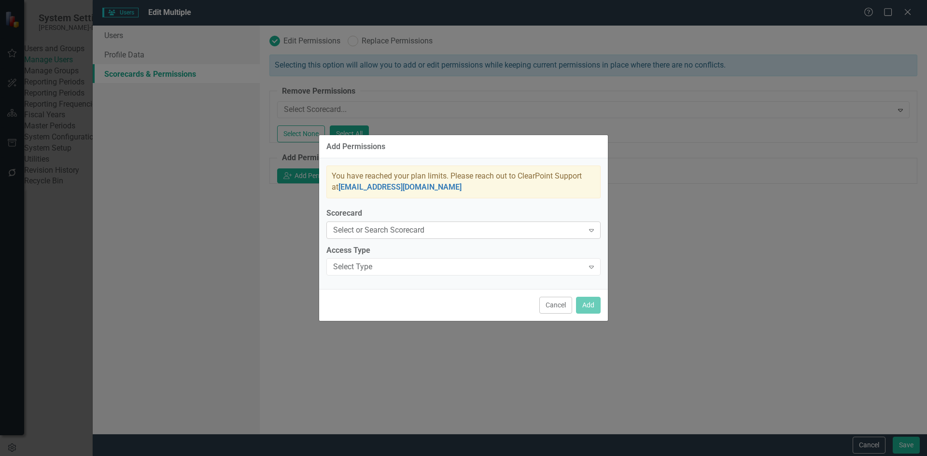
click at [499, 234] on div "Select or Search Scorecard" at bounding box center [458, 229] width 251 height 11
type input "con"
click at [465, 456] on div "Con tinuous Improvement" at bounding box center [465, 464] width 911 height 11
click at [443, 272] on div "Select Type" at bounding box center [458, 267] width 251 height 11
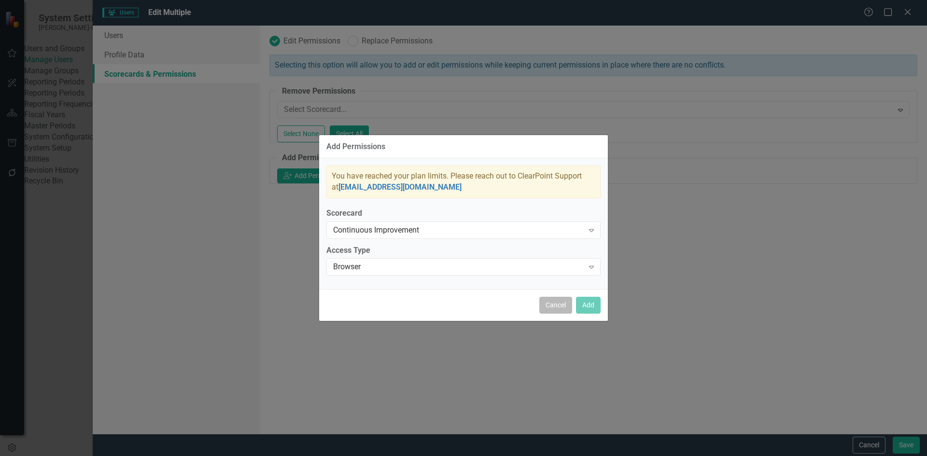
click at [553, 306] on button "Cancel" at bounding box center [555, 305] width 33 height 17
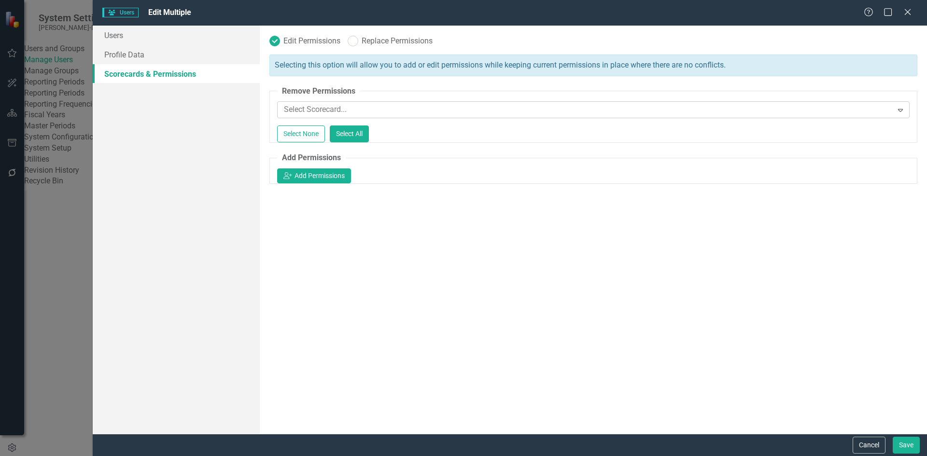
click at [397, 110] on div at bounding box center [586, 109] width 613 height 13
click at [399, 95] on fieldset "Remove Permissions 42 results available. Use Up and Down to choose options, pre…" at bounding box center [593, 114] width 648 height 57
click at [866, 442] on button "Cancel" at bounding box center [869, 445] width 33 height 17
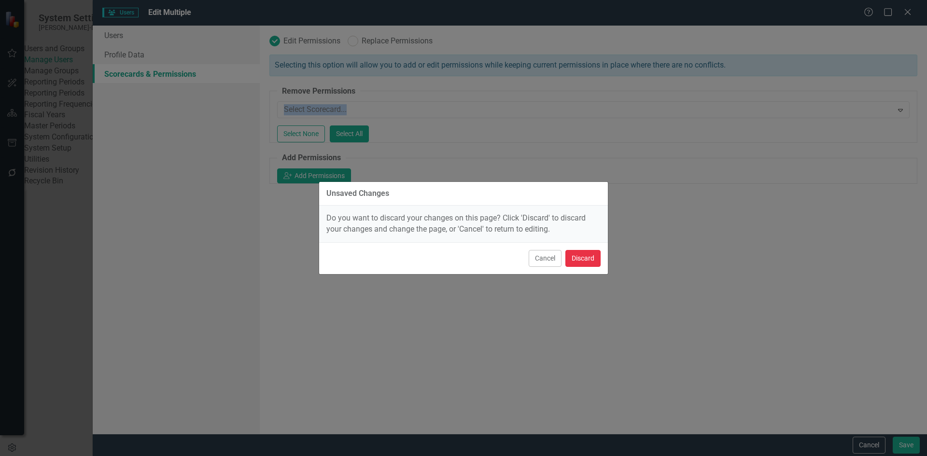
click at [592, 260] on button "Discard" at bounding box center [582, 258] width 35 height 17
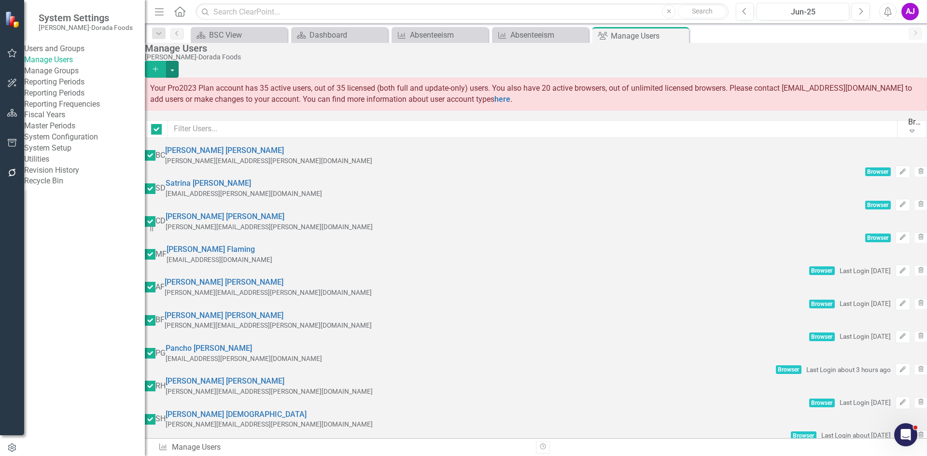
scroll to position [122, 0]
click at [252, 344] on link "[PERSON_NAME]" at bounding box center [209, 348] width 86 height 9
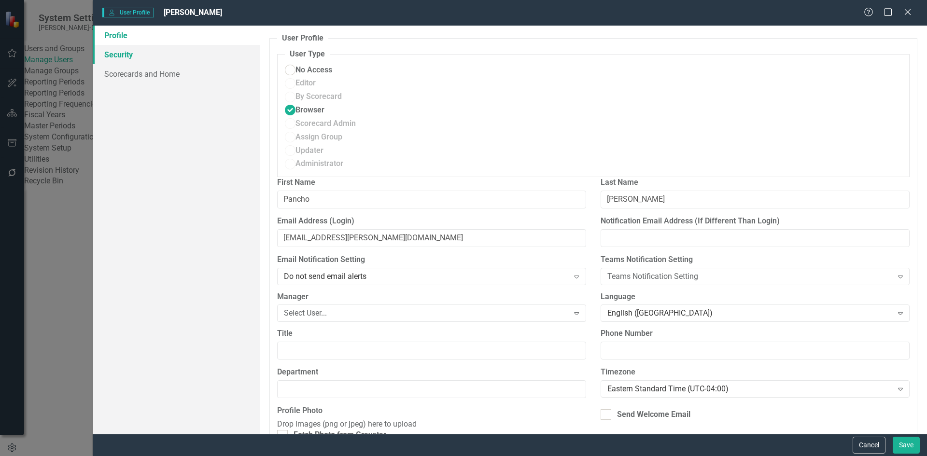
click at [176, 56] on link "Security" at bounding box center [176, 54] width 167 height 19
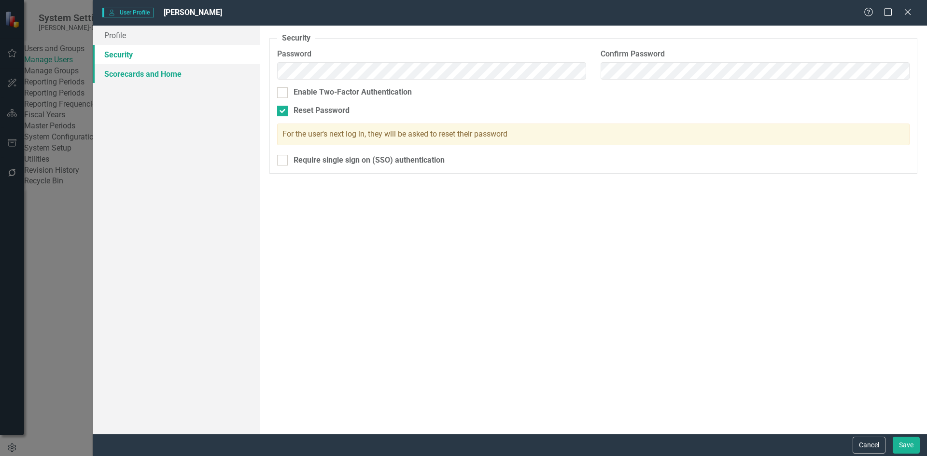
click at [181, 73] on link "Scorecards and Home" at bounding box center [176, 73] width 167 height 19
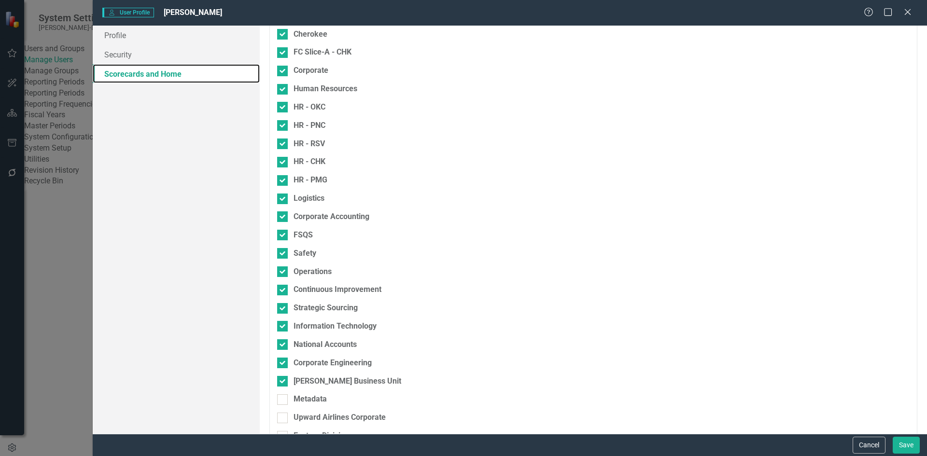
scroll to position [471, 0]
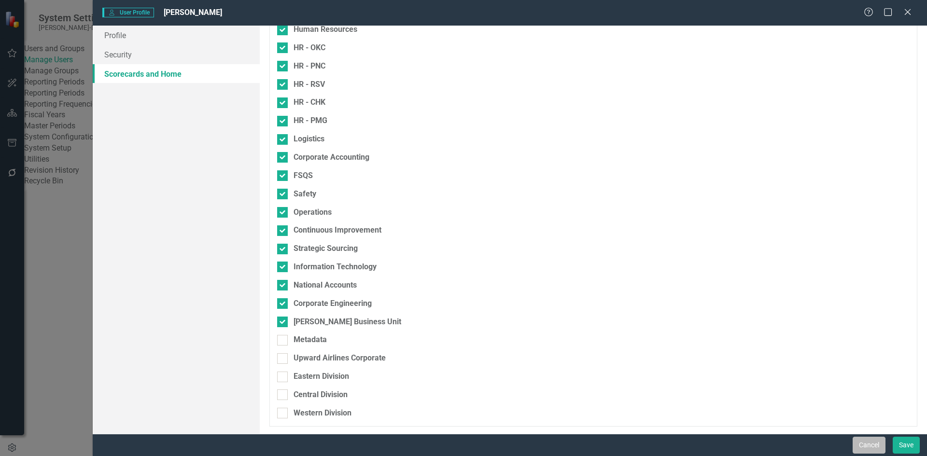
click at [855, 439] on button "Cancel" at bounding box center [869, 445] width 33 height 17
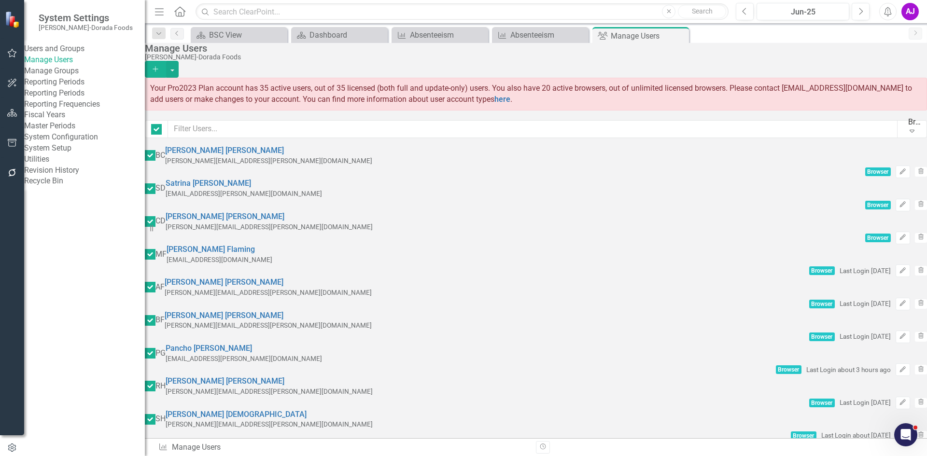
click at [908, 127] on div "Browsers" at bounding box center [915, 121] width 14 height 11
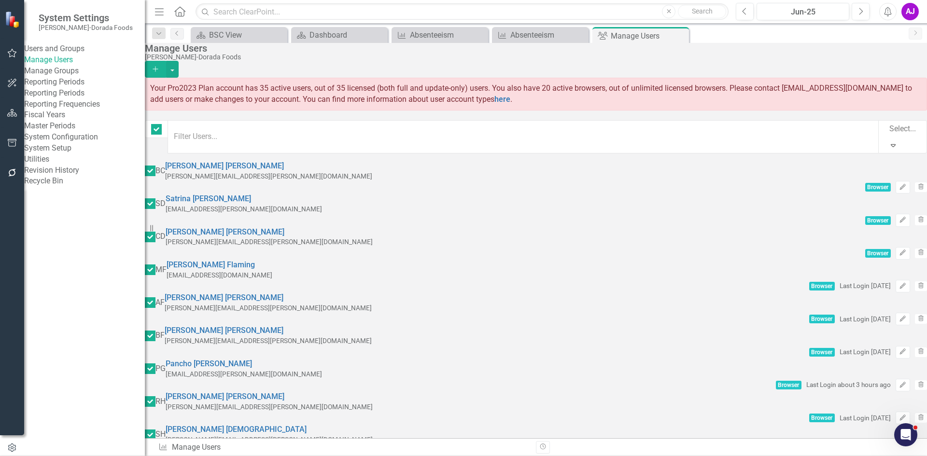
checkbox input "false"
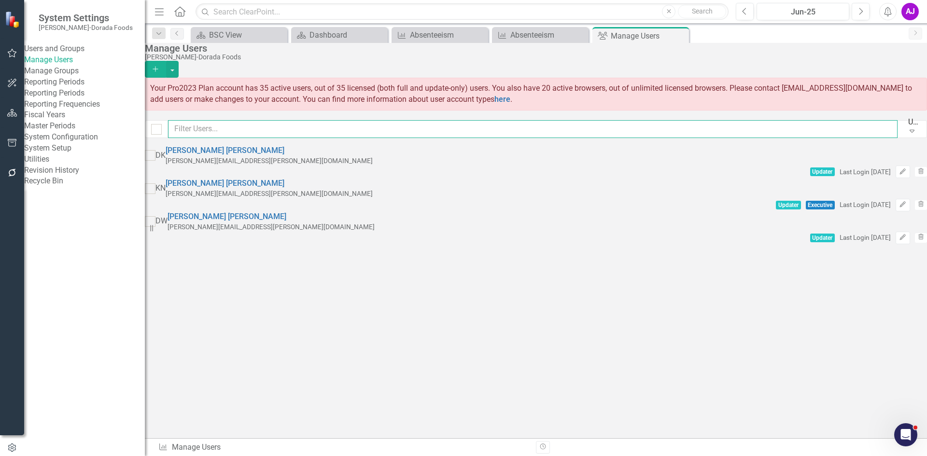
click at [328, 130] on input "text" at bounding box center [532, 129] width 729 height 18
click at [498, 244] on div "Sorry, no results found. DK [PERSON_NAME] [PERSON_NAME][EMAIL_ADDRESS][PERSON_N…" at bounding box center [536, 194] width 782 height 99
click at [908, 127] on div "Updaters" at bounding box center [915, 121] width 14 height 11
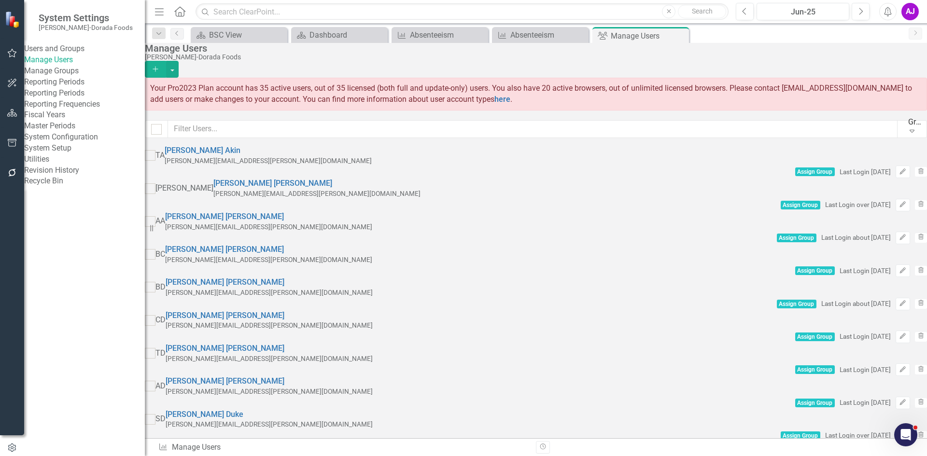
scroll to position [438, 0]
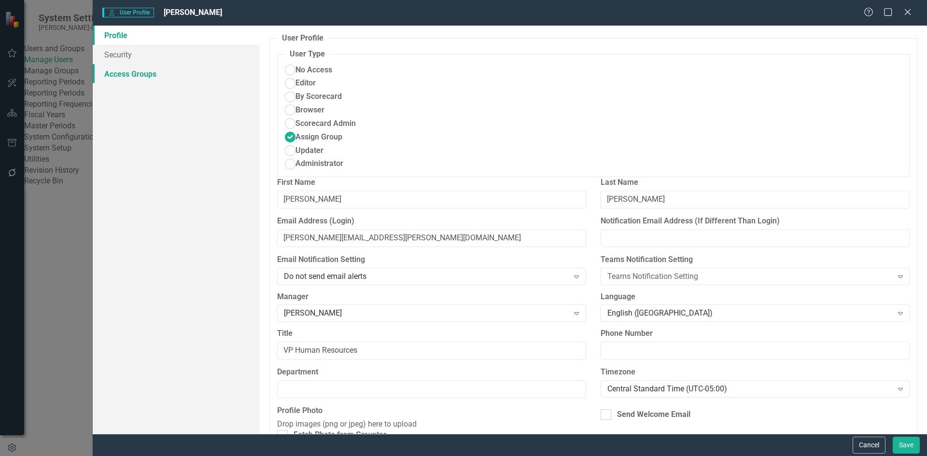
click at [156, 74] on link "Access Groups" at bounding box center [176, 73] width 167 height 19
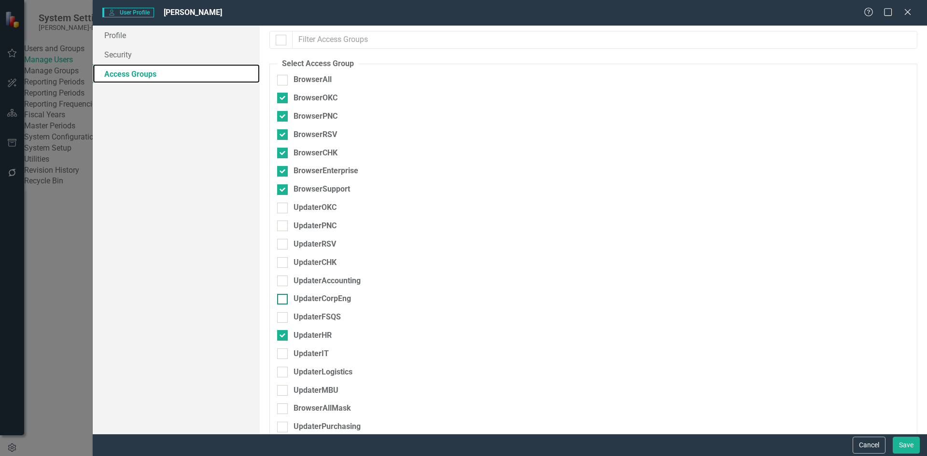
scroll to position [93, 0]
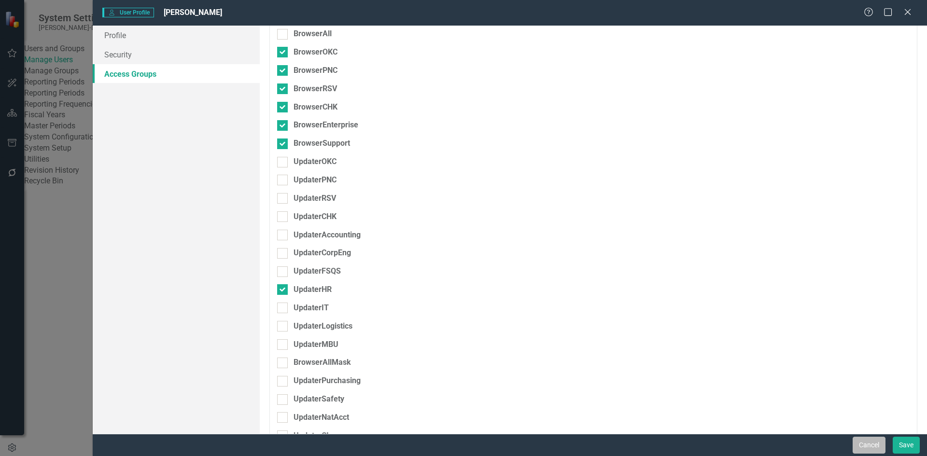
click at [875, 443] on button "Cancel" at bounding box center [869, 445] width 33 height 17
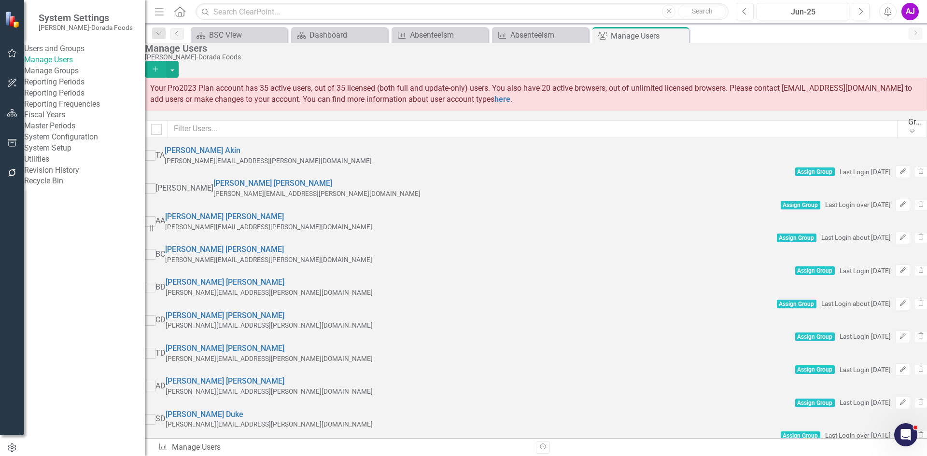
click at [554, 43] on div "Manage Users [PERSON_NAME]-Dorada Foods Add Your Pro2023 Plan account has 35 ac…" at bounding box center [536, 90] width 782 height 95
click at [676, 35] on icon "Close" at bounding box center [680, 36] width 10 height 8
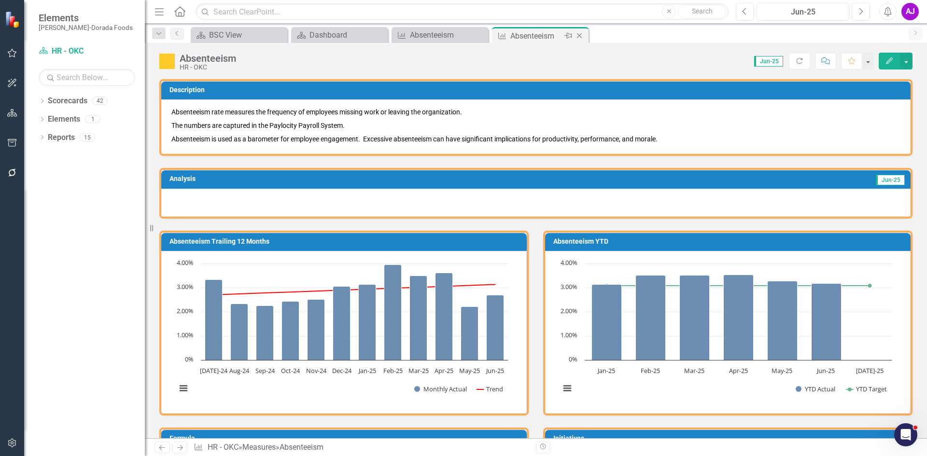
click at [580, 34] on icon "Close" at bounding box center [580, 36] width 10 height 8
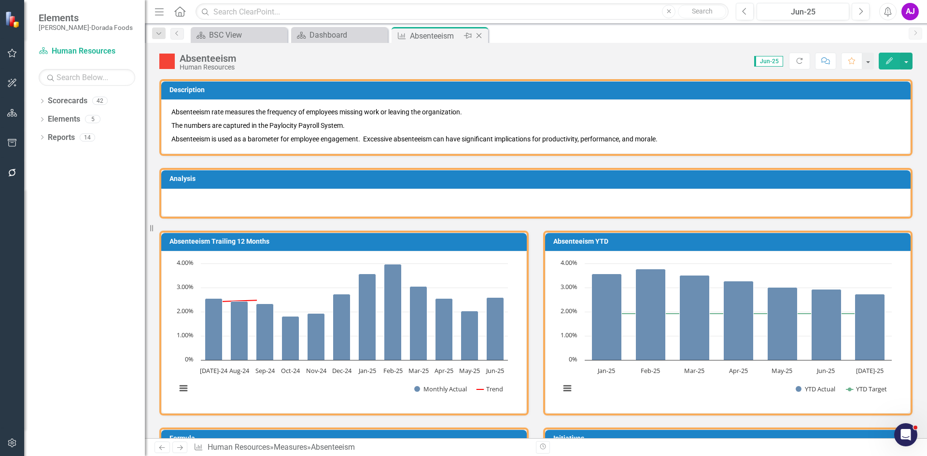
click at [432, 33] on div "Absenteeism" at bounding box center [436, 36] width 52 height 12
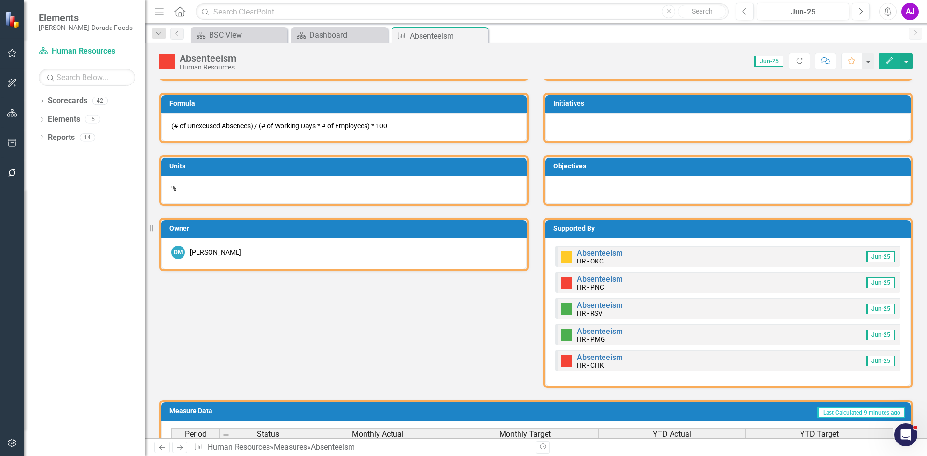
scroll to position [338, 0]
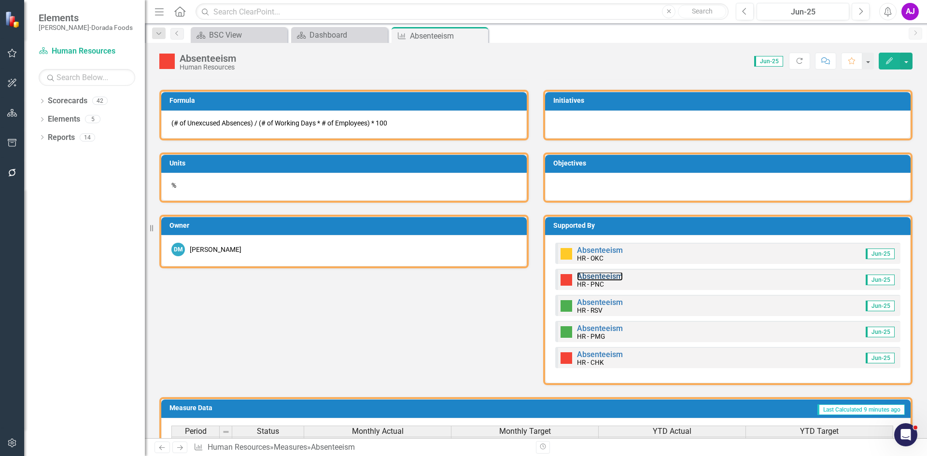
drag, startPoint x: 603, startPoint y: 275, endPoint x: 519, endPoint y: 35, distance: 253.9
click at [603, 275] on link "Absenteeism" at bounding box center [600, 276] width 46 height 9
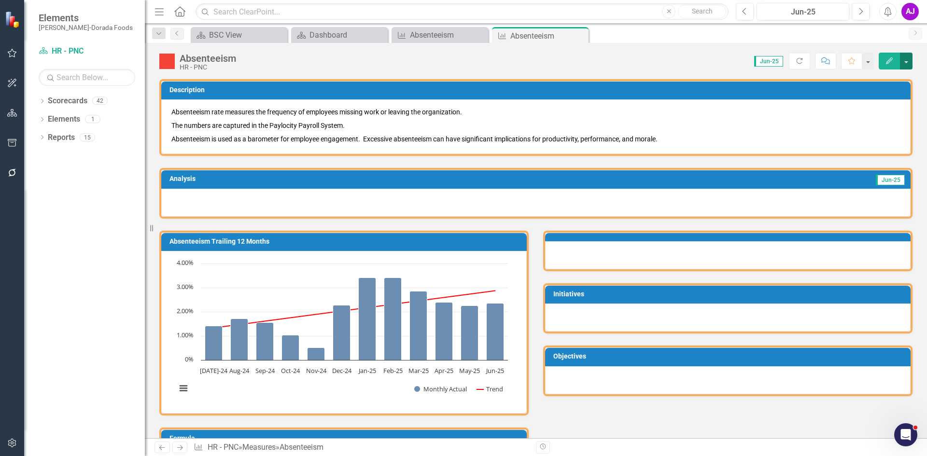
click at [911, 57] on button "button" at bounding box center [906, 61] width 13 height 17
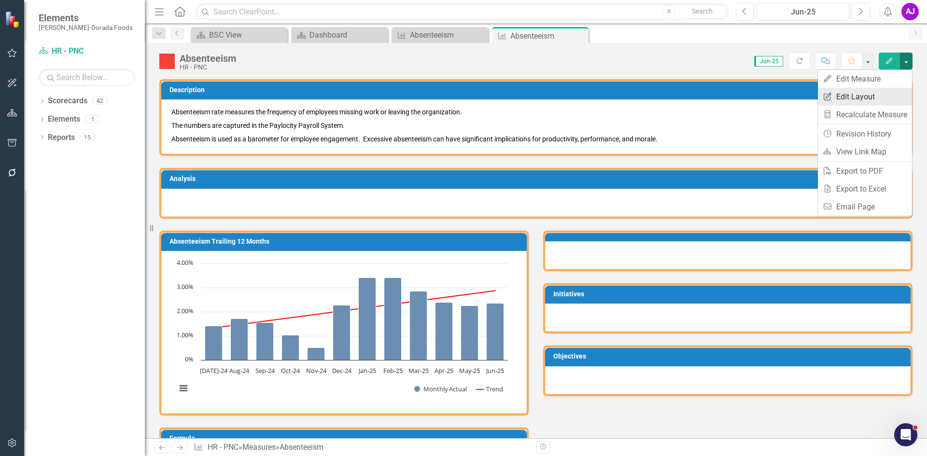
click at [883, 95] on link "Edit Report Edit Layout" at bounding box center [865, 97] width 94 height 18
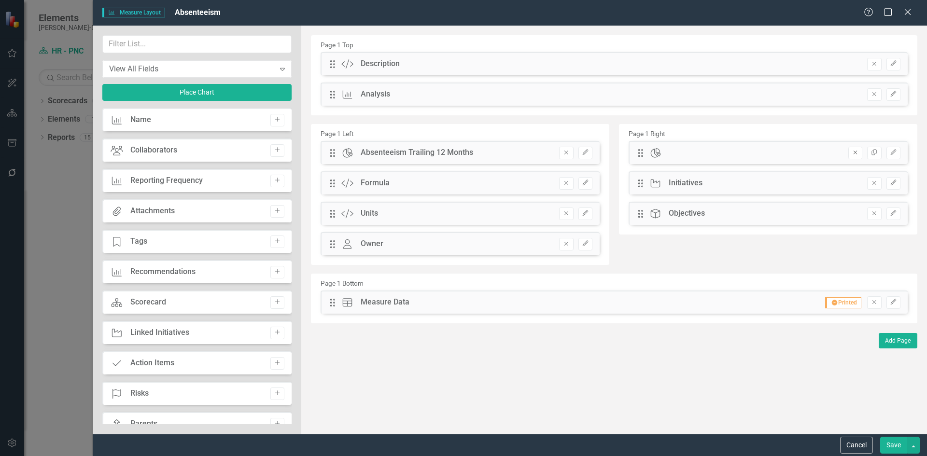
click at [856, 155] on icon "Remove" at bounding box center [855, 153] width 7 height 6
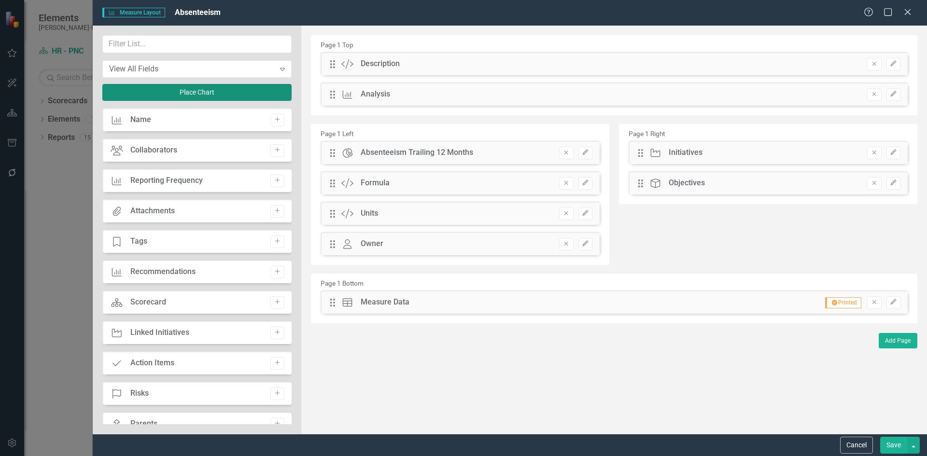
click at [268, 88] on button "Place Chart" at bounding box center [196, 92] width 189 height 17
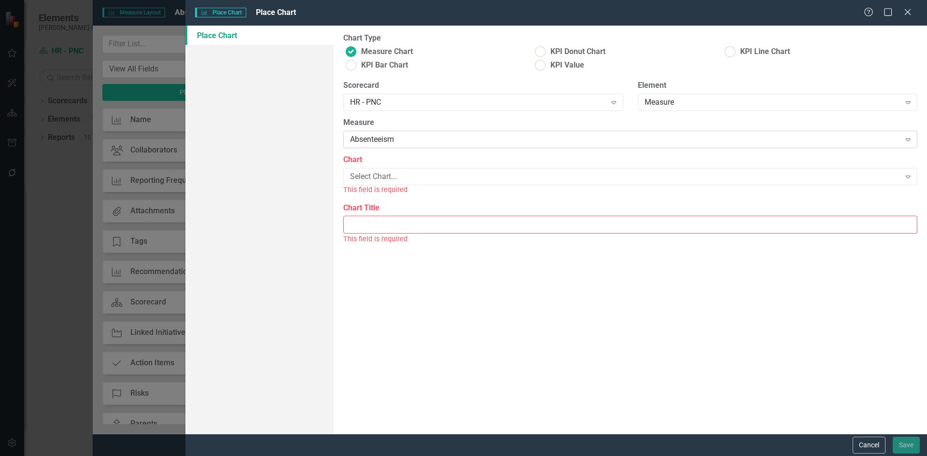
click at [430, 137] on div "Absenteeism" at bounding box center [625, 139] width 550 height 11
click at [429, 167] on div "Chart Select Chart... Expand This field is required" at bounding box center [630, 174] width 574 height 41
click at [430, 176] on div "Select Chart..." at bounding box center [625, 176] width 550 height 11
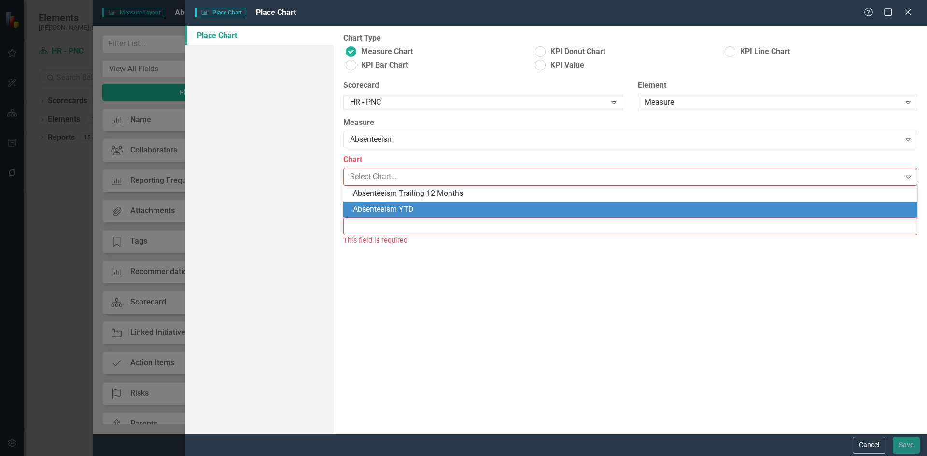
click at [434, 210] on div "Absenteeism YTD" at bounding box center [632, 209] width 559 height 11
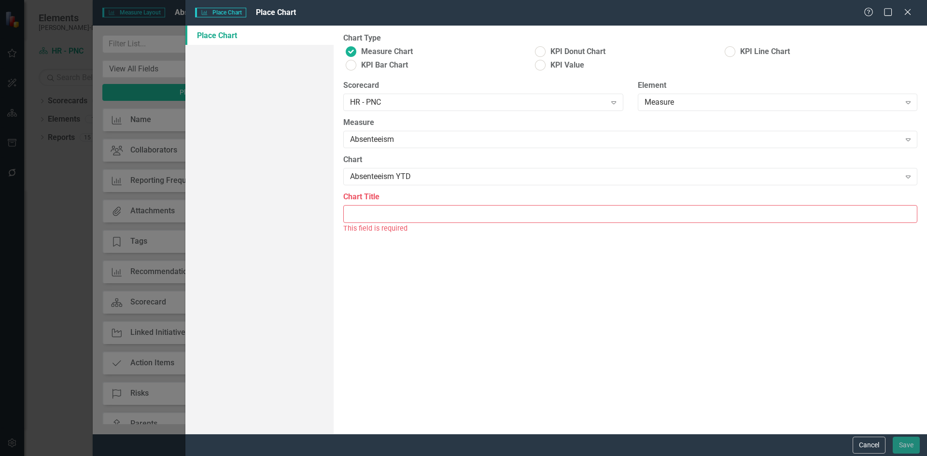
click at [427, 215] on input "Chart Title" at bounding box center [630, 214] width 574 height 18
type input "Absenteeism YTD"
click at [910, 453] on button "Save" at bounding box center [906, 445] width 27 height 17
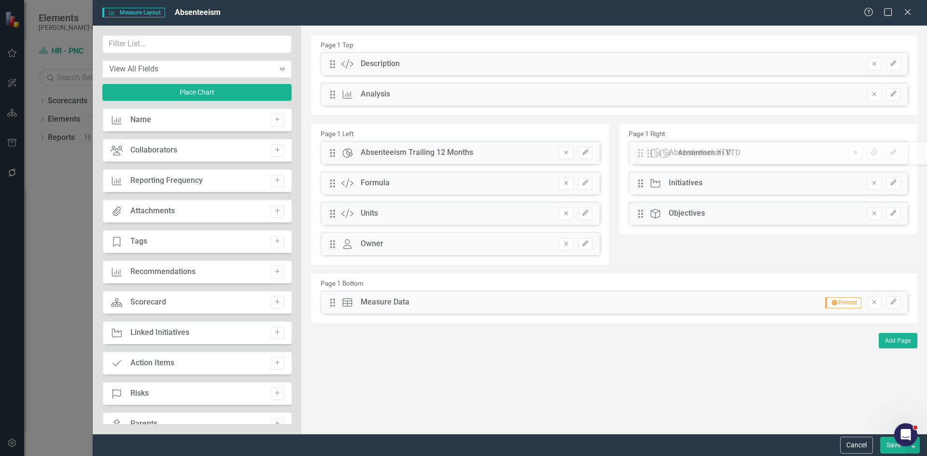
drag, startPoint x: 332, startPoint y: 61, endPoint x: 656, endPoint y: 150, distance: 336.2
click at [889, 445] on button "Save" at bounding box center [893, 445] width 27 height 17
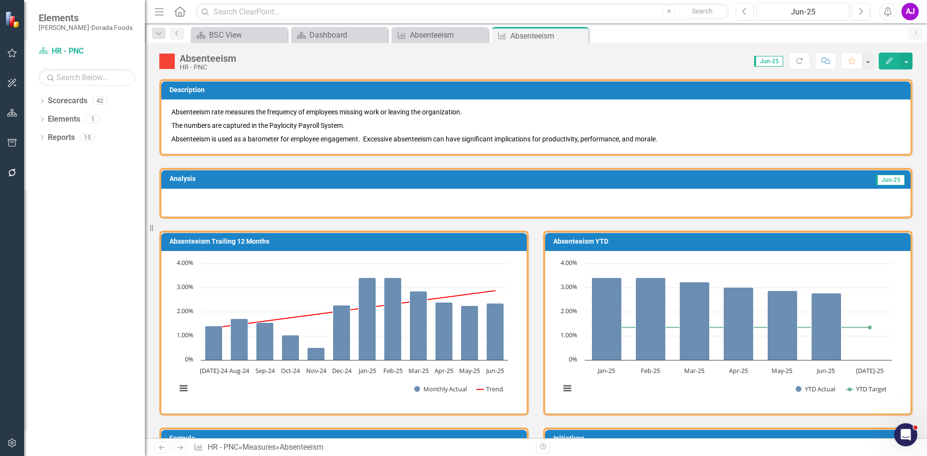
click at [891, 57] on icon "button" at bounding box center [889, 60] width 7 height 7
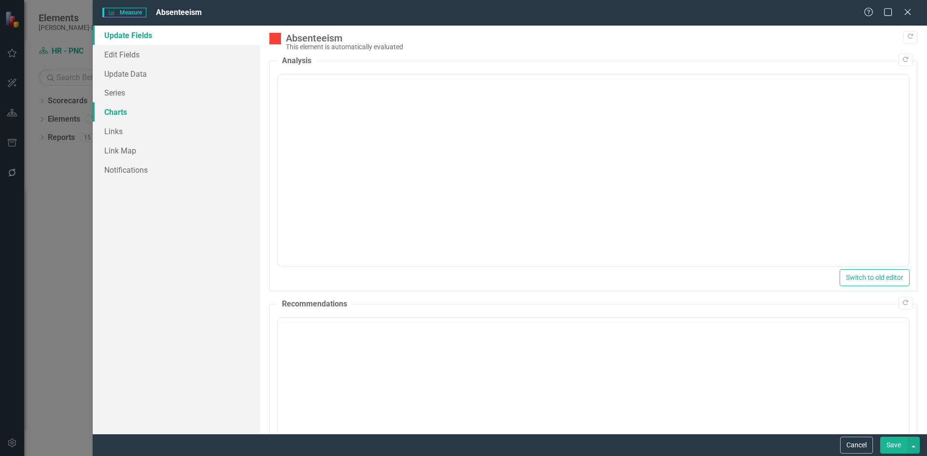
click at [157, 111] on link "Charts" at bounding box center [176, 111] width 167 height 19
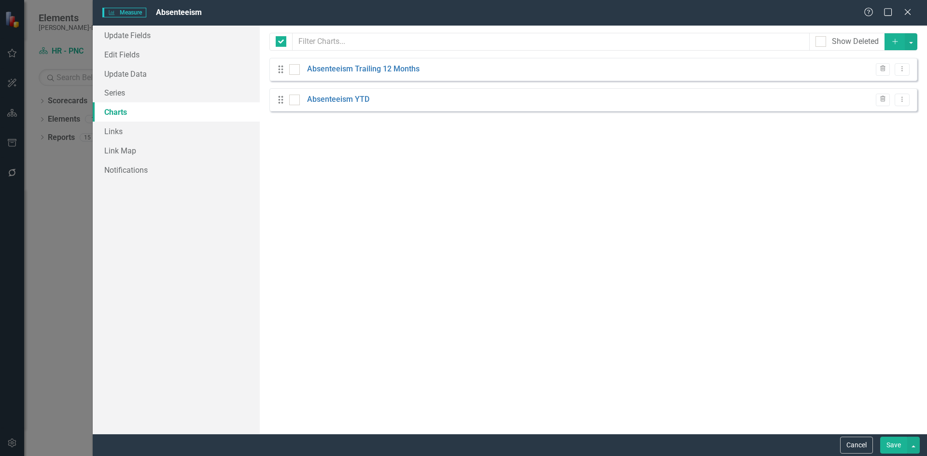
checkbox input "false"
click at [359, 62] on div "Drag Absenteeism Trailing 12 Months Trash Dropdown Menu" at bounding box center [593, 69] width 648 height 23
click at [360, 65] on link "Absenteeism Trailing 12 Months" at bounding box center [363, 69] width 112 height 11
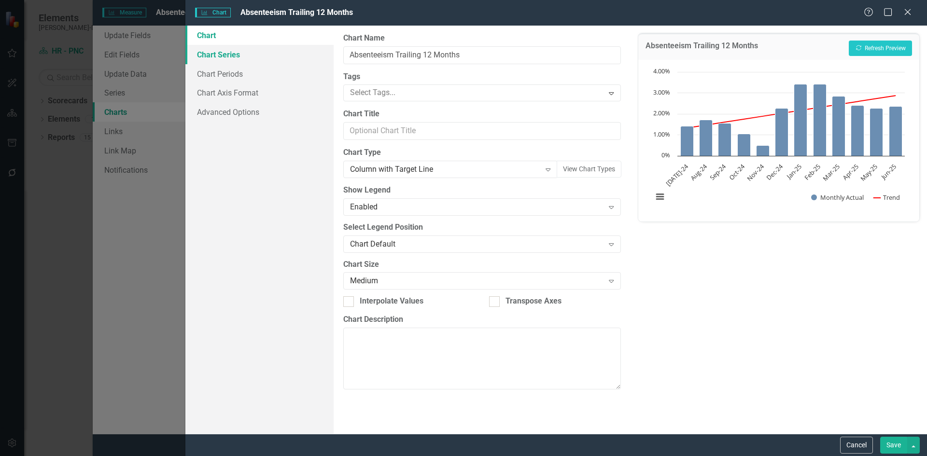
click at [232, 52] on link "Chart Series" at bounding box center [259, 54] width 148 height 19
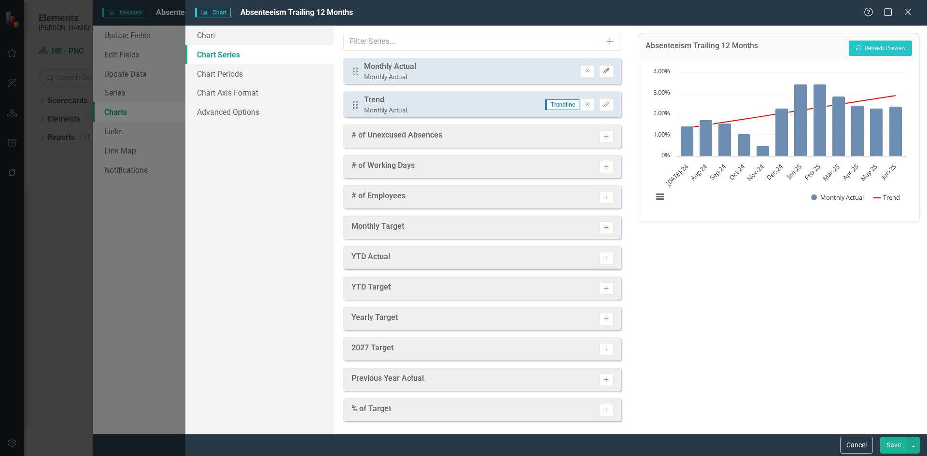
click at [603, 70] on button "Edit" at bounding box center [606, 71] width 14 height 13
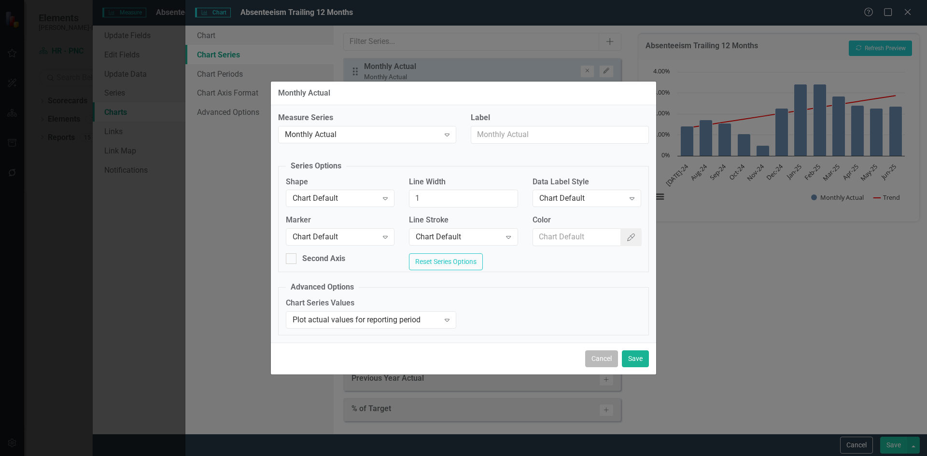
click at [608, 360] on button "Cancel" at bounding box center [601, 358] width 33 height 17
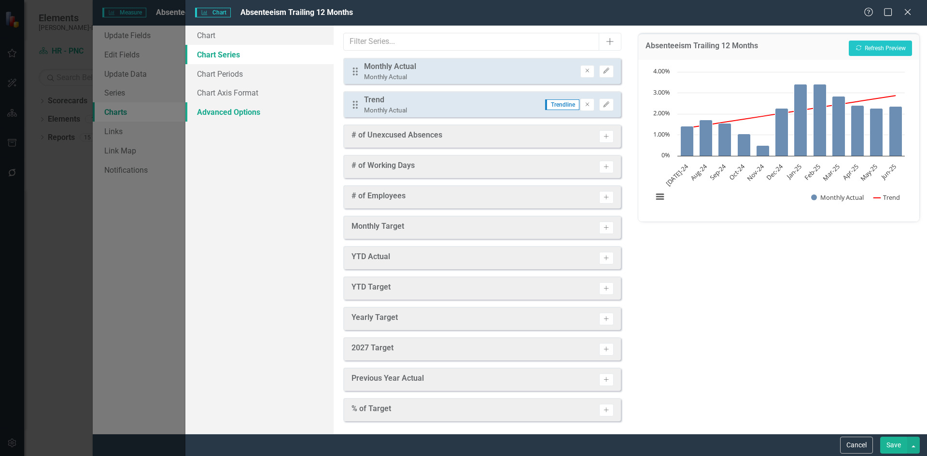
click at [286, 112] on link "Advanced Options" at bounding box center [259, 111] width 148 height 19
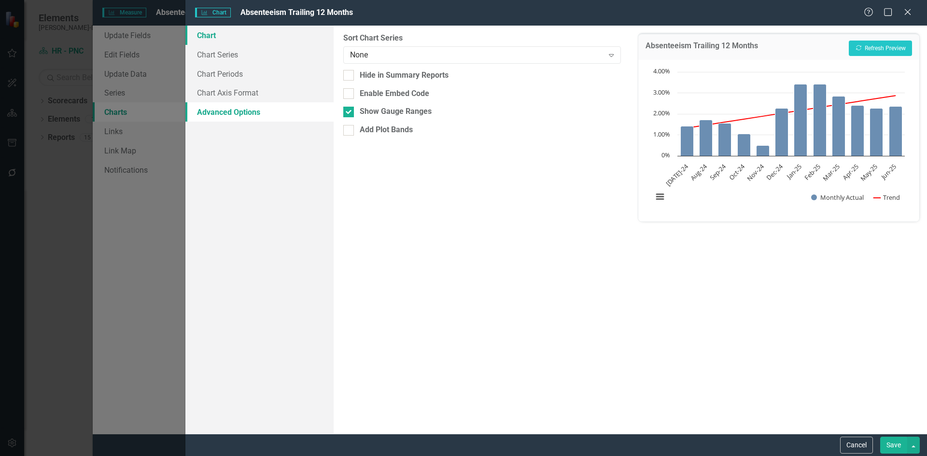
click at [238, 31] on link "Chart" at bounding box center [259, 35] width 148 height 19
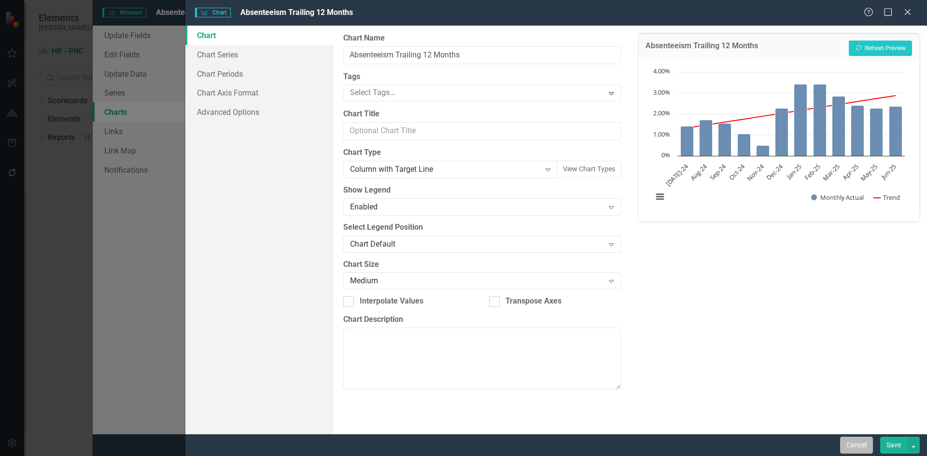
click at [850, 446] on button "Cancel" at bounding box center [856, 445] width 33 height 17
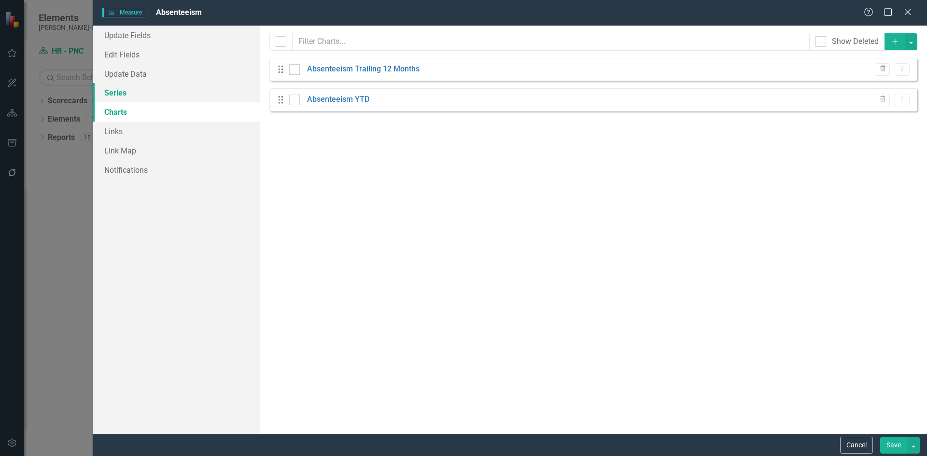
click at [137, 96] on link "Series" at bounding box center [176, 92] width 167 height 19
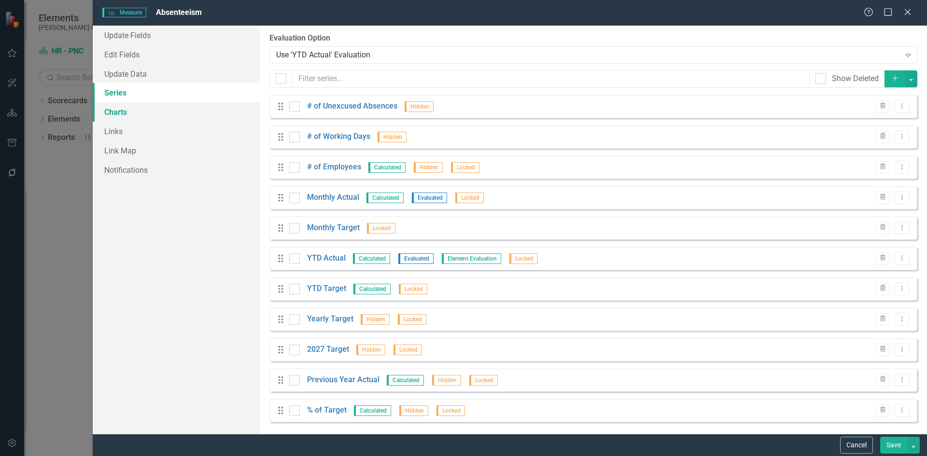
click at [146, 111] on link "Charts" at bounding box center [176, 111] width 167 height 19
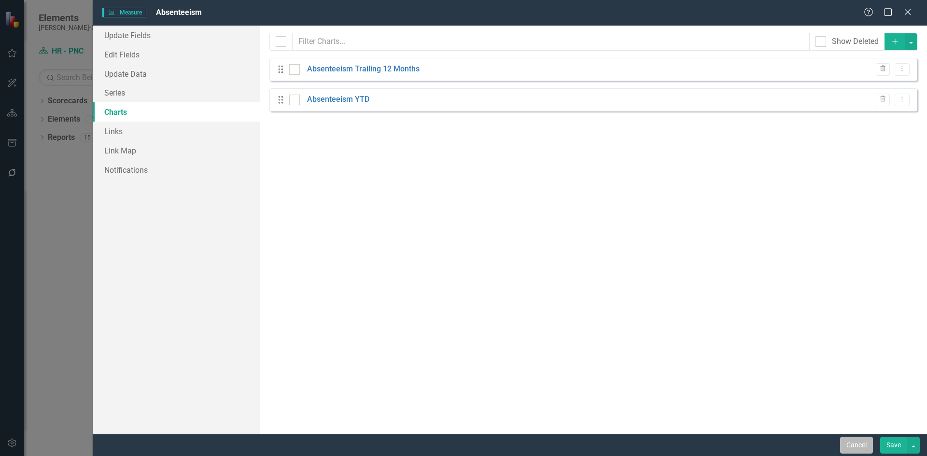
click at [856, 447] on button "Cancel" at bounding box center [856, 445] width 33 height 17
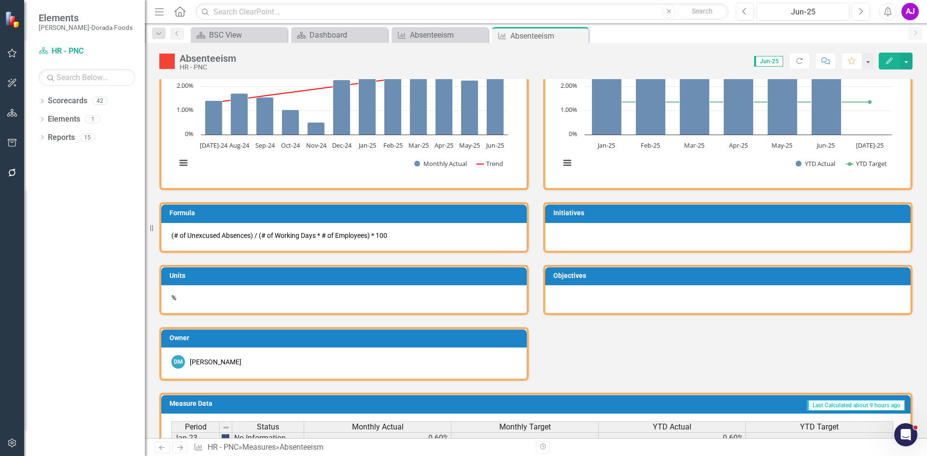
scroll to position [97, 0]
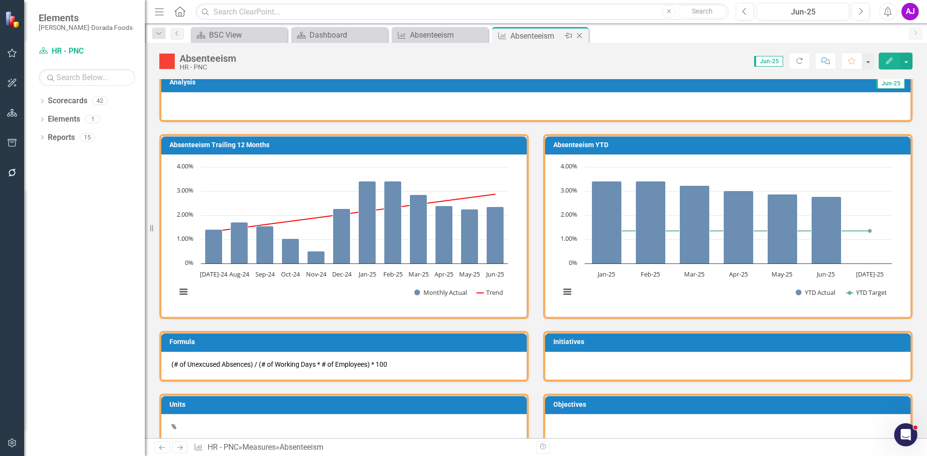
click at [583, 36] on icon "Close" at bounding box center [580, 36] width 10 height 8
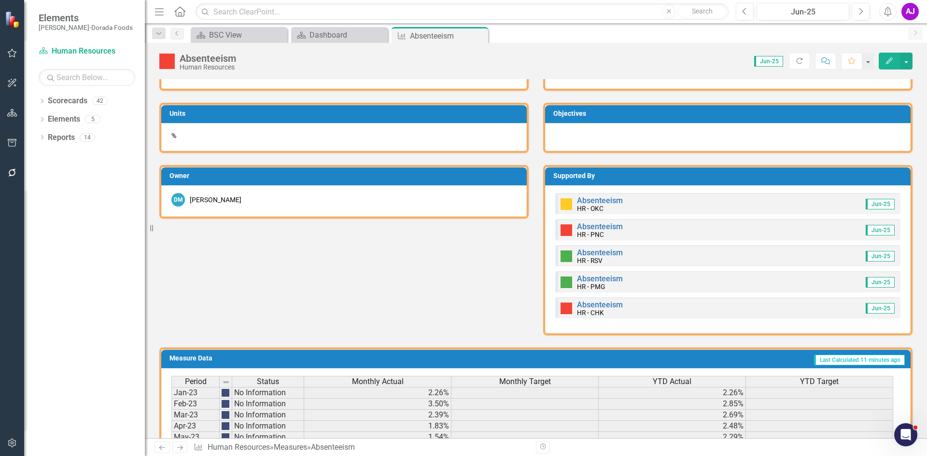
scroll to position [435, 0]
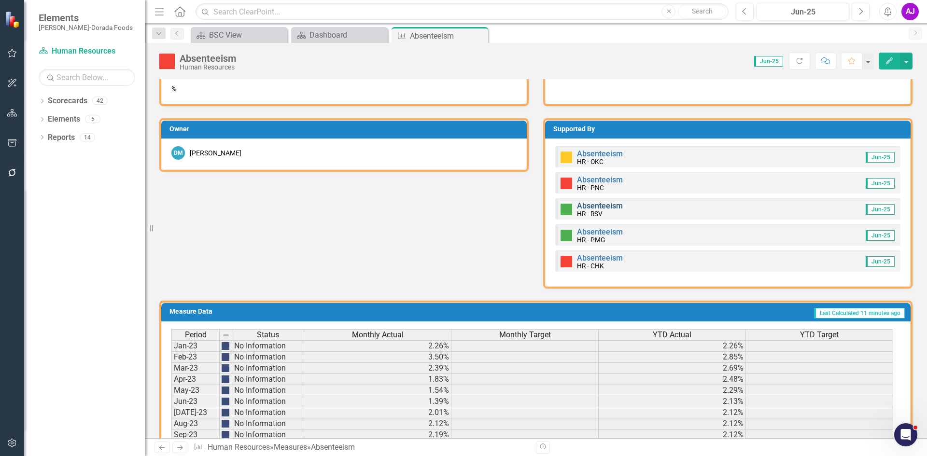
click at [590, 206] on link "Absenteeism" at bounding box center [600, 205] width 46 height 9
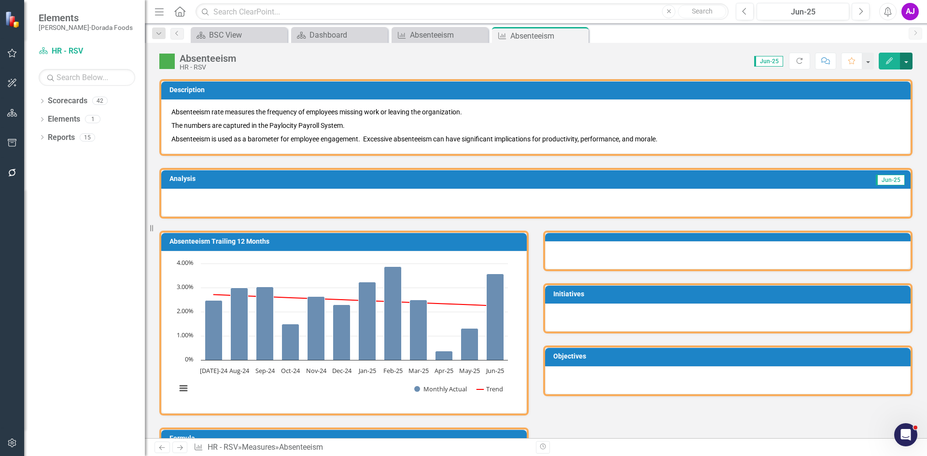
click at [907, 59] on button "button" at bounding box center [906, 61] width 13 height 17
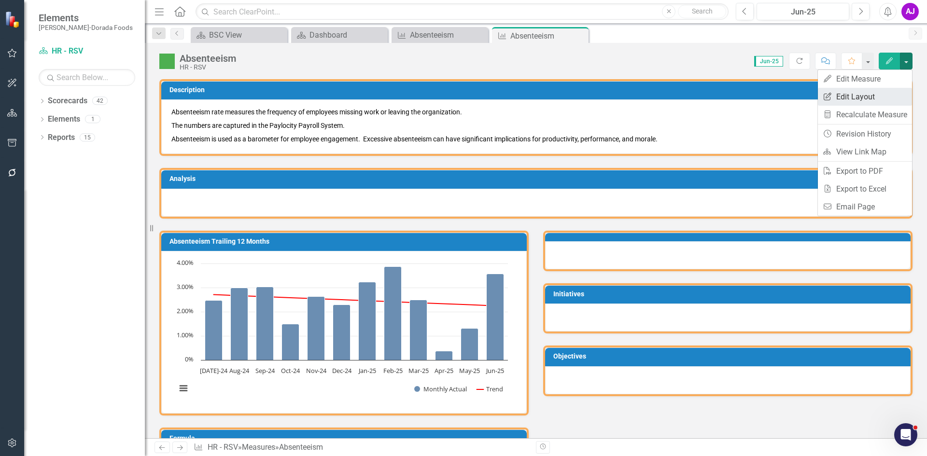
click at [867, 94] on link "Edit Report Edit Layout" at bounding box center [865, 97] width 94 height 18
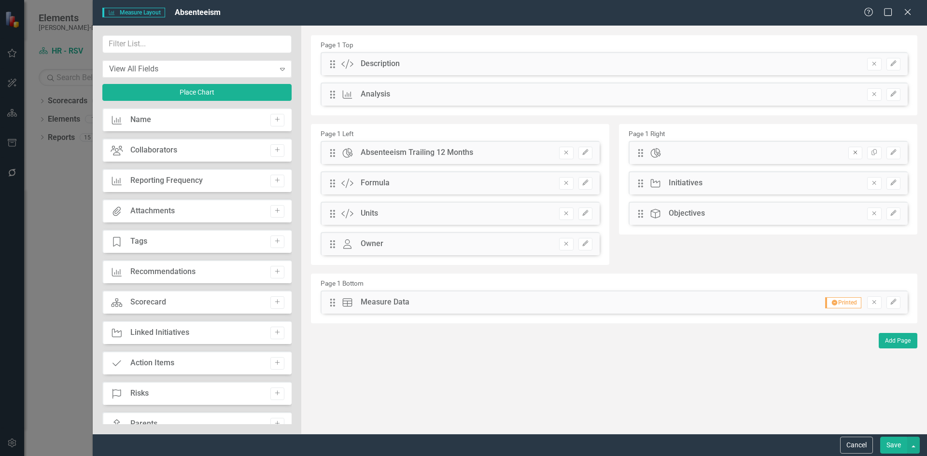
click at [856, 152] on icon "Remove" at bounding box center [855, 153] width 7 height 6
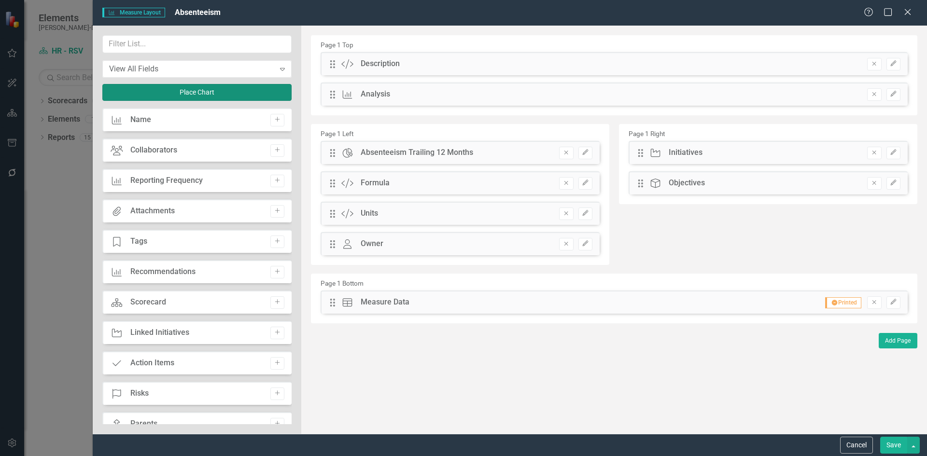
click at [250, 94] on button "Place Chart" at bounding box center [196, 92] width 189 height 17
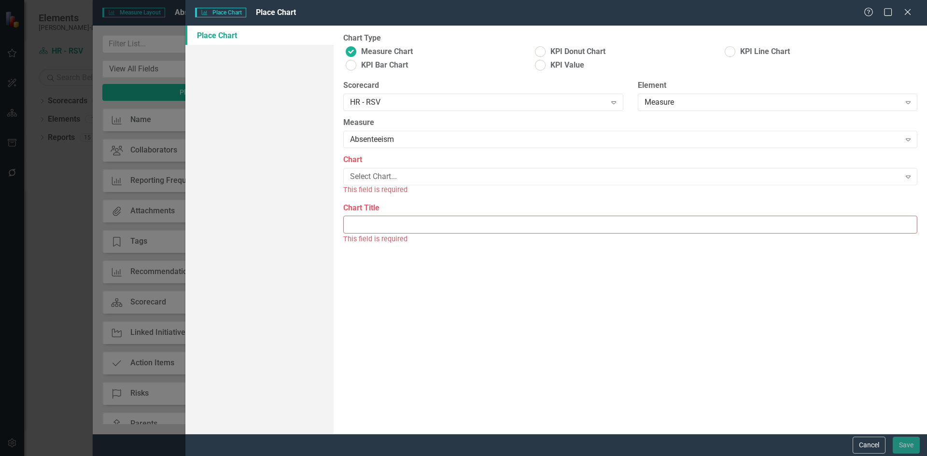
click at [390, 167] on div "Chart Select Chart... Expand This field is required" at bounding box center [630, 174] width 574 height 41
click at [391, 174] on div "Select Chart..." at bounding box center [625, 176] width 550 height 11
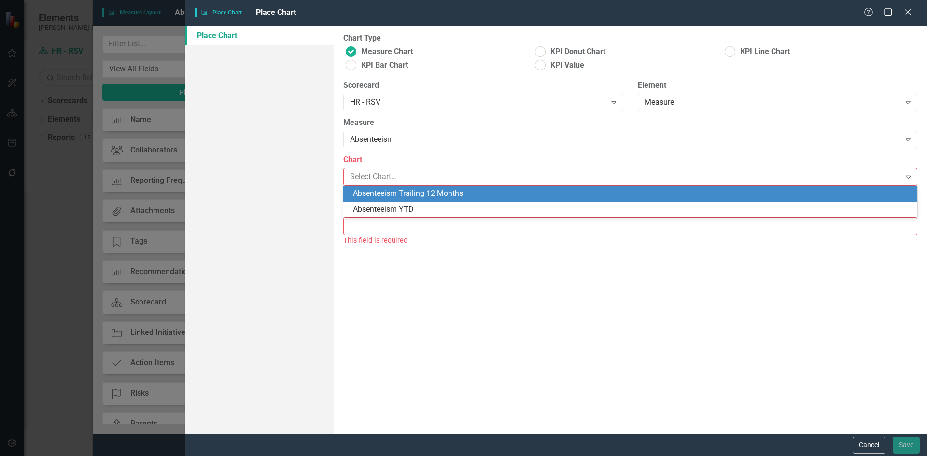
click at [400, 207] on div "Absenteeism YTD" at bounding box center [632, 209] width 559 height 11
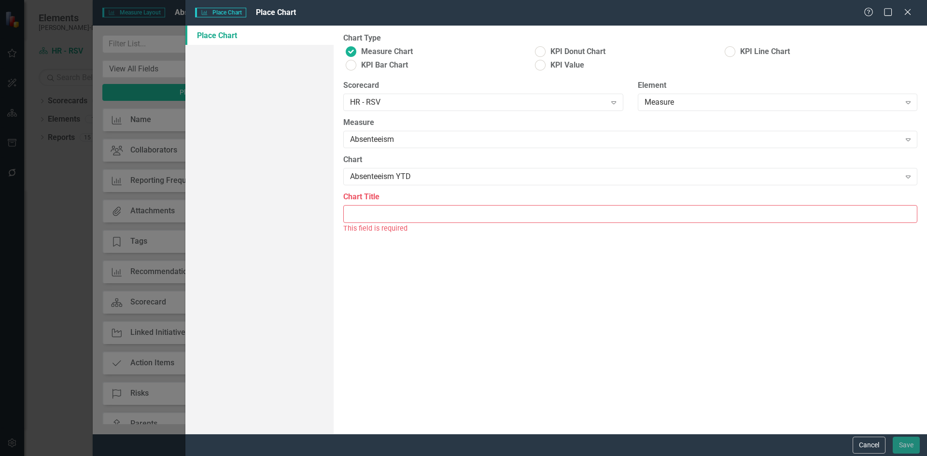
click at [400, 218] on input "Chart Title" at bounding box center [630, 214] width 574 height 18
type input "Absenteeism YTD"
click at [908, 449] on button "Save" at bounding box center [906, 445] width 27 height 17
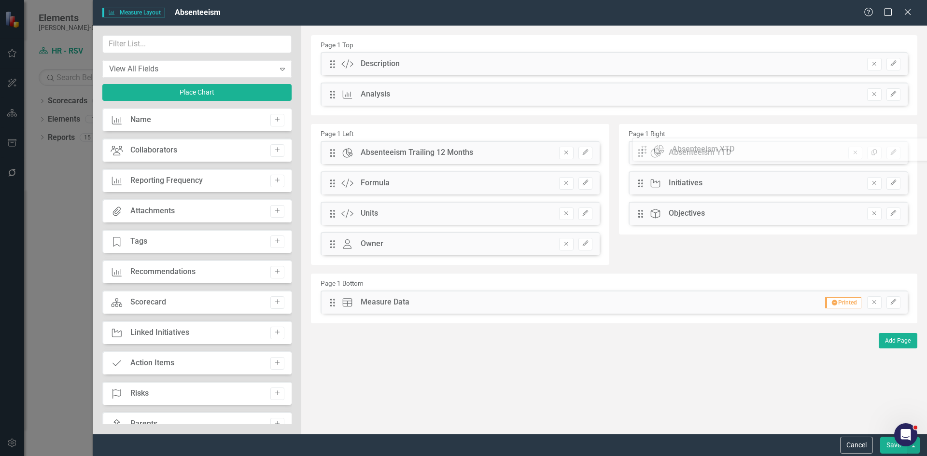
drag, startPoint x: 333, startPoint y: 65, endPoint x: 651, endPoint y: 151, distance: 329.9
click at [886, 449] on button "Save" at bounding box center [893, 445] width 27 height 17
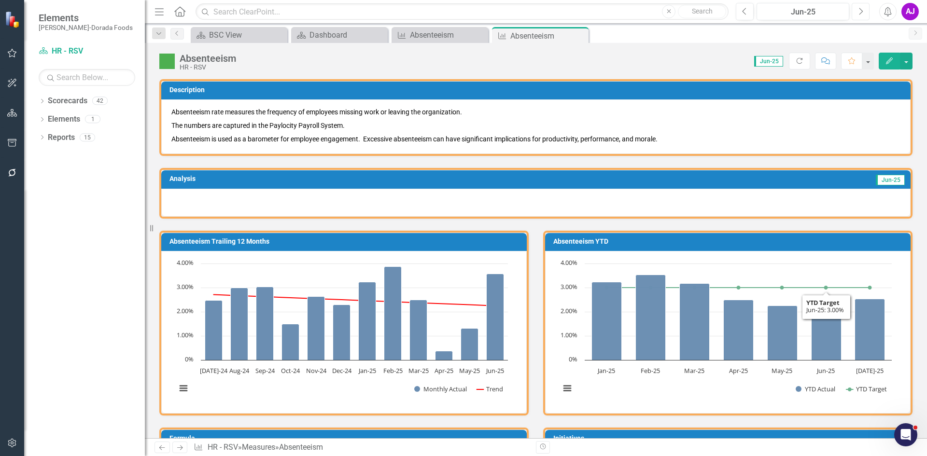
click at [857, 10] on button "Next" at bounding box center [861, 11] width 18 height 17
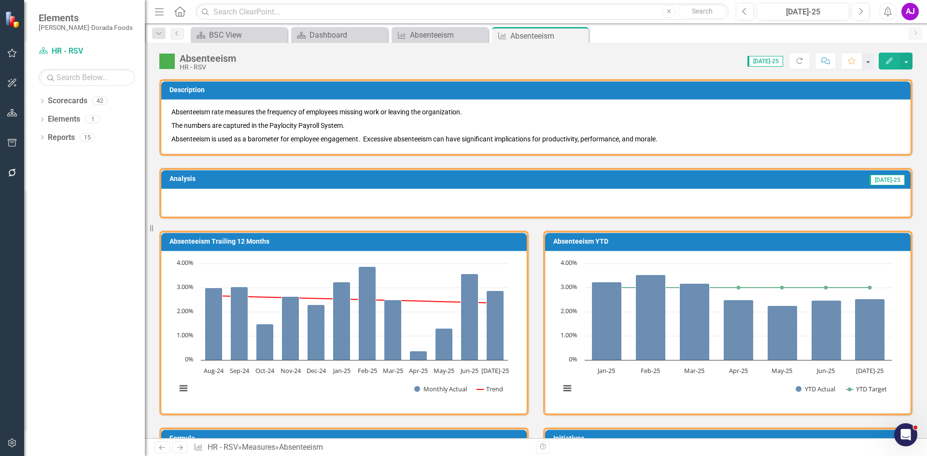
click at [0, 0] on icon at bounding box center [0, 0] width 0 height 0
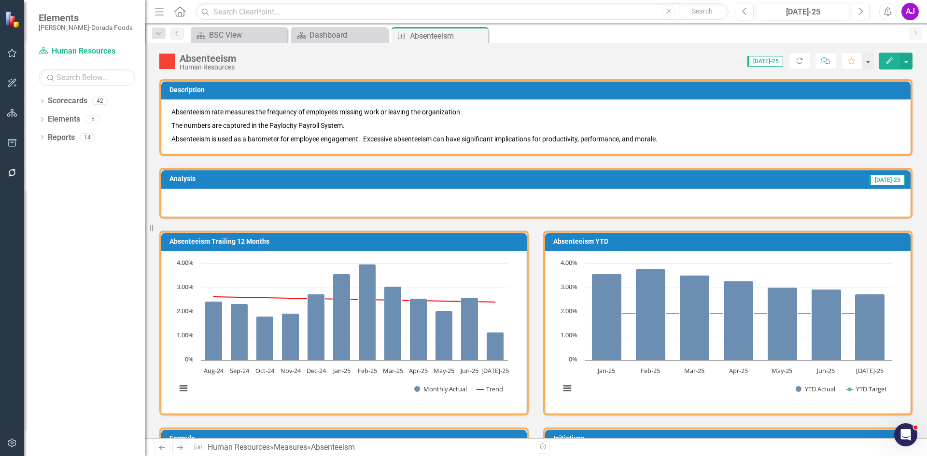
scroll to position [338, 0]
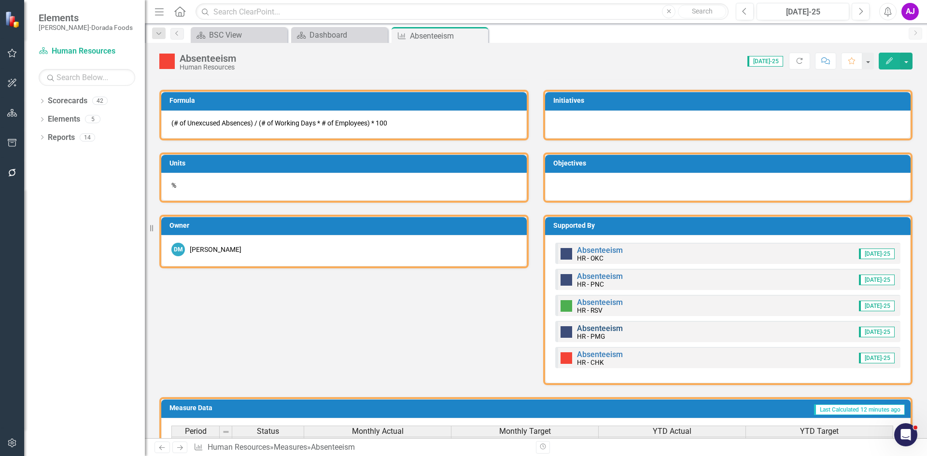
click at [613, 329] on link "Absenteeism" at bounding box center [600, 328] width 46 height 9
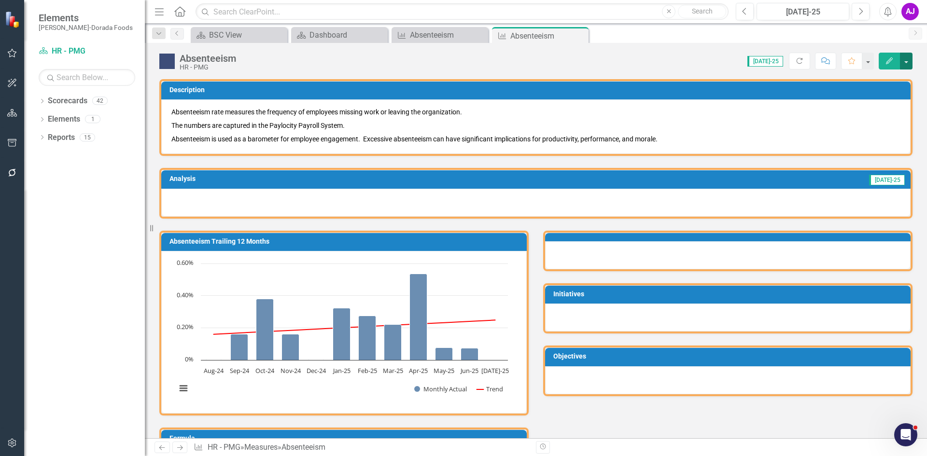
click at [904, 57] on button "button" at bounding box center [906, 61] width 13 height 17
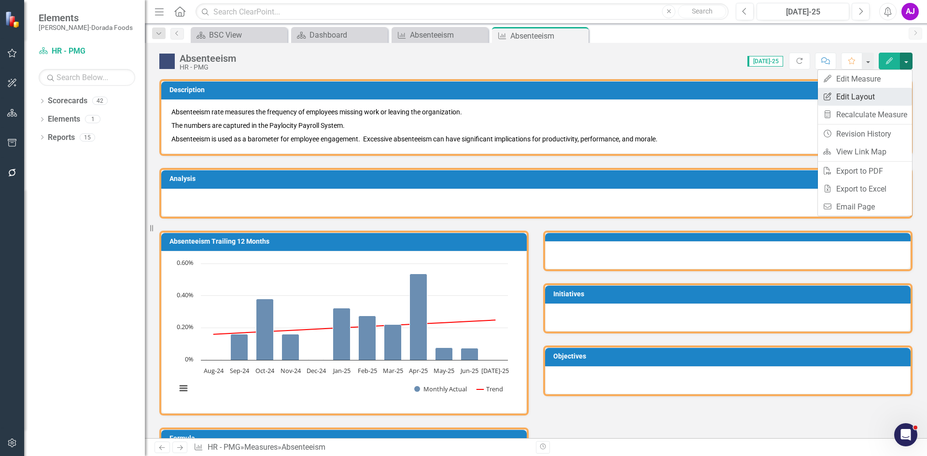
click at [884, 89] on link "Edit Report Edit Layout" at bounding box center [865, 97] width 94 height 18
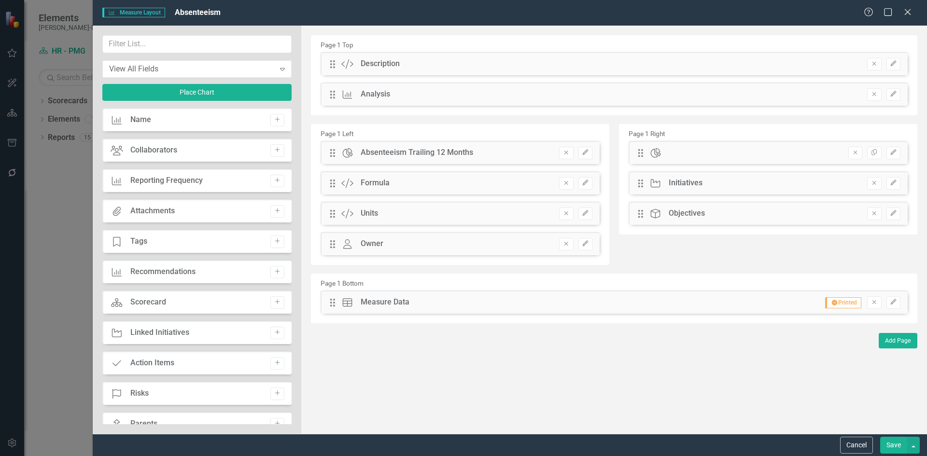
drag, startPoint x: 857, startPoint y: 154, endPoint x: 853, endPoint y: 154, distance: 4.9
click at [858, 154] on icon "Remove" at bounding box center [855, 153] width 7 height 6
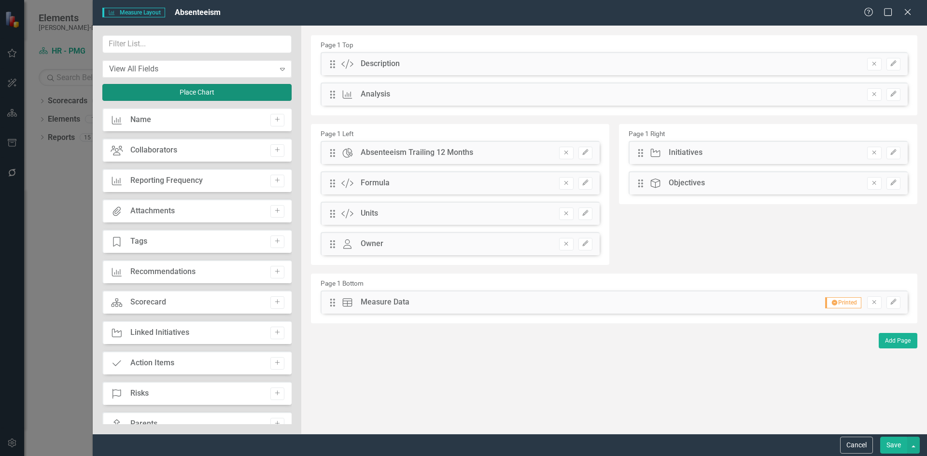
click at [158, 90] on button "Place Chart" at bounding box center [196, 92] width 189 height 17
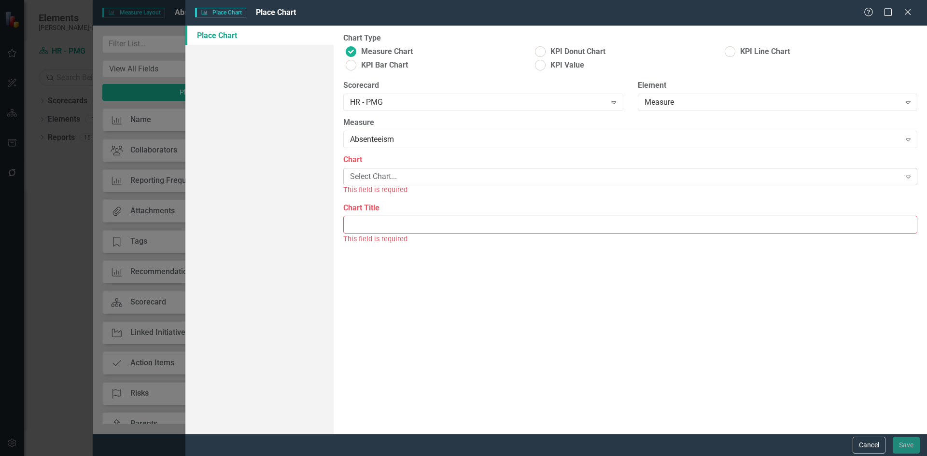
click at [402, 178] on div "Select Chart..." at bounding box center [625, 176] width 550 height 11
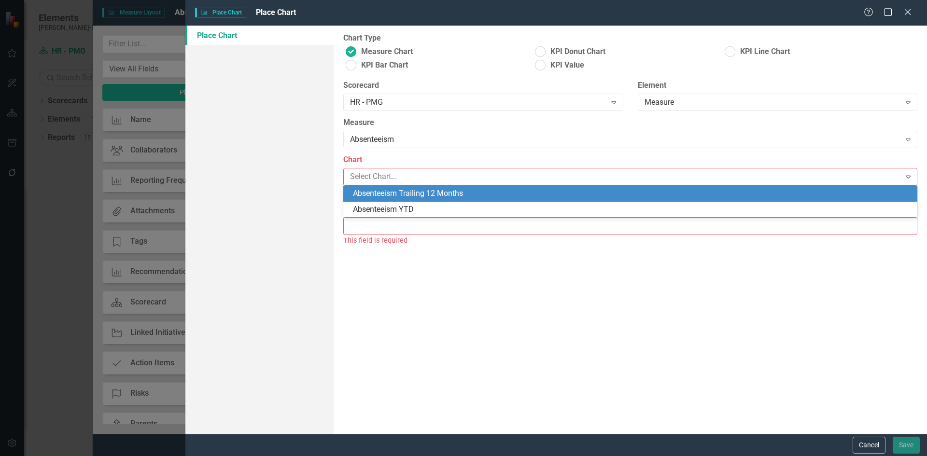
click at [412, 206] on div "Absenteeism YTD" at bounding box center [632, 209] width 559 height 11
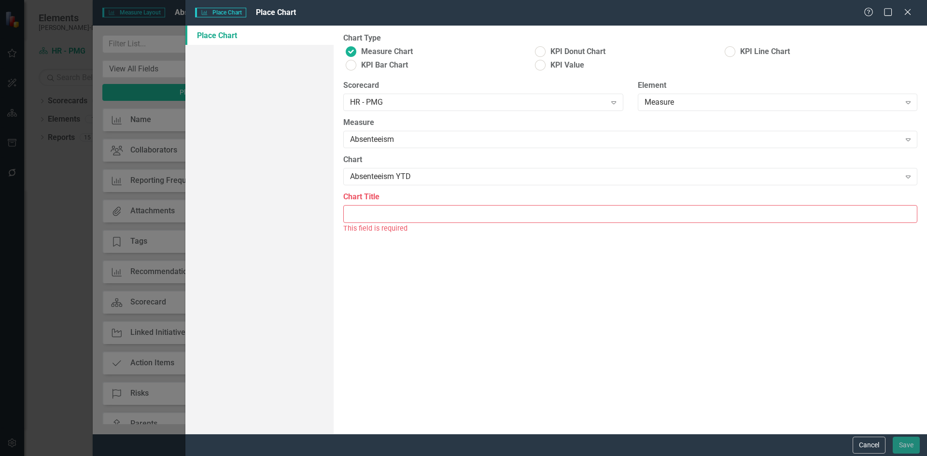
click at [414, 217] on input "Chart Title" at bounding box center [630, 214] width 574 height 18
type input "Absenteeism YTD"
click at [902, 441] on button "Save" at bounding box center [906, 445] width 27 height 17
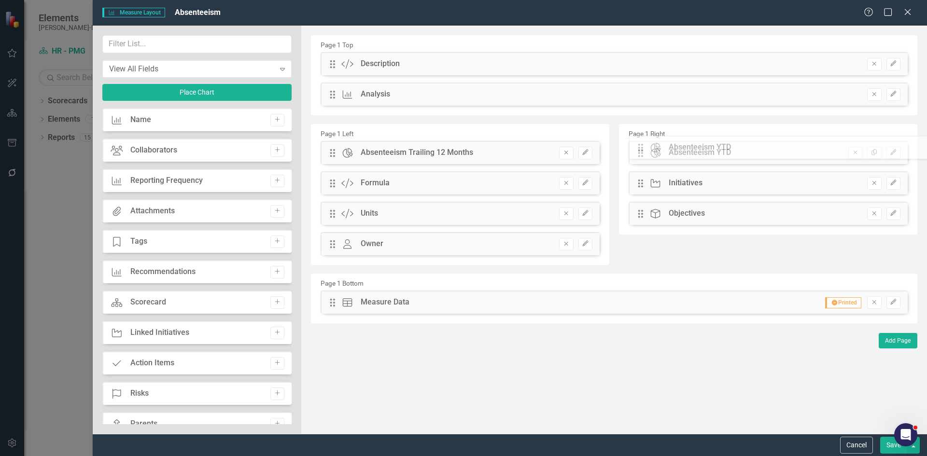
drag, startPoint x: 333, startPoint y: 64, endPoint x: 652, endPoint y: 155, distance: 331.9
click at [888, 444] on button "Save" at bounding box center [893, 445] width 27 height 17
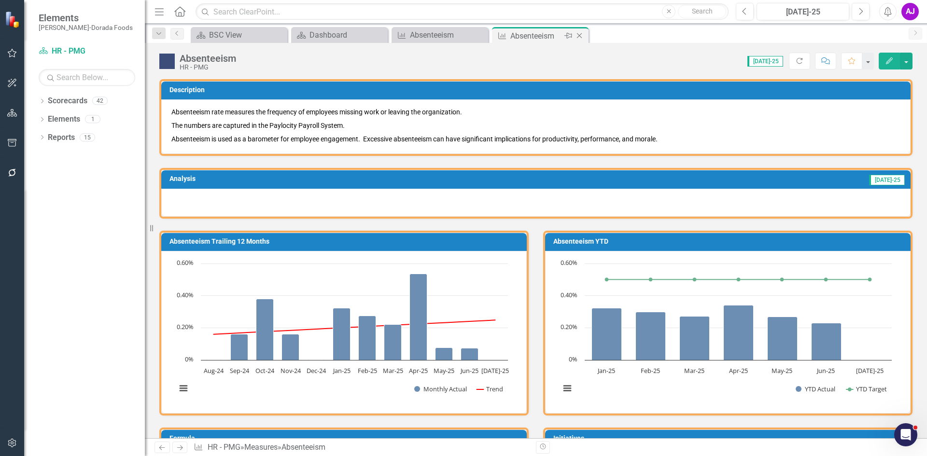
click at [579, 34] on icon "Close" at bounding box center [580, 36] width 10 height 8
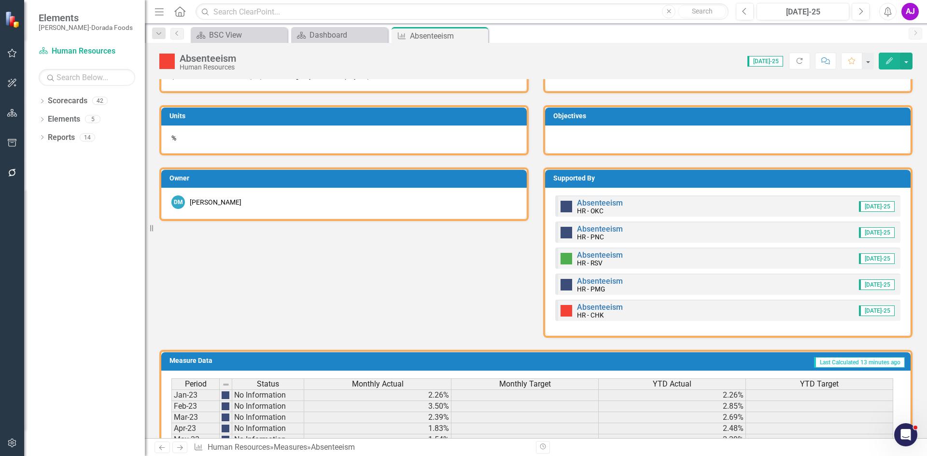
scroll to position [386, 0]
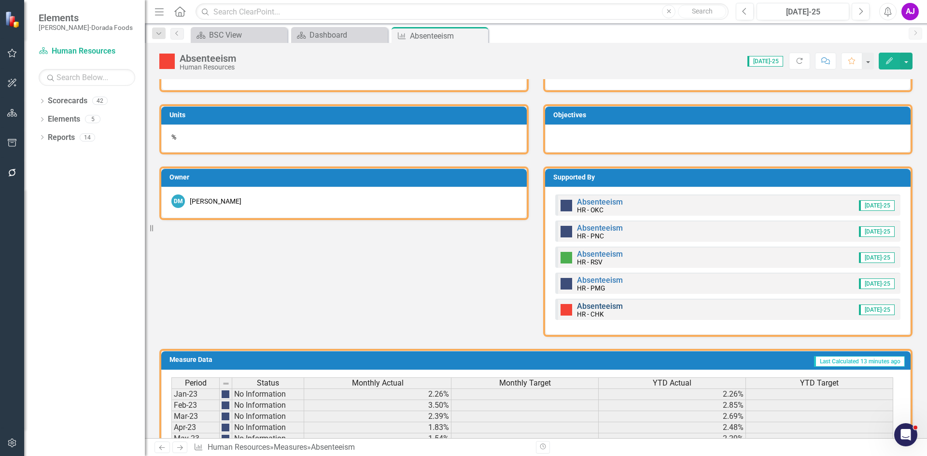
click at [603, 307] on link "Absenteeism" at bounding box center [600, 306] width 46 height 9
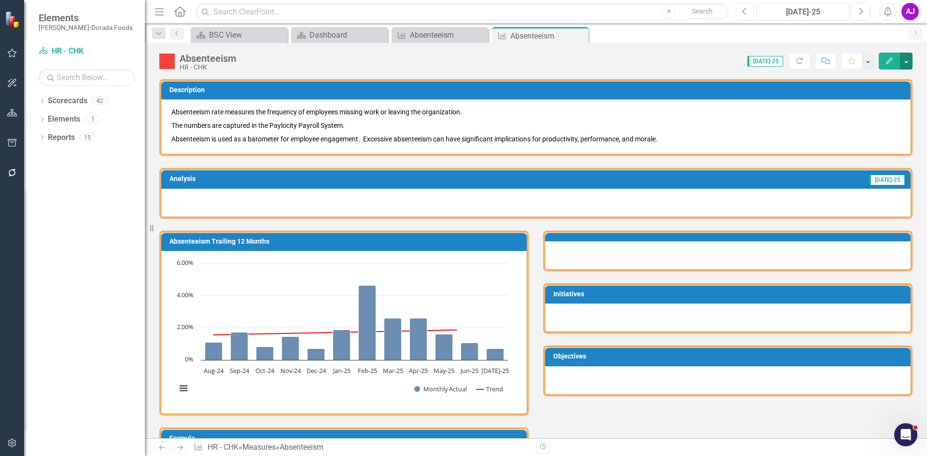
click at [907, 59] on button "button" at bounding box center [906, 61] width 13 height 17
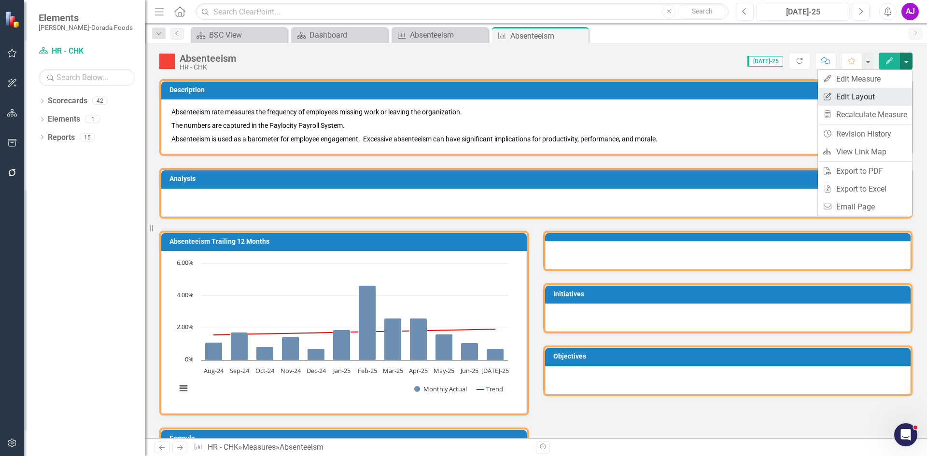
click at [864, 97] on link "Edit Report Edit Layout" at bounding box center [865, 97] width 94 height 18
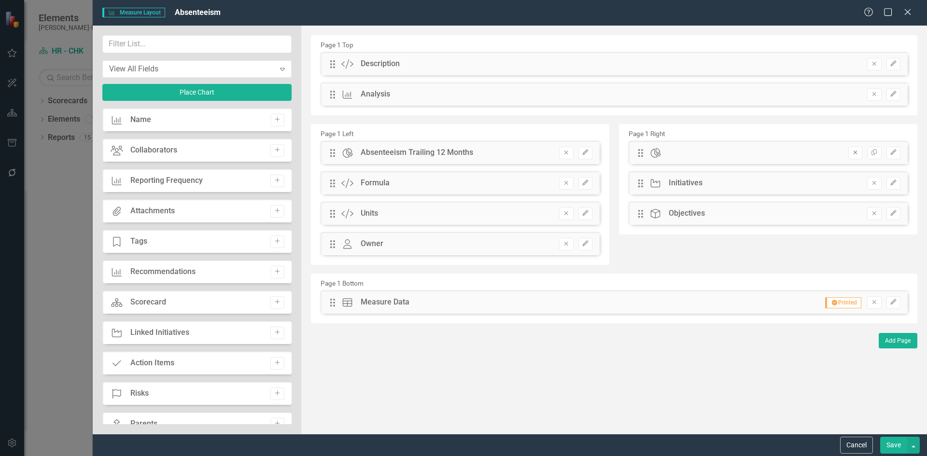
click at [855, 155] on icon "Remove" at bounding box center [855, 153] width 7 height 6
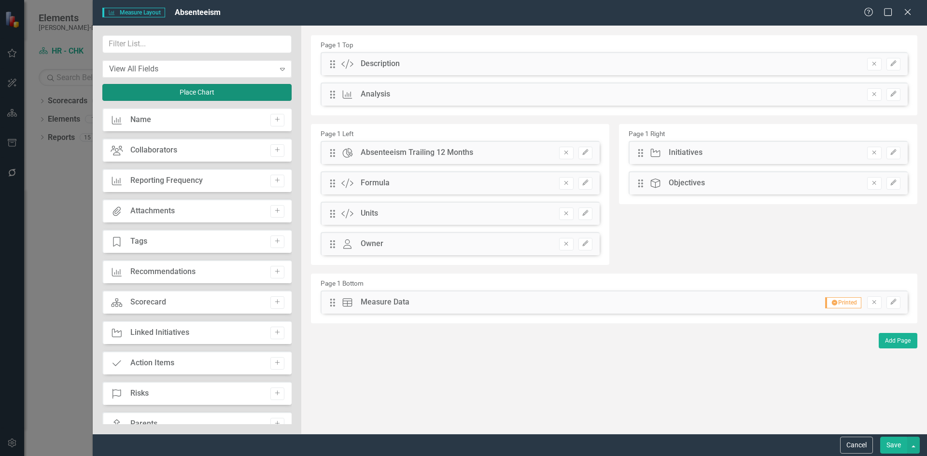
click at [201, 97] on button "Place Chart" at bounding box center [196, 92] width 189 height 17
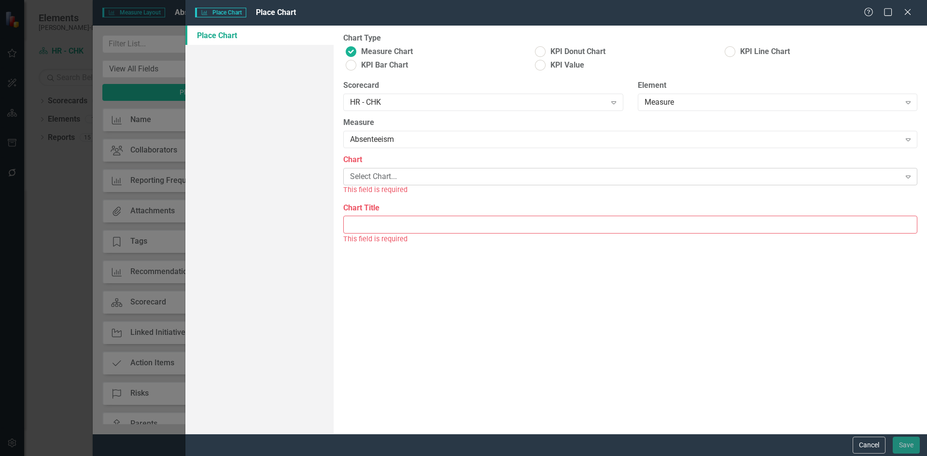
click at [398, 176] on div "Select Chart..." at bounding box center [625, 176] width 550 height 11
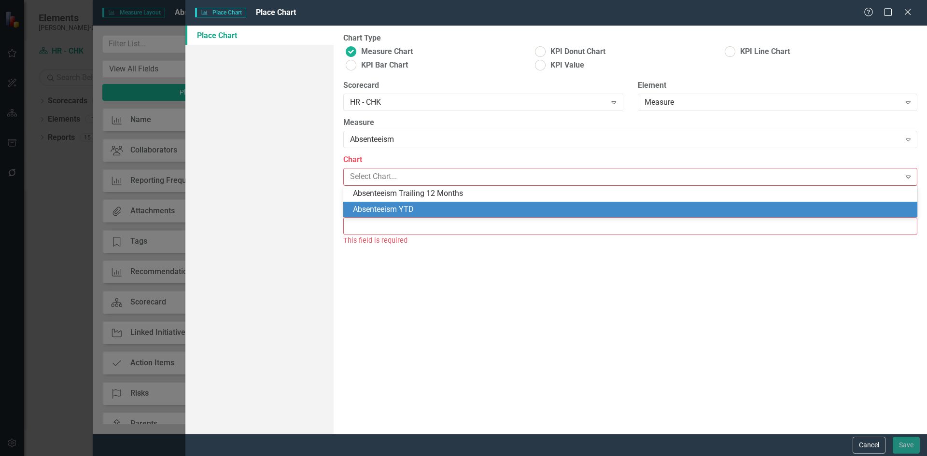
click at [411, 207] on div "Absenteeism YTD" at bounding box center [632, 209] width 559 height 11
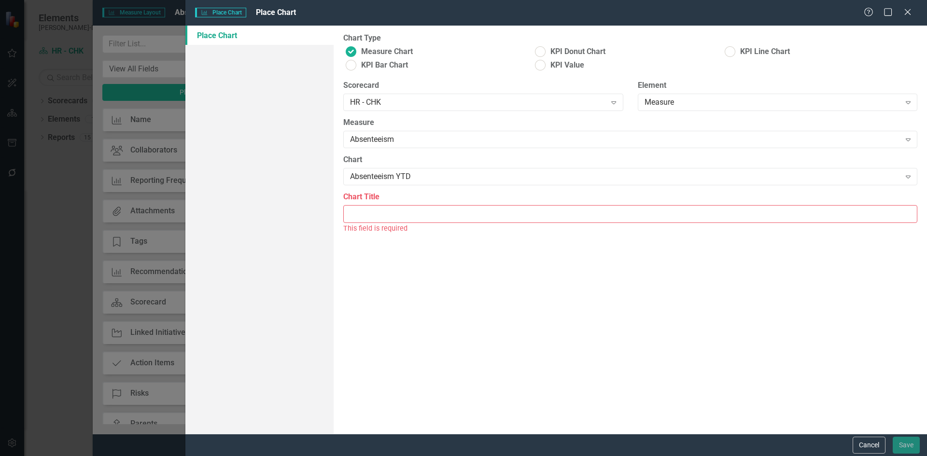
click at [409, 212] on input "Chart Title" at bounding box center [630, 214] width 574 height 18
type input "Absenteeism YTD"
click at [906, 446] on button "Save" at bounding box center [906, 445] width 27 height 17
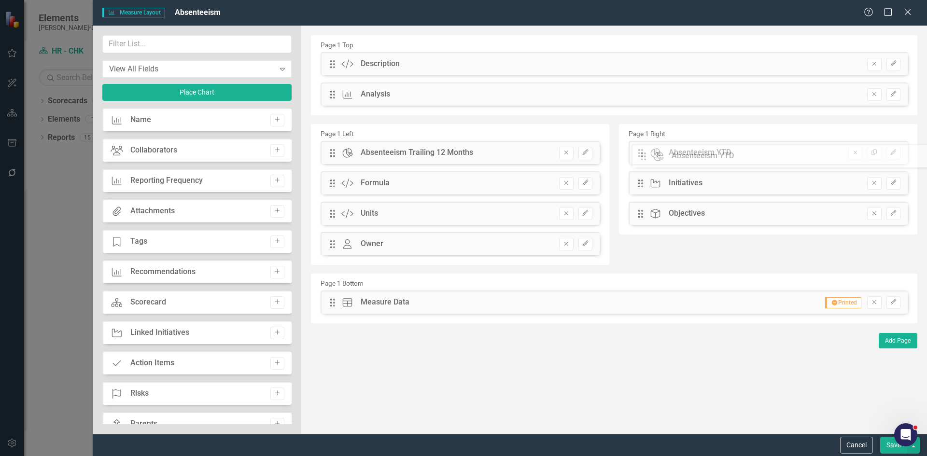
drag, startPoint x: 336, startPoint y: 66, endPoint x: 654, endPoint y: 158, distance: 331.2
click at [885, 447] on button "Save" at bounding box center [893, 445] width 27 height 17
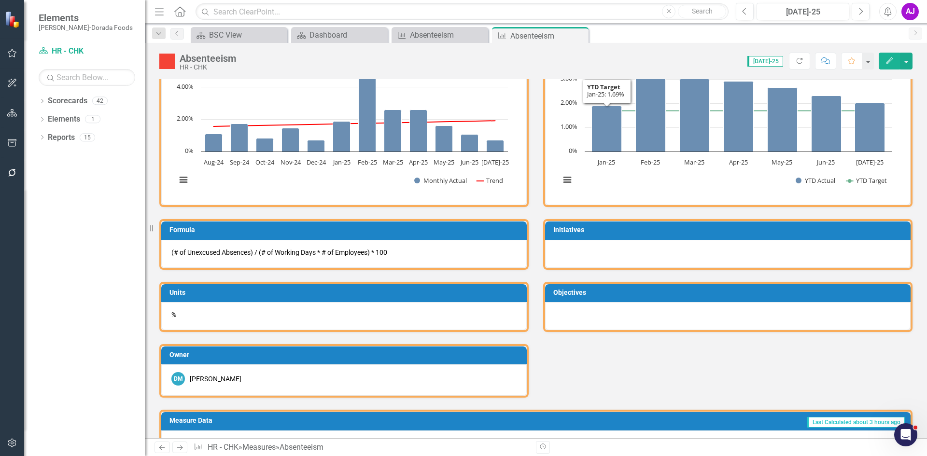
scroll to position [145, 0]
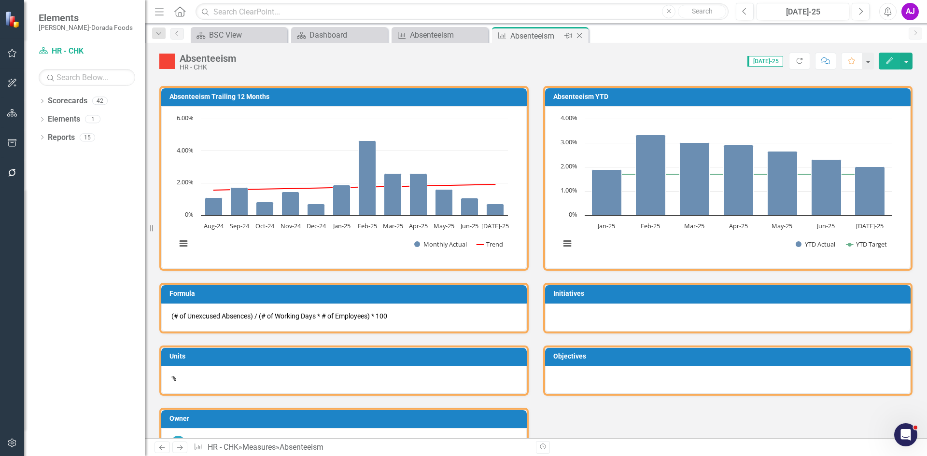
click at [578, 38] on icon "Close" at bounding box center [580, 36] width 10 height 8
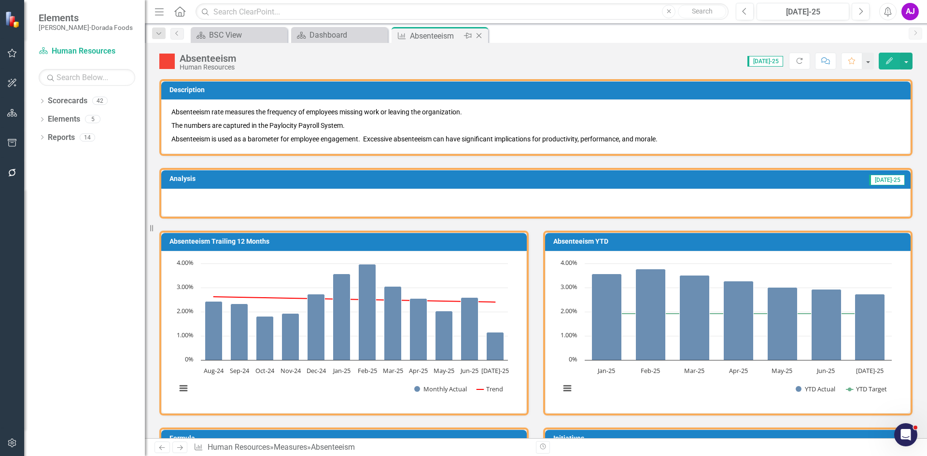
click at [479, 35] on icon "Close" at bounding box center [479, 36] width 10 height 8
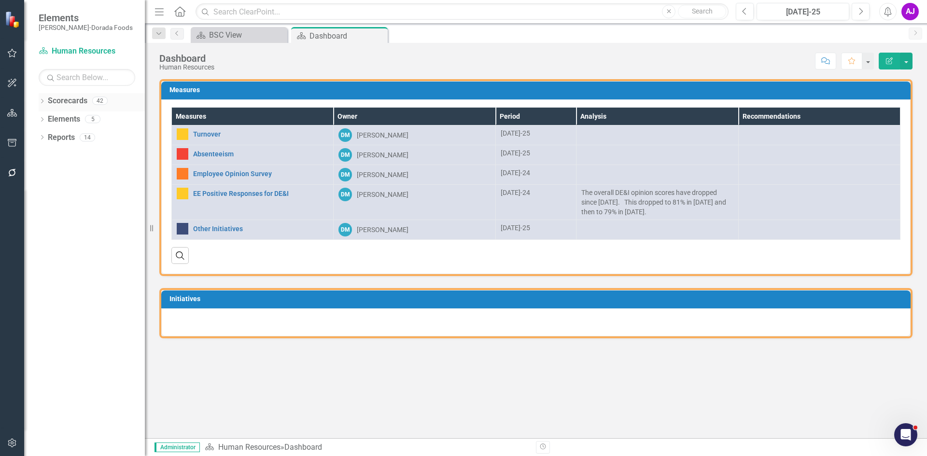
click at [43, 99] on icon "Dropdown" at bounding box center [42, 101] width 7 height 5
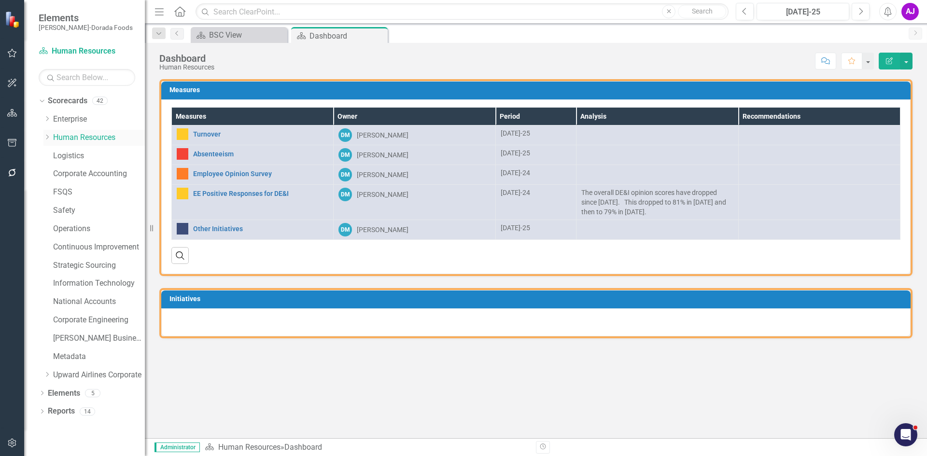
click at [47, 134] on div "Dropdown" at bounding box center [46, 138] width 7 height 8
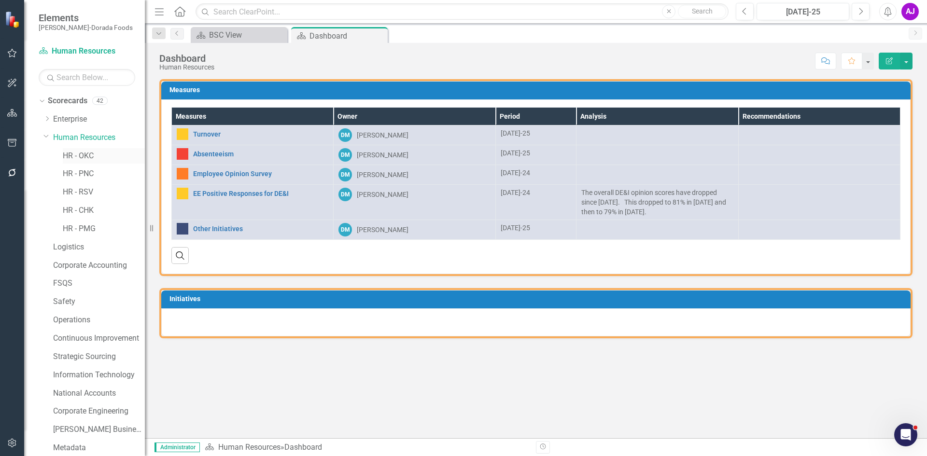
click at [88, 157] on link "HR - OKC" at bounding box center [104, 156] width 82 height 11
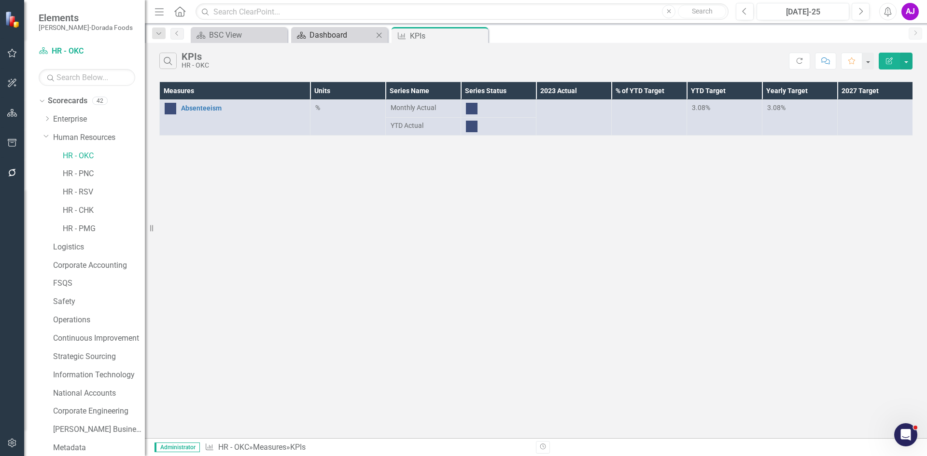
click at [317, 40] on div "Dashboard" at bounding box center [341, 35] width 64 height 12
